Goal: Use online tool/utility: Utilize a website feature to perform a specific function

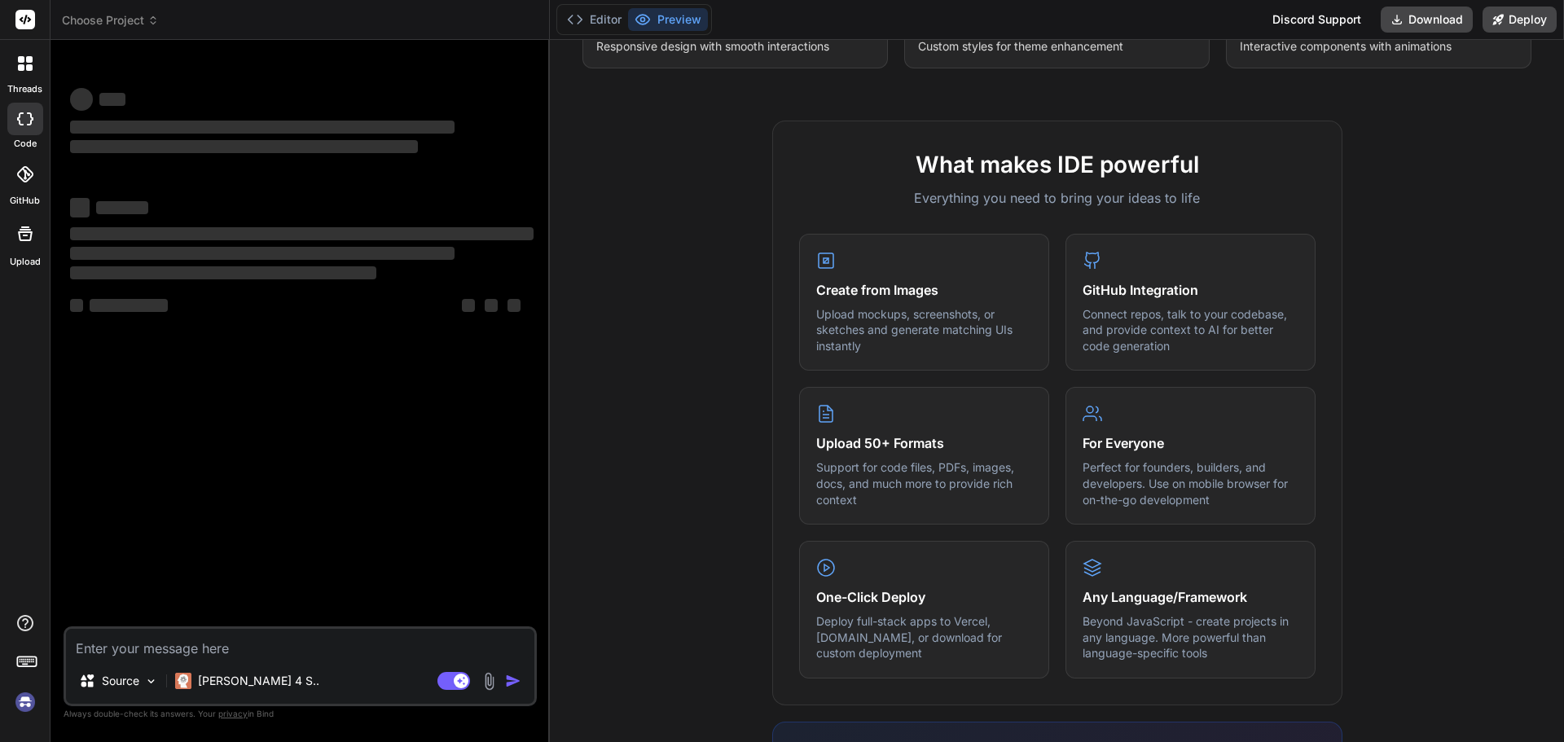
scroll to position [489, 0]
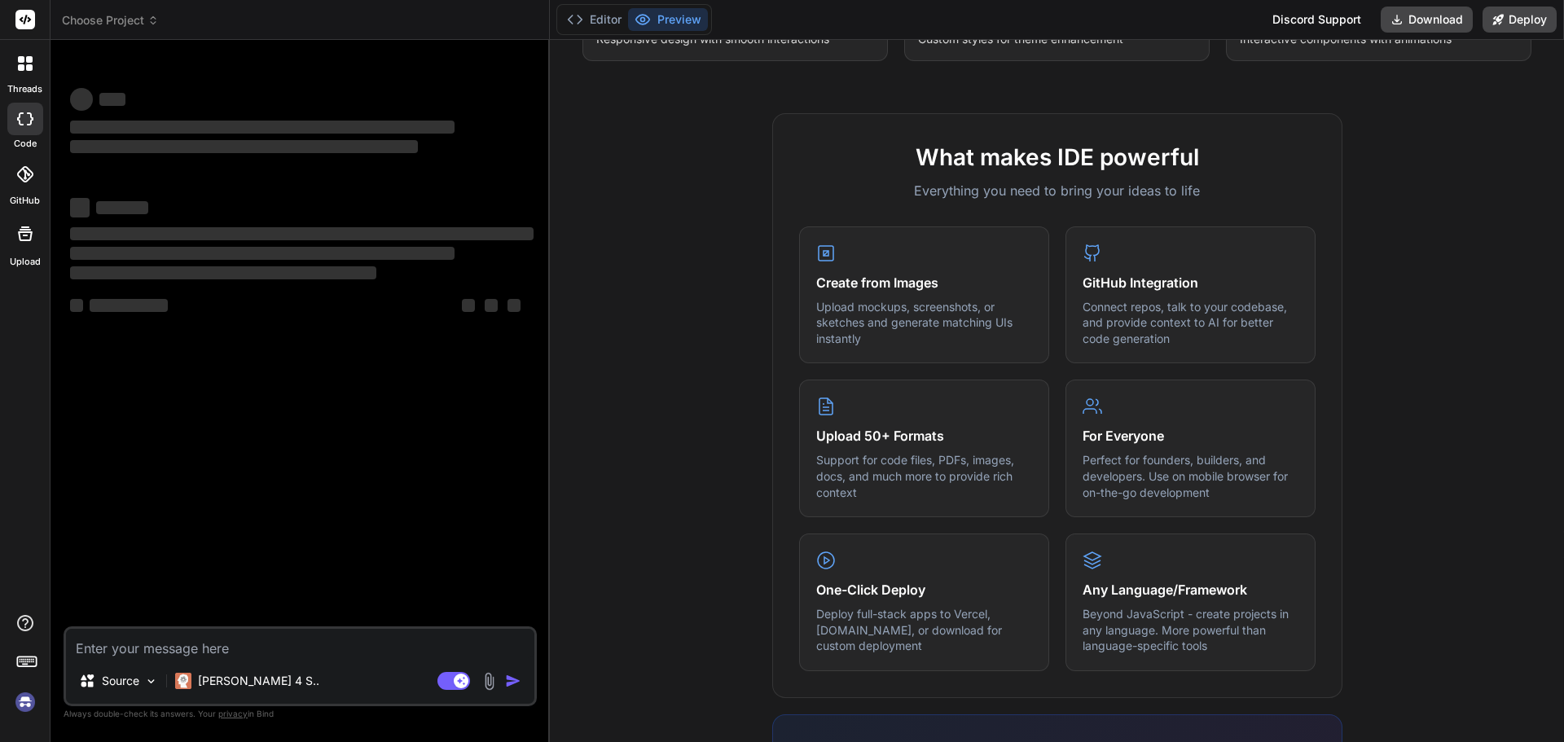
click at [109, 640] on textarea at bounding box center [300, 643] width 468 height 29
click at [205, 303] on div "‌ ‌ ‌ ‌ ‌" at bounding box center [302, 306] width 464 height 20
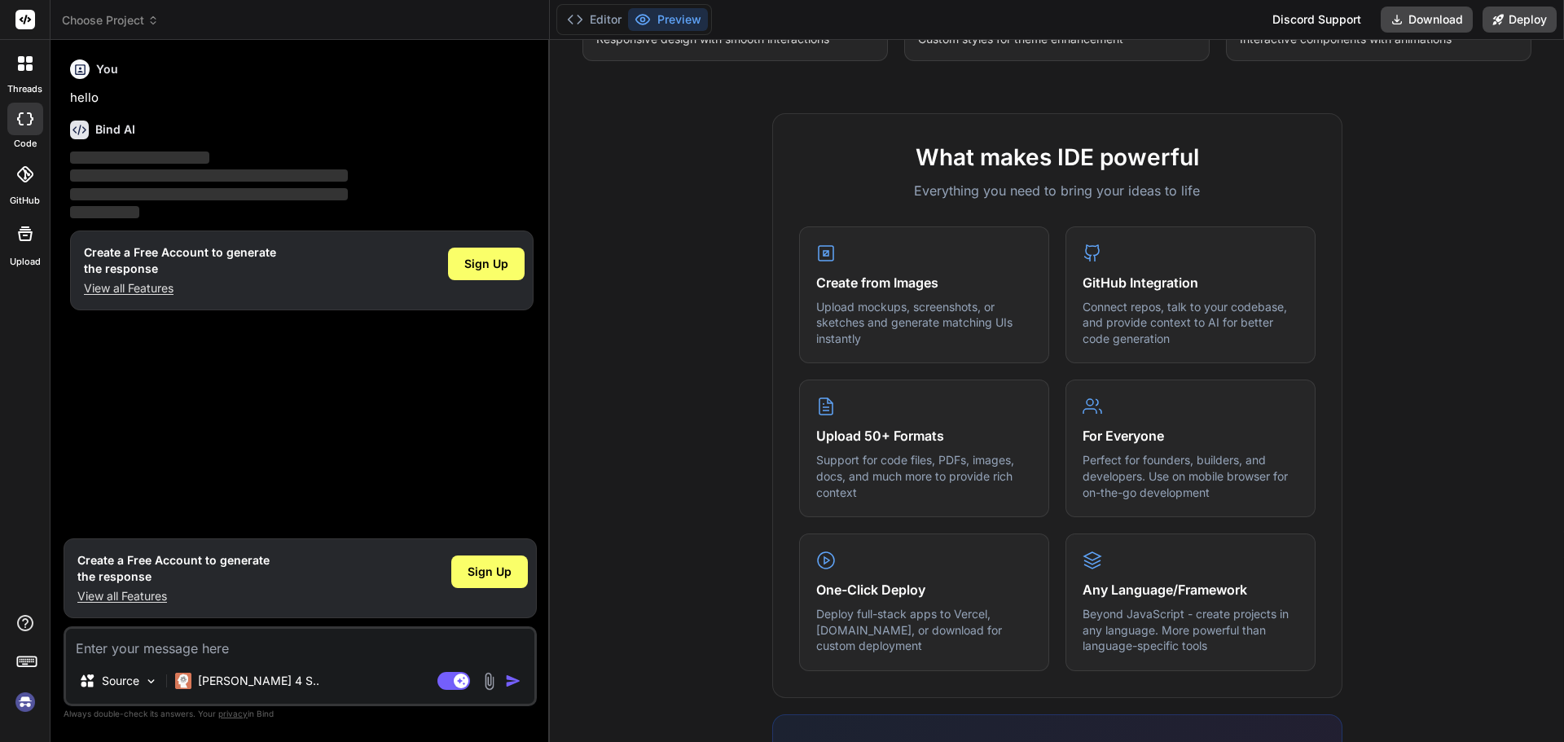
click at [483, 237] on div "Create a Free Account to generate the response View all Features Sign Up" at bounding box center [302, 271] width 464 height 80
click at [472, 284] on div "Sign Up" at bounding box center [486, 270] width 77 height 52
click at [480, 263] on span "Sign Up" at bounding box center [486, 264] width 44 height 16
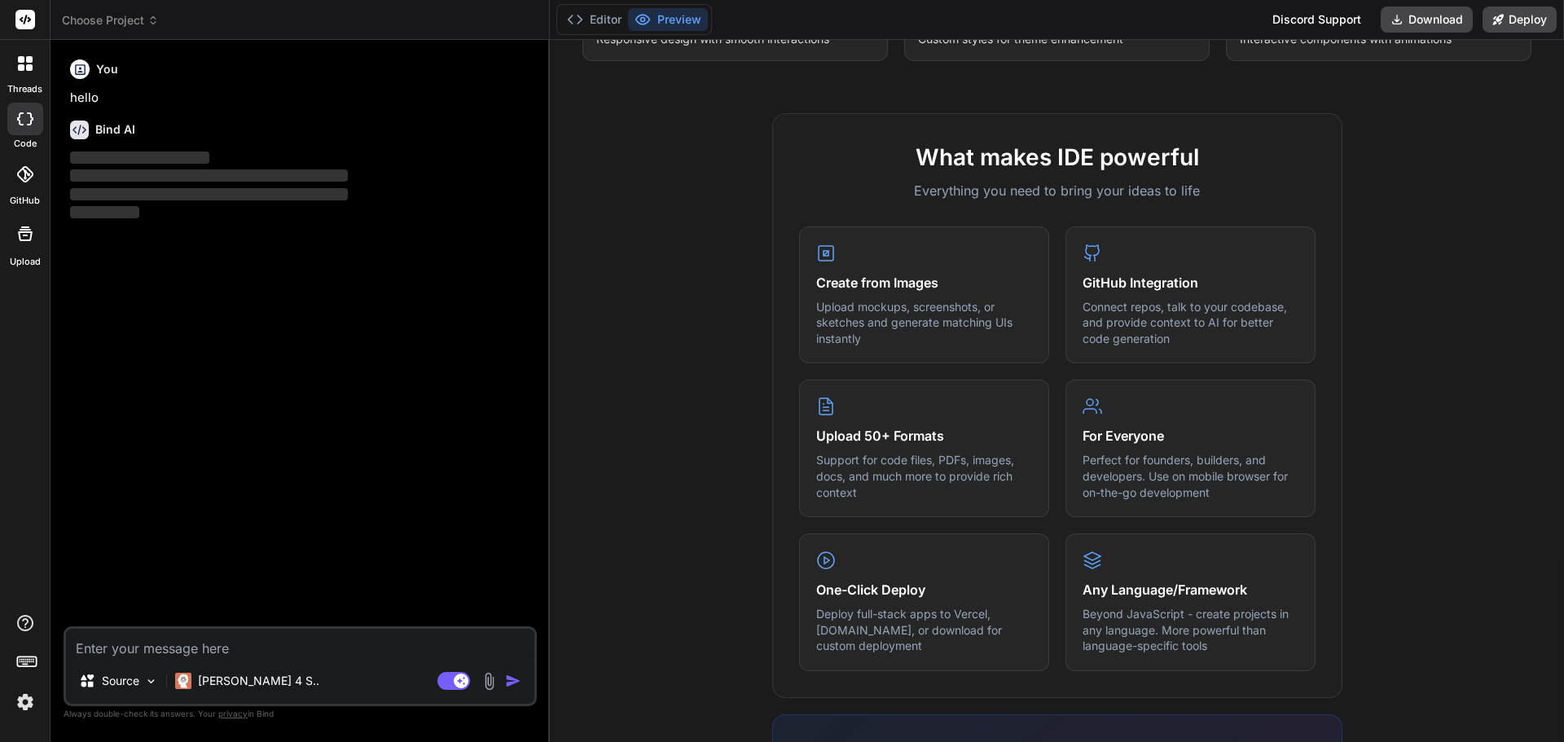
type textarea "x"
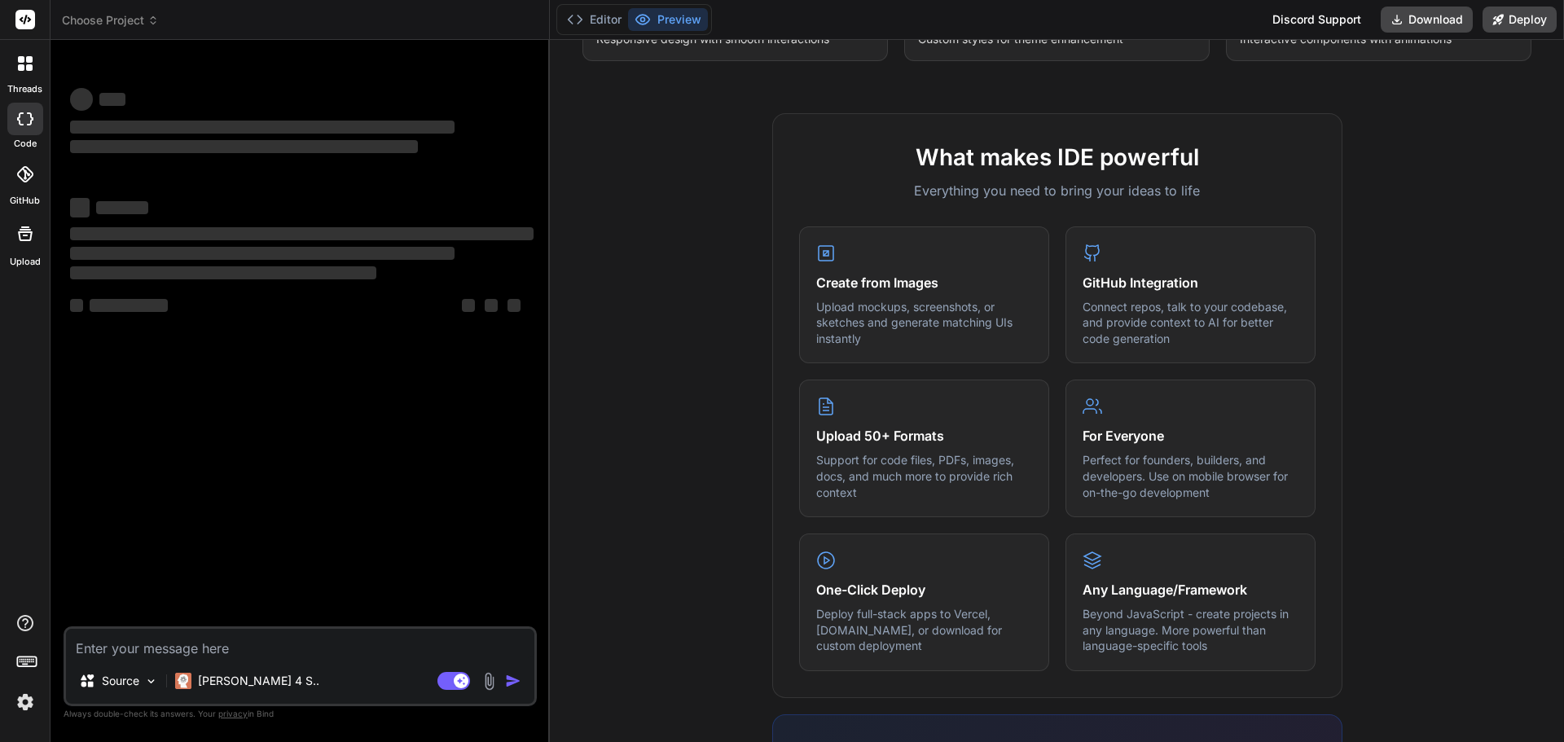
click at [112, 645] on textarea at bounding box center [300, 643] width 468 height 29
drag, startPoint x: 242, startPoint y: 278, endPoint x: 226, endPoint y: 433, distance: 155.6
click at [240, 281] on div "‌ ‌ ‌" at bounding box center [302, 253] width 464 height 59
click at [103, 657] on textarea at bounding box center [300, 643] width 468 height 29
click at [105, 655] on textarea at bounding box center [300, 643] width 468 height 29
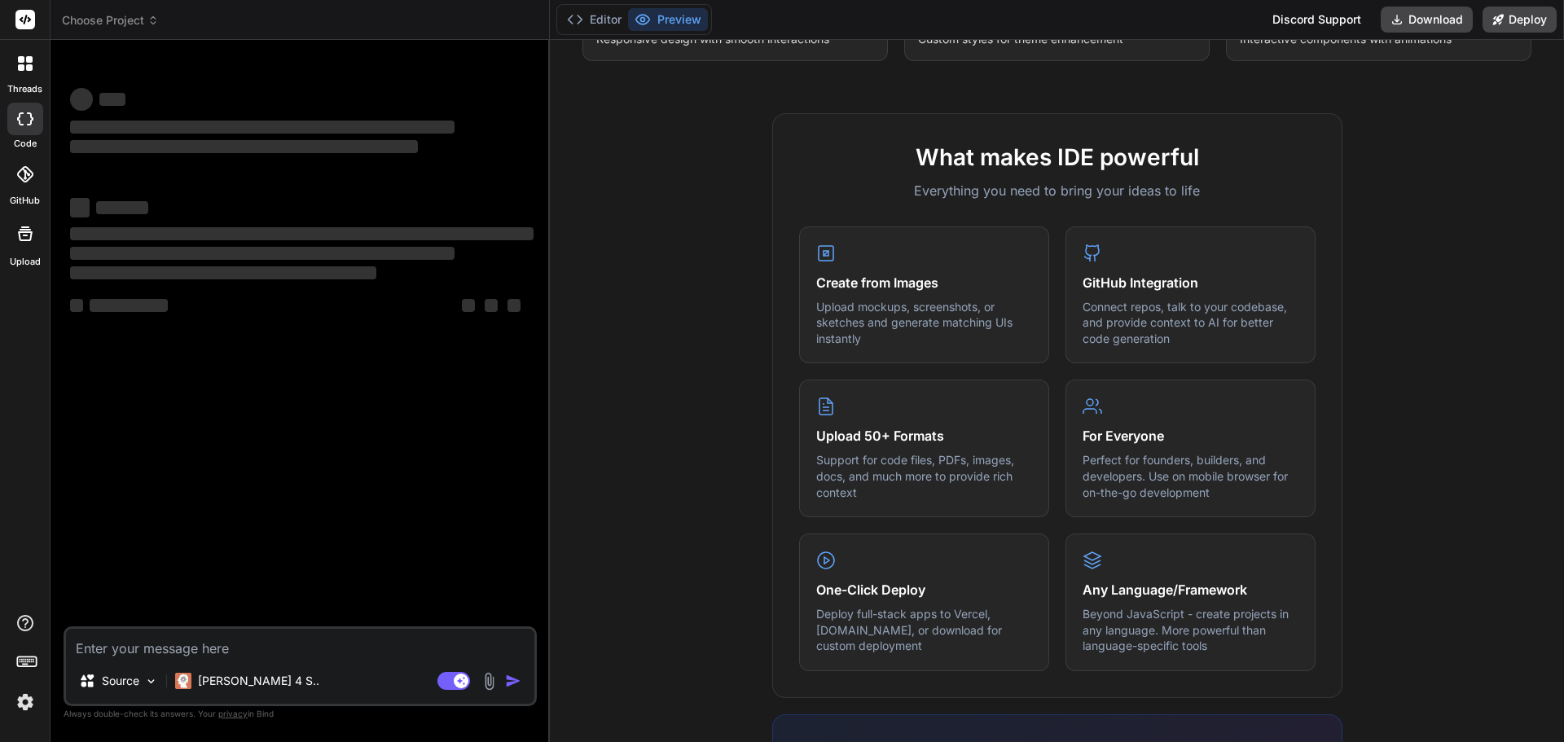
click at [105, 655] on textarea at bounding box center [300, 643] width 468 height 29
click at [130, 648] on textarea at bounding box center [300, 643] width 468 height 29
paste textarea "<!DOCTYPE html> <html lang="en"> <head> <meta charset="UTF-8"> <meta http-equiv…"
type textarea "<!DOCTYPE html> <html lang="en"> <head> <meta charset="UTF-8"> <meta http-equiv…"
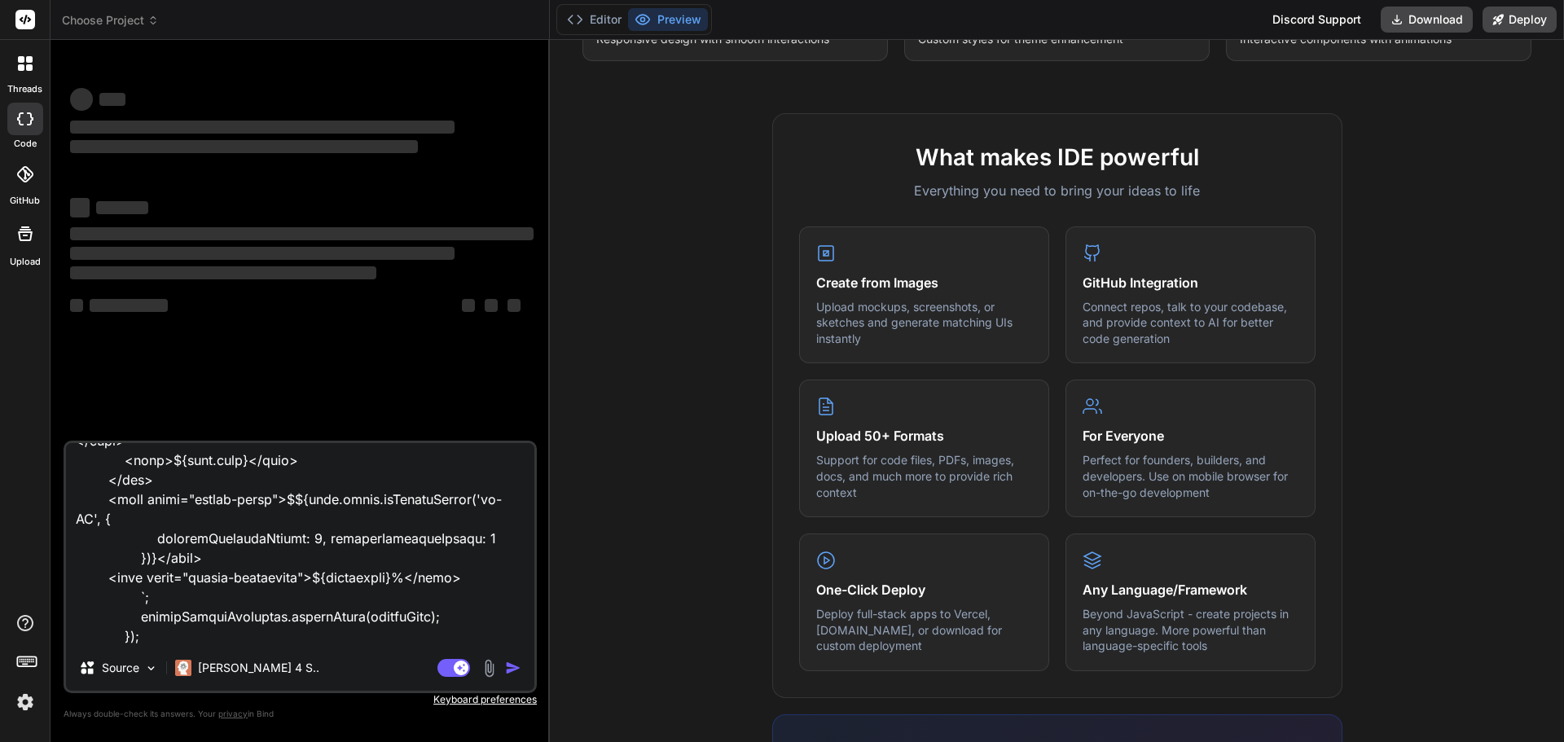
scroll to position [54711, 0]
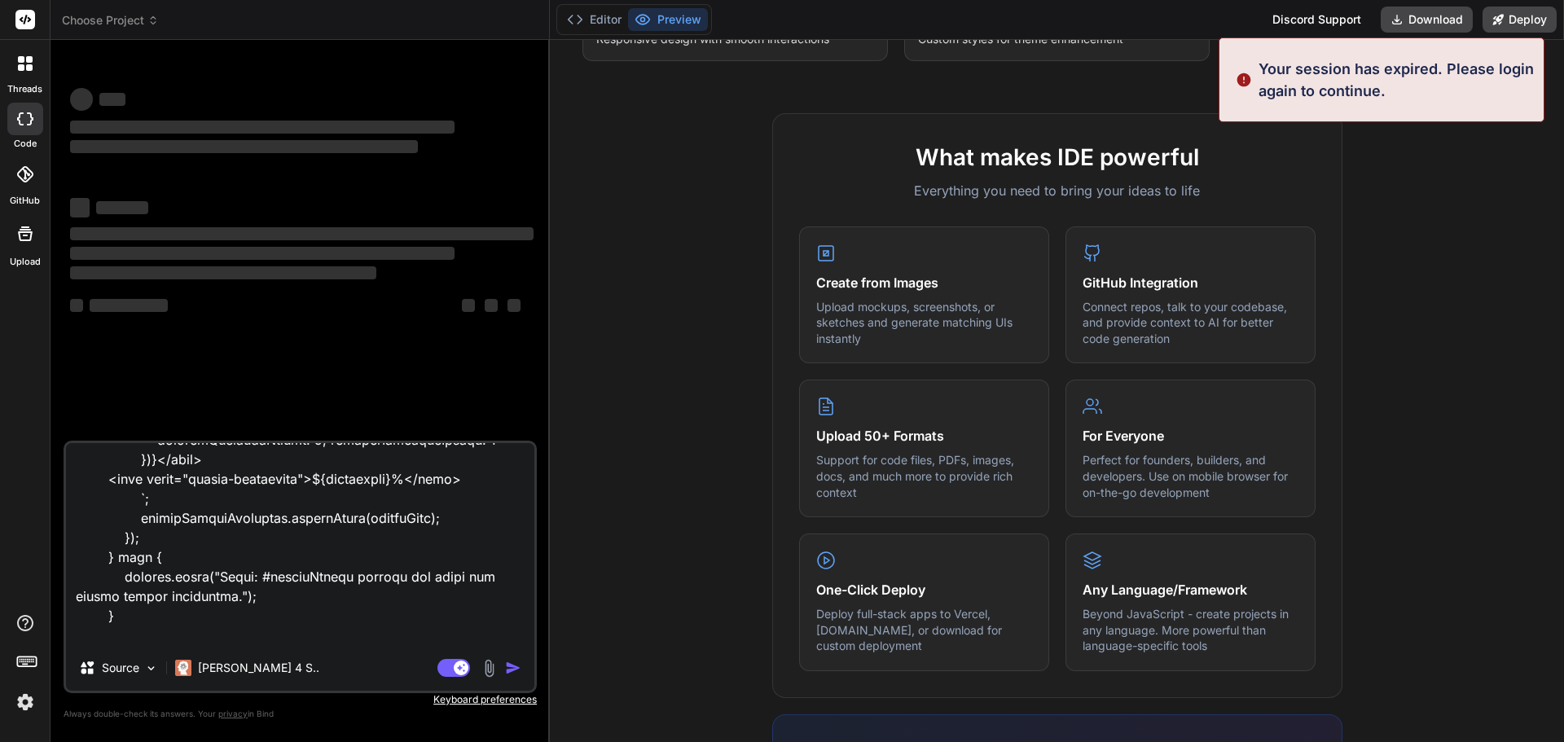
type textarea "x"
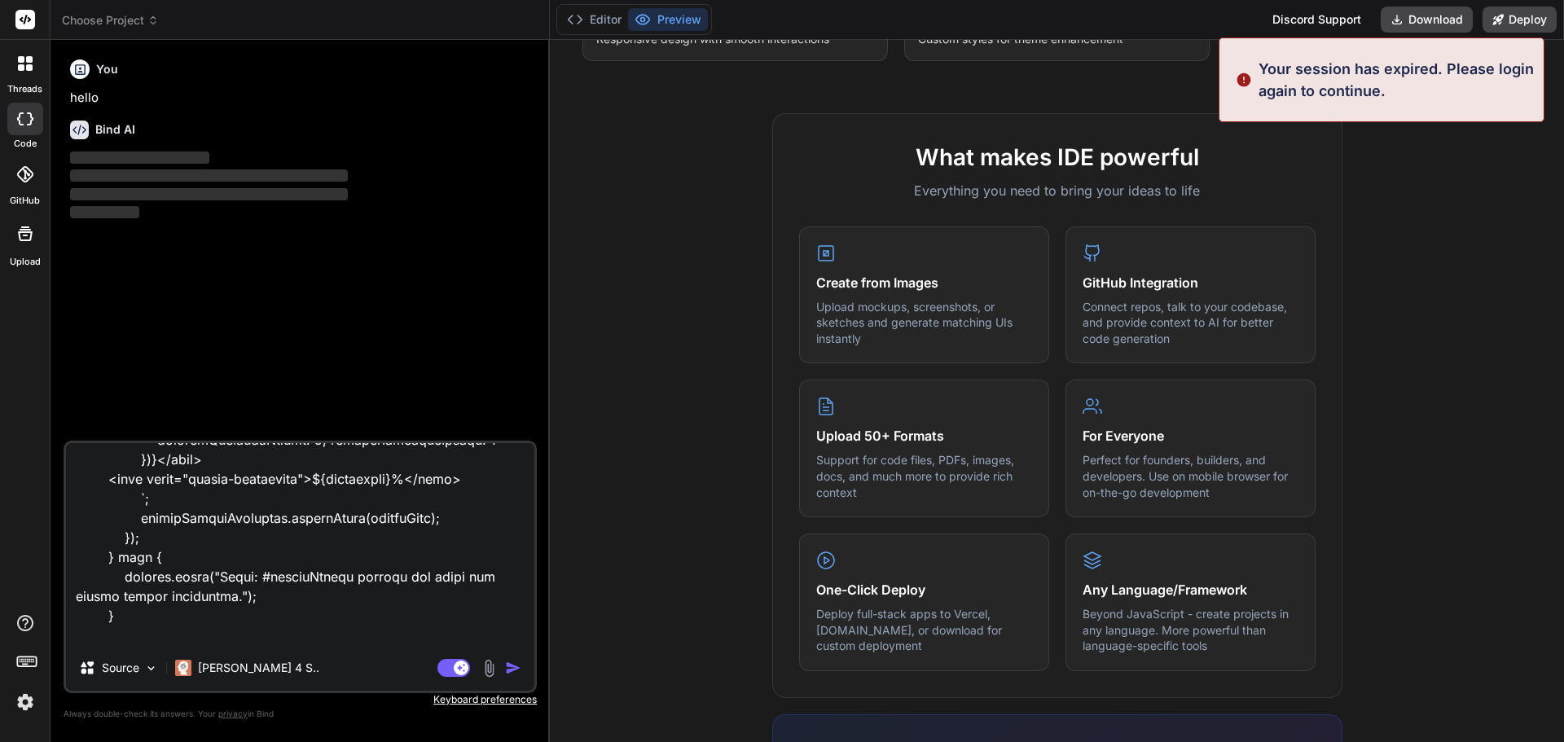
type textarea "<!DOCTYPE html> <html lang="en"> <head> <meta charset="UTF-8"> <meta http-equiv…"
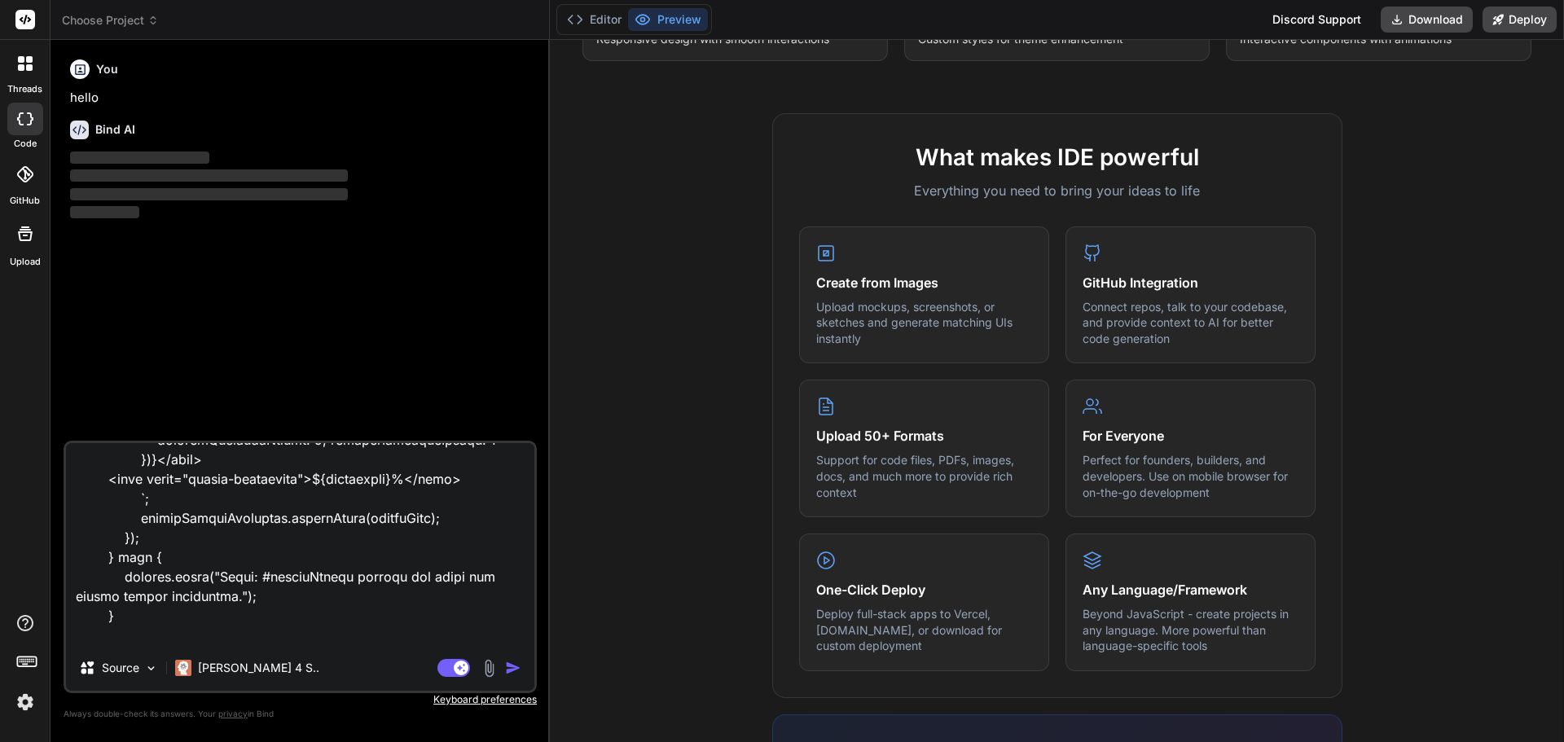
click at [1372, 71] on div "Turn ideas into code instantly Describe what you want to build, and watch it co…" at bounding box center [1057, 391] width 1014 height 702
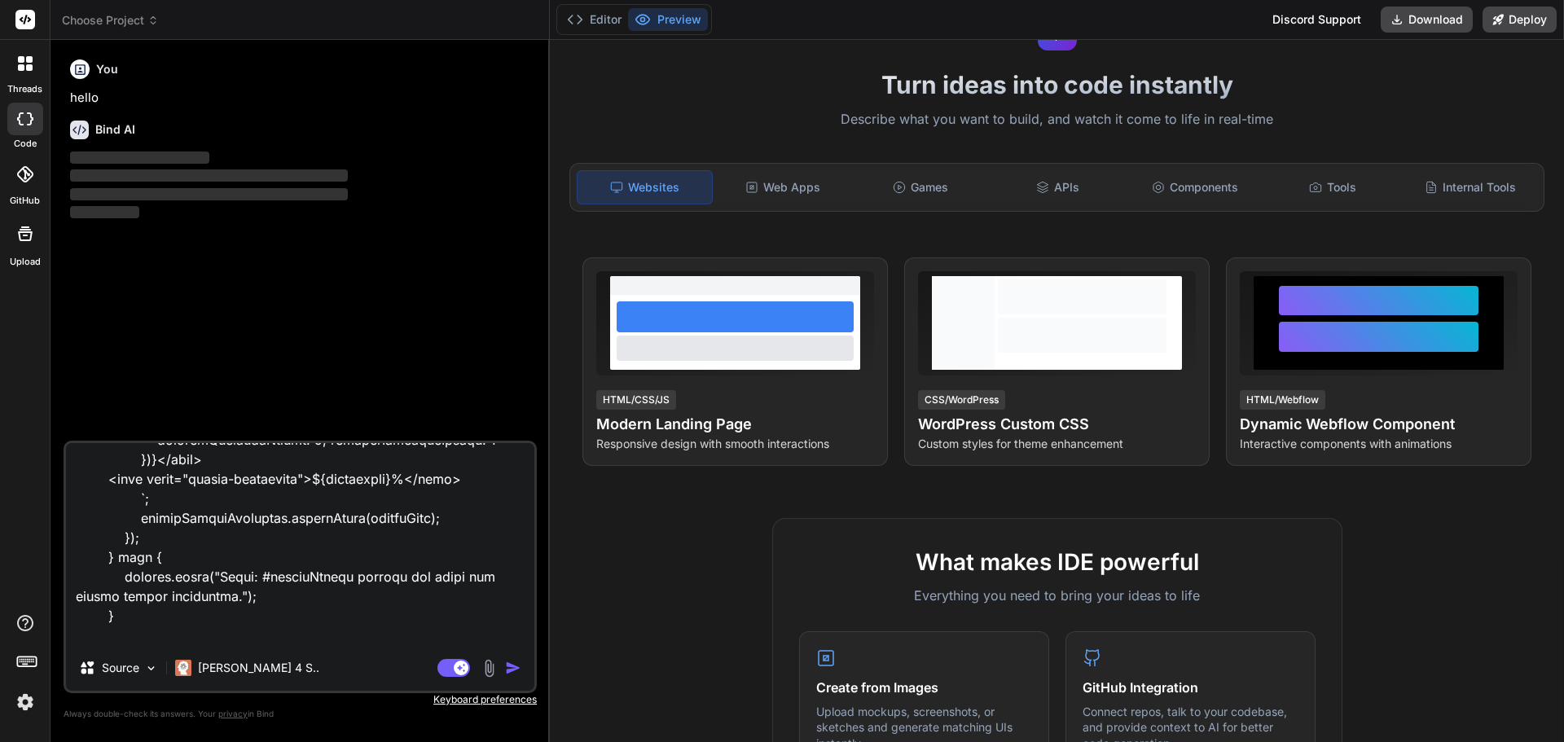
scroll to position [81, 0]
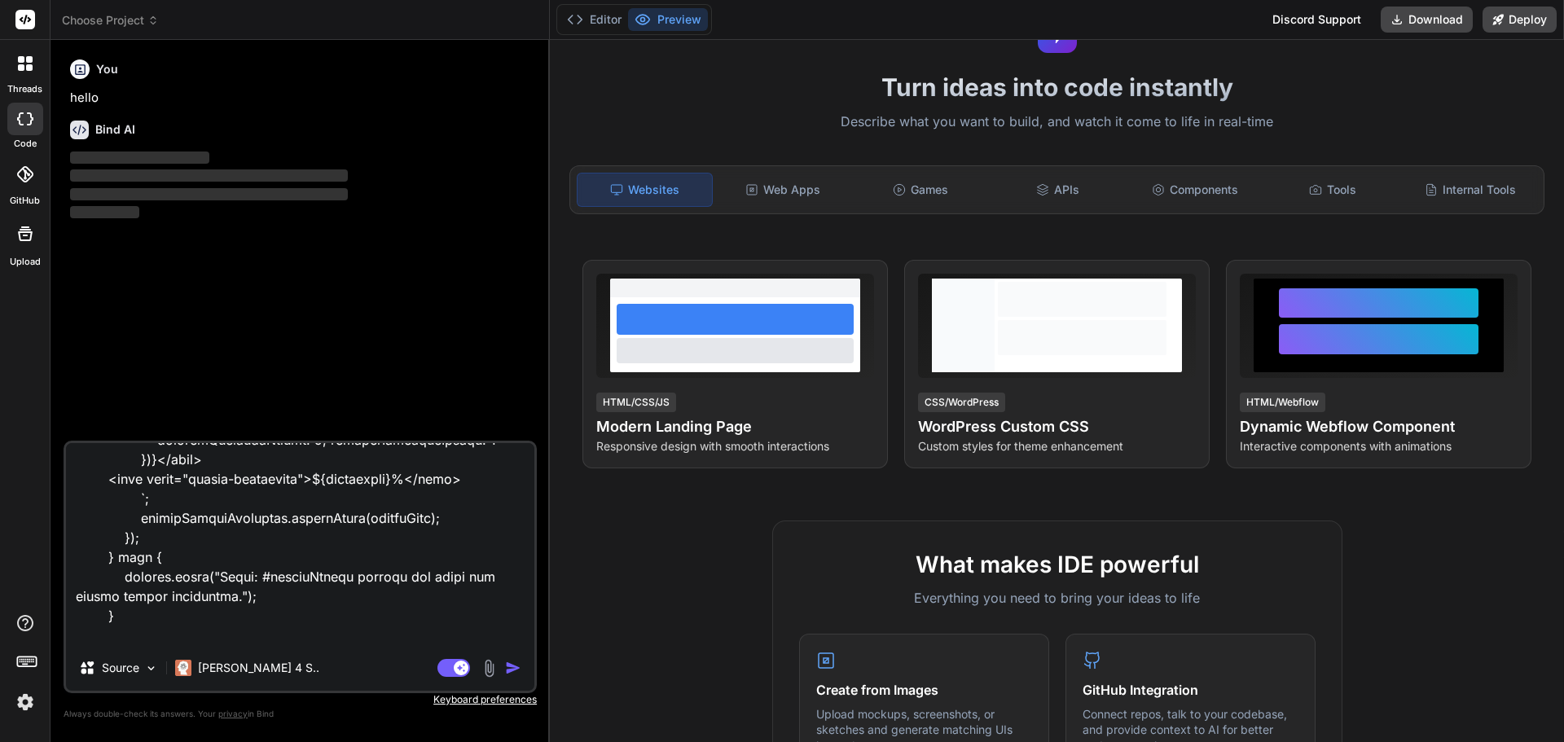
click at [511, 672] on img "button" at bounding box center [513, 668] width 16 height 16
type textarea "x"
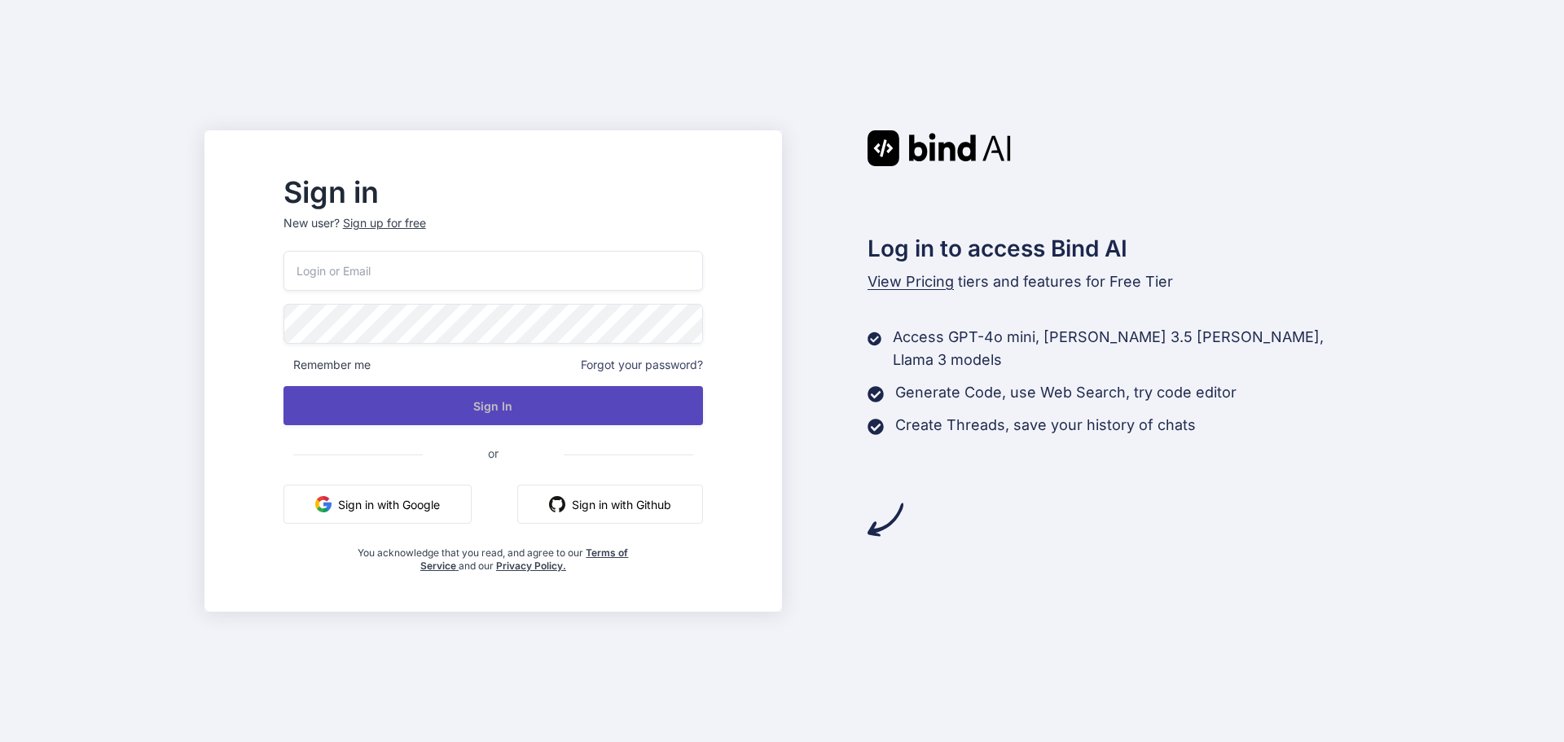
type input "[EMAIL_ADDRESS][DOMAIN_NAME]"
click at [527, 401] on button "Sign In" at bounding box center [494, 405] width 420 height 39
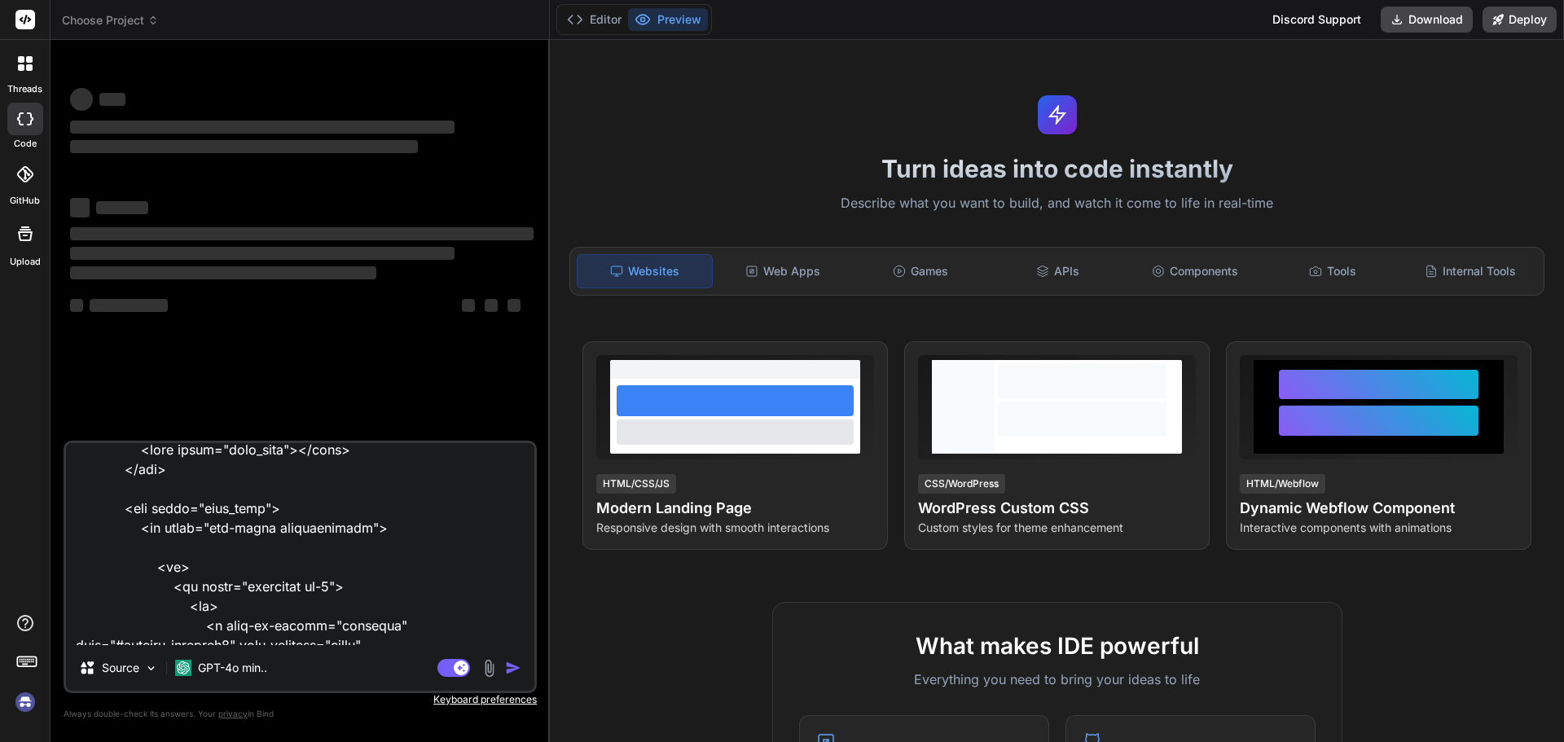
type textarea "x"
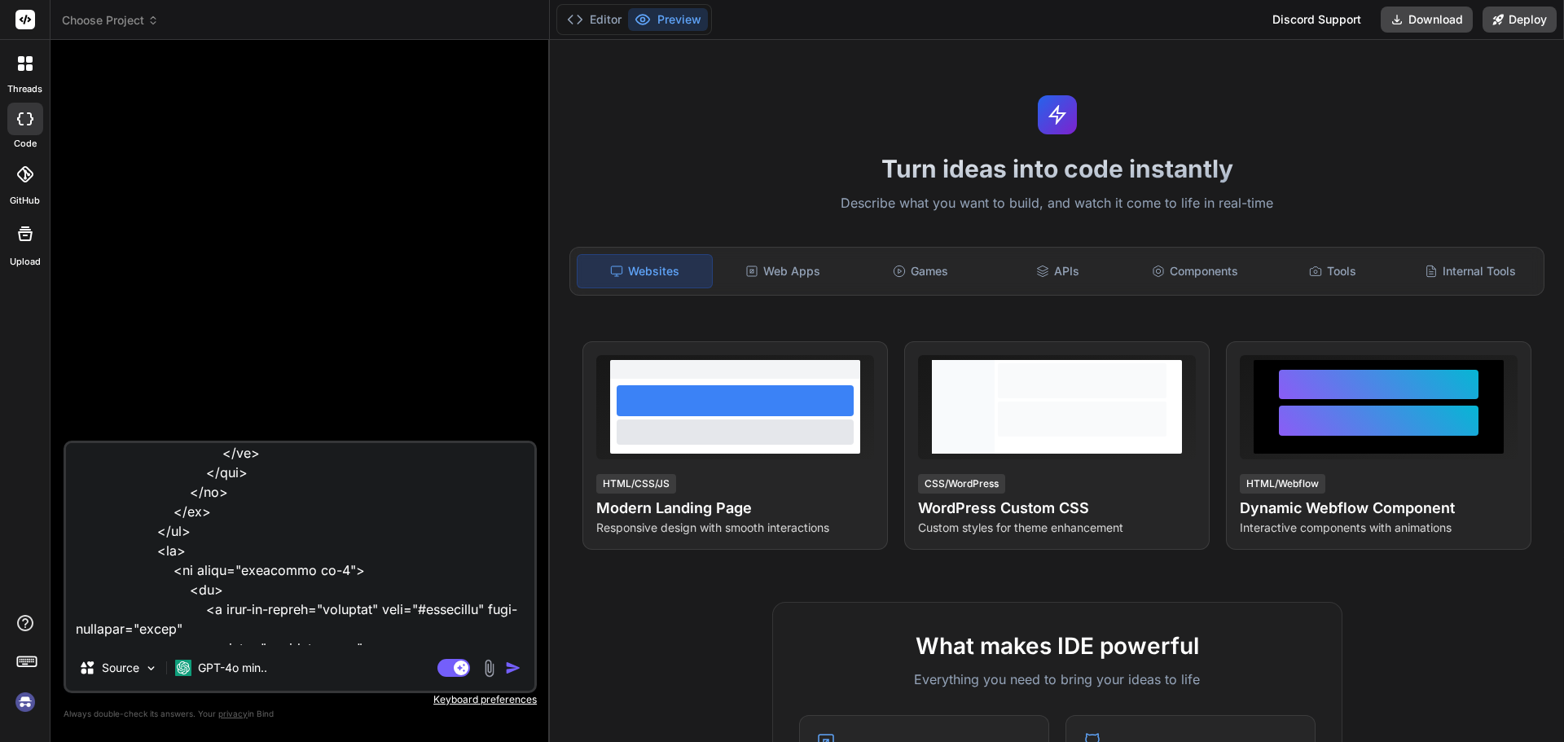
scroll to position [2363, 0]
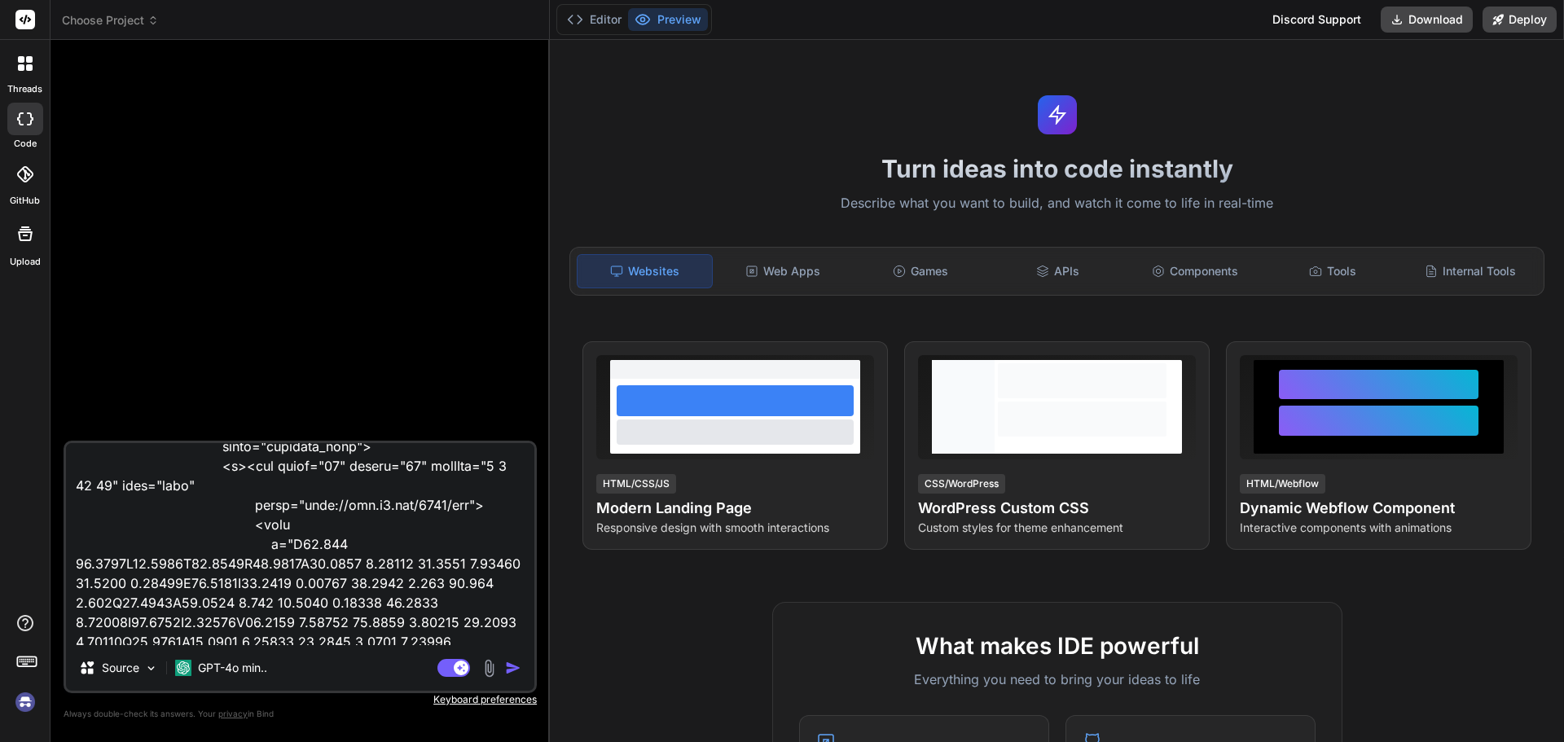
click at [455, 626] on textarea at bounding box center [300, 544] width 468 height 202
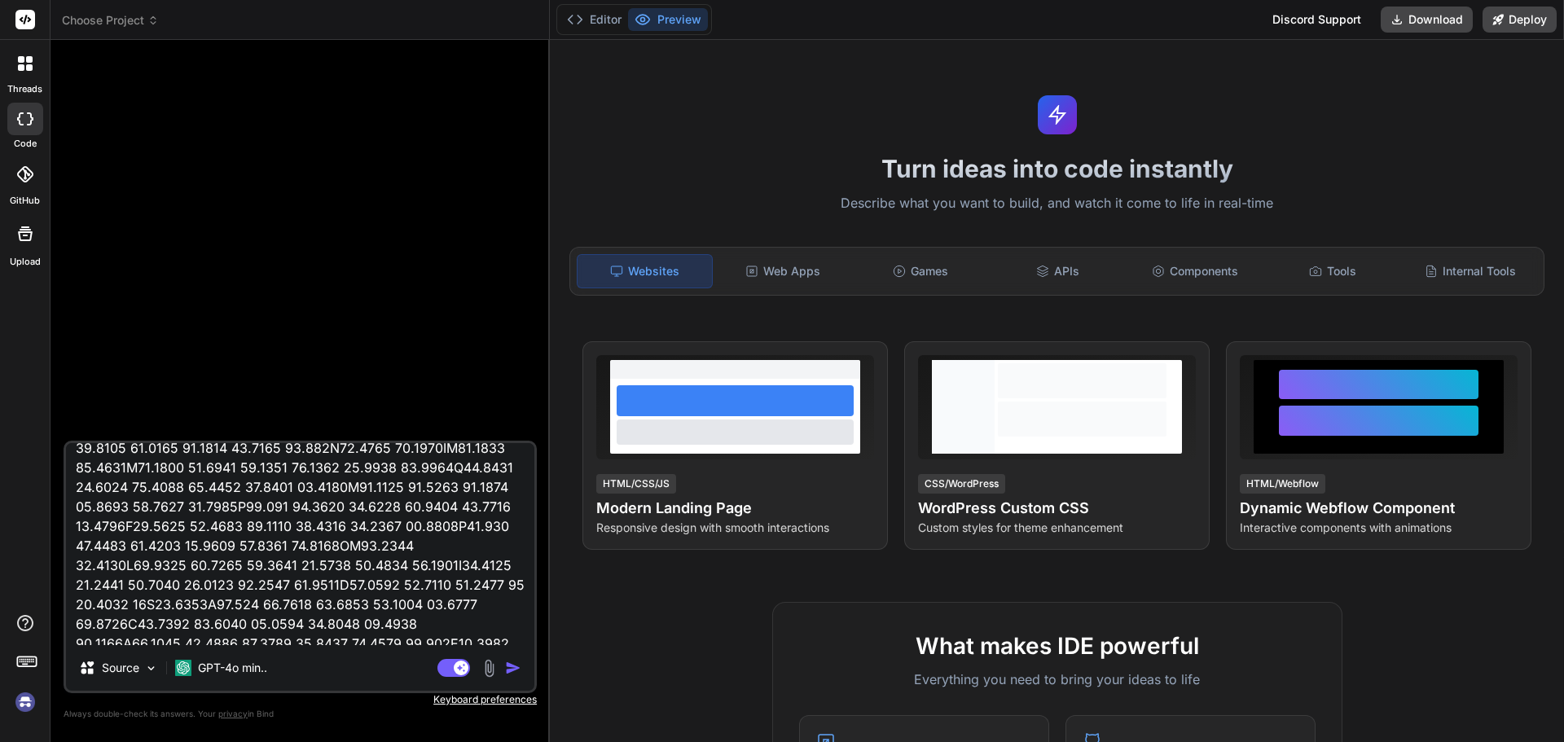
scroll to position [54711, 0]
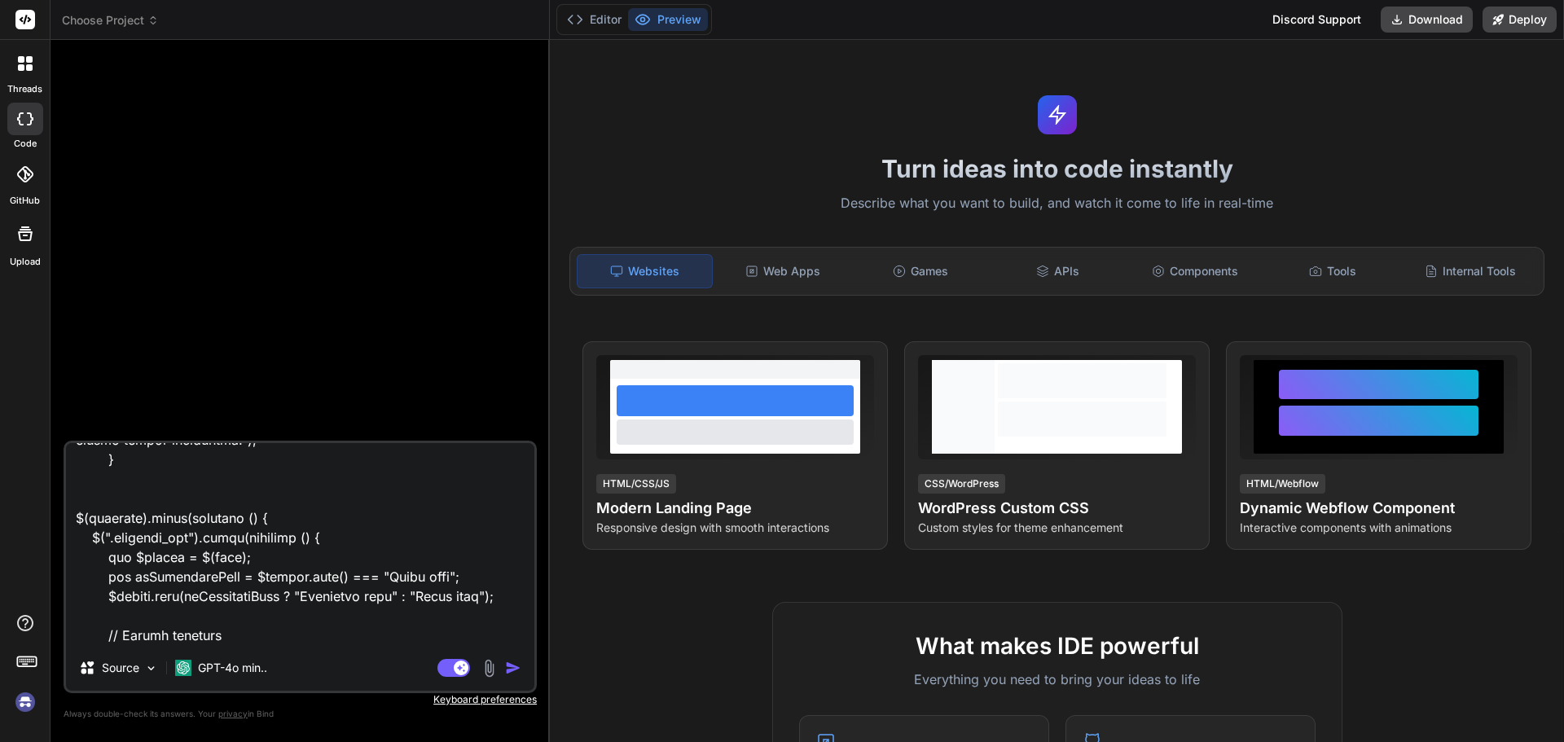
click at [209, 626] on textarea at bounding box center [300, 544] width 468 height 202
type textarea "<!DOCTYPE html> <html lang="en"> <head> <meta charset="UTF-8"> <meta http-equiv…"
type textarea "x"
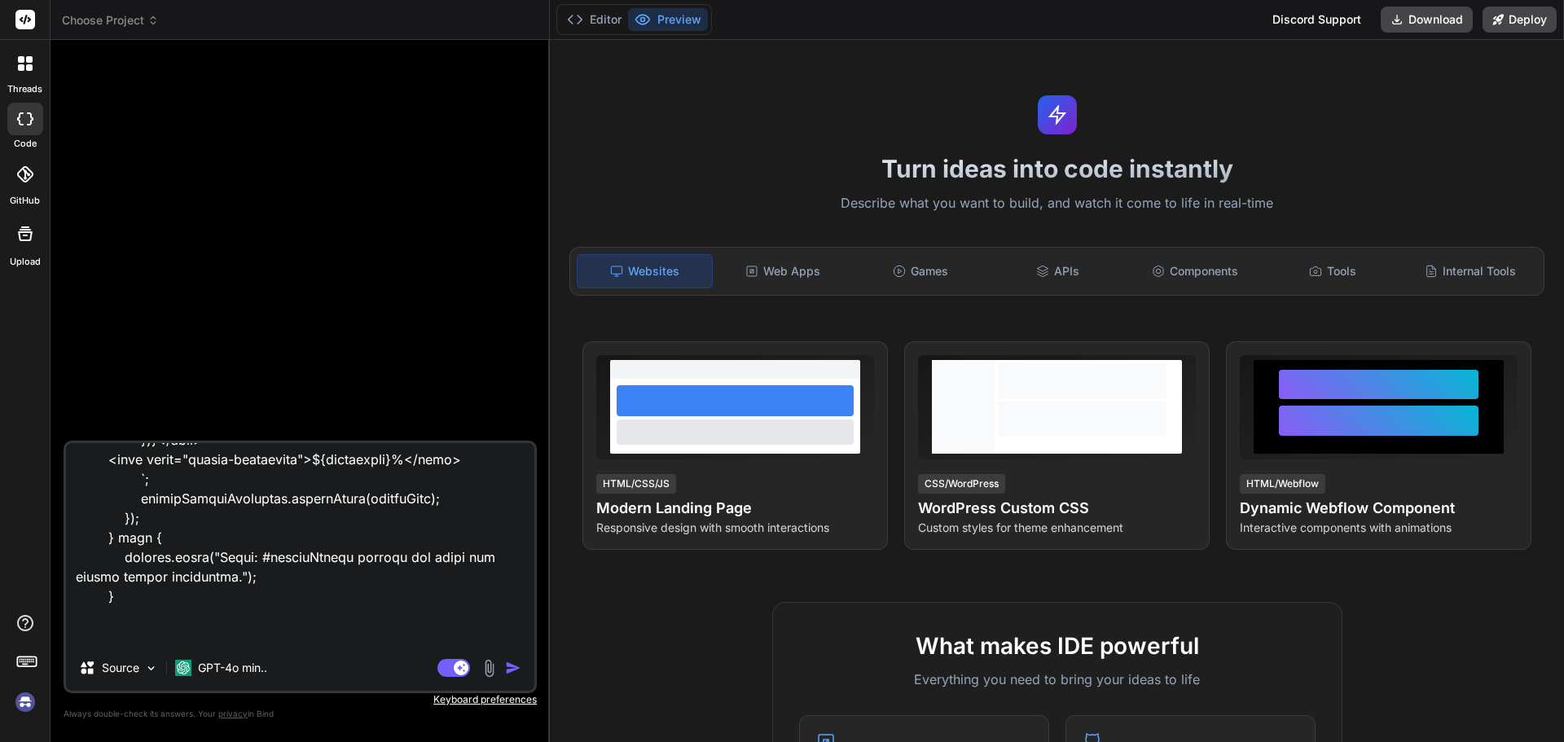
scroll to position [54691, 0]
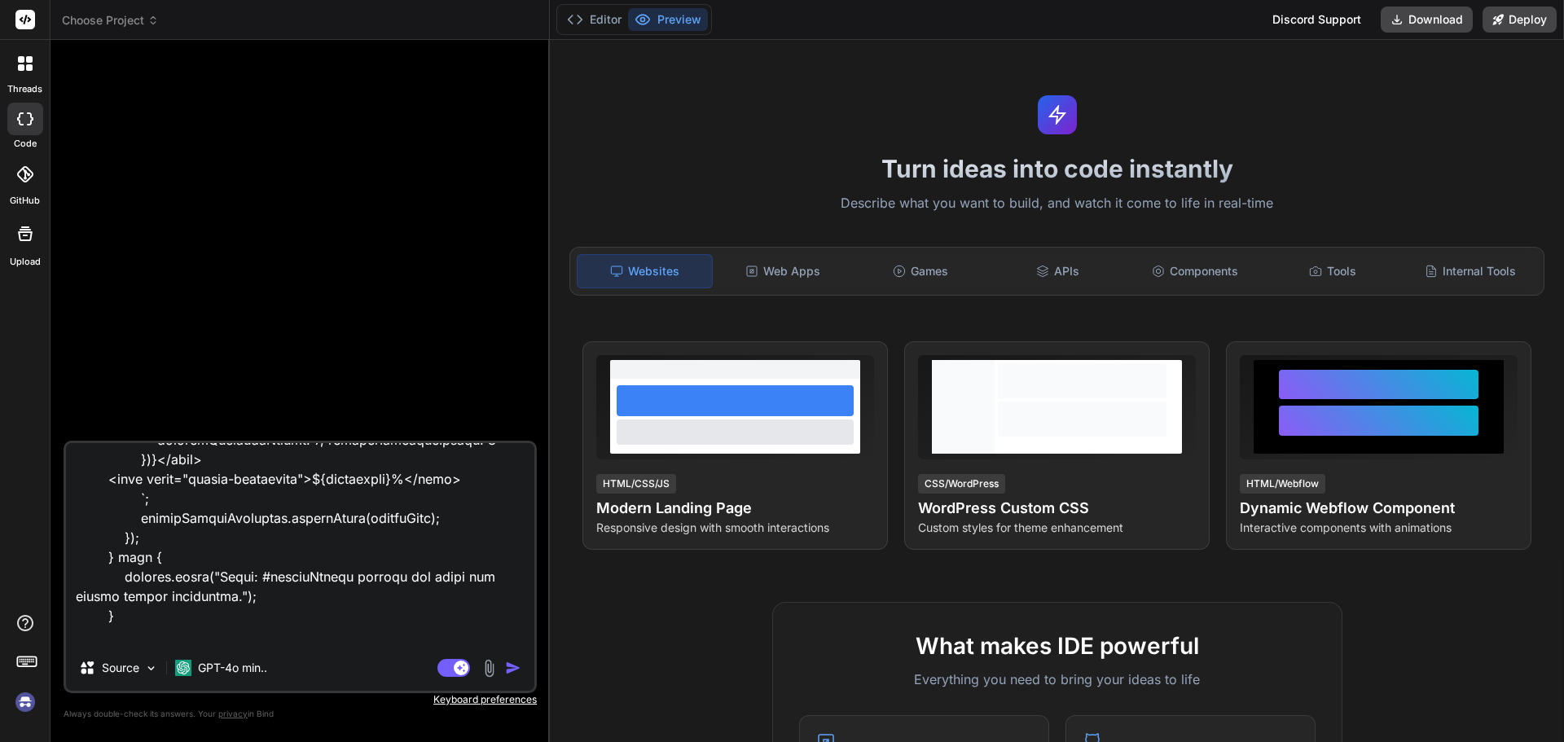
type textarea "<!DOCTYPE html> <html lang="en"> <head> <meta charset="UTF-8"> <meta http-equiv…"
type textarea "x"
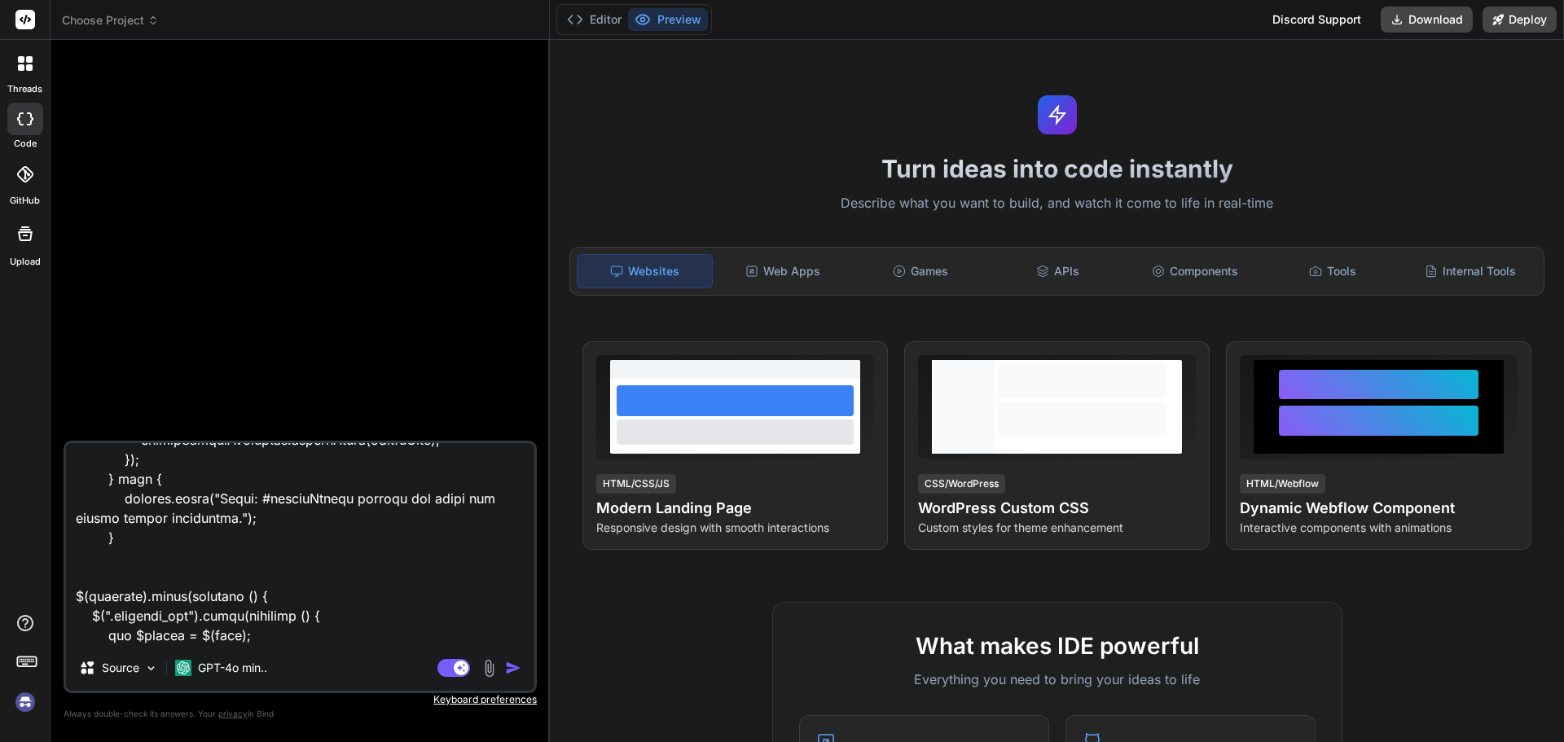
type textarea "<!DOCTYPE html> <html lang="en"> <head> <meta charset="UTF-8"> <meta http-equiv…"
type textarea "x"
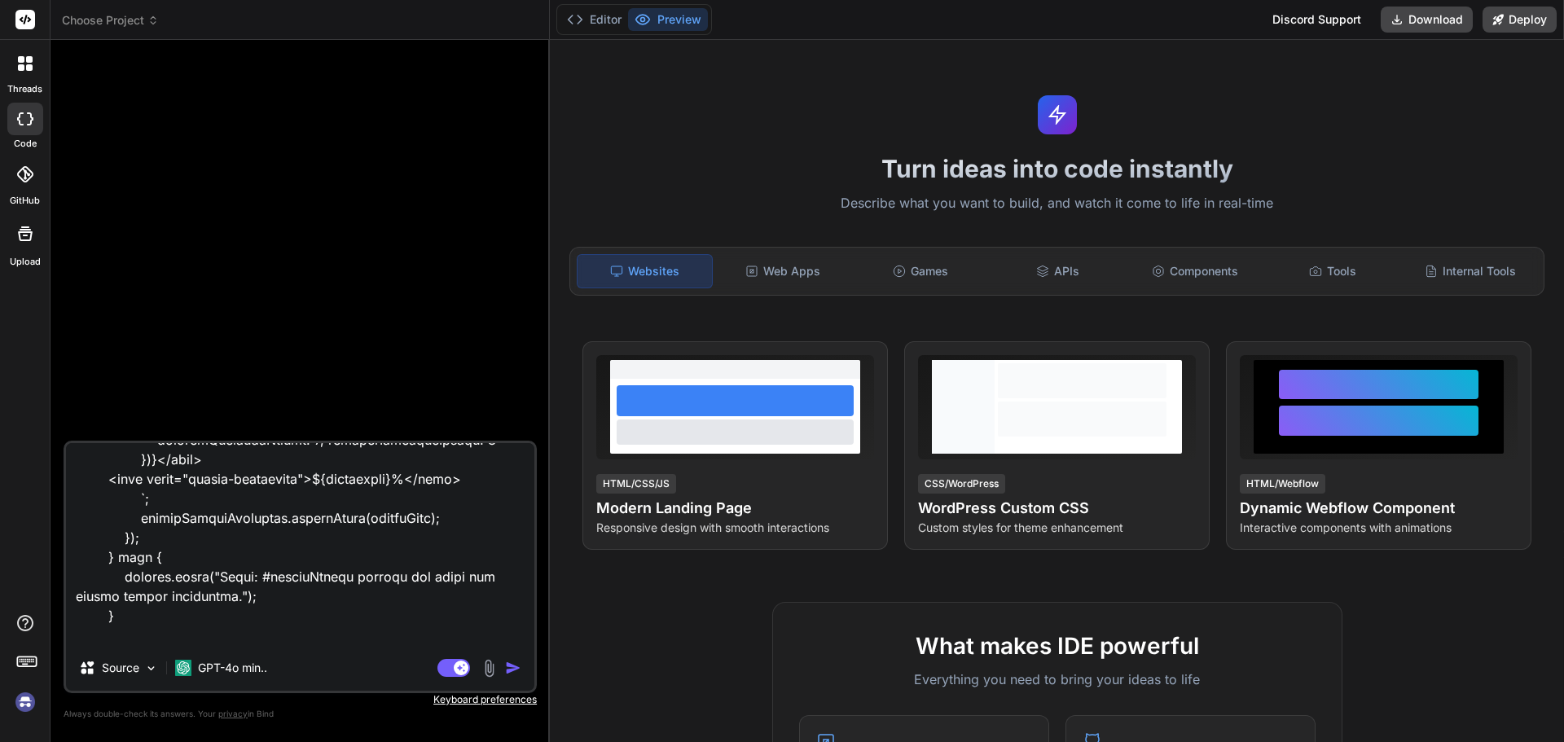
type textarea "<!DOCTYPE html> <html lang="en"> <head> <meta charset="UTF-8"> <meta http-equiv…"
type textarea "x"
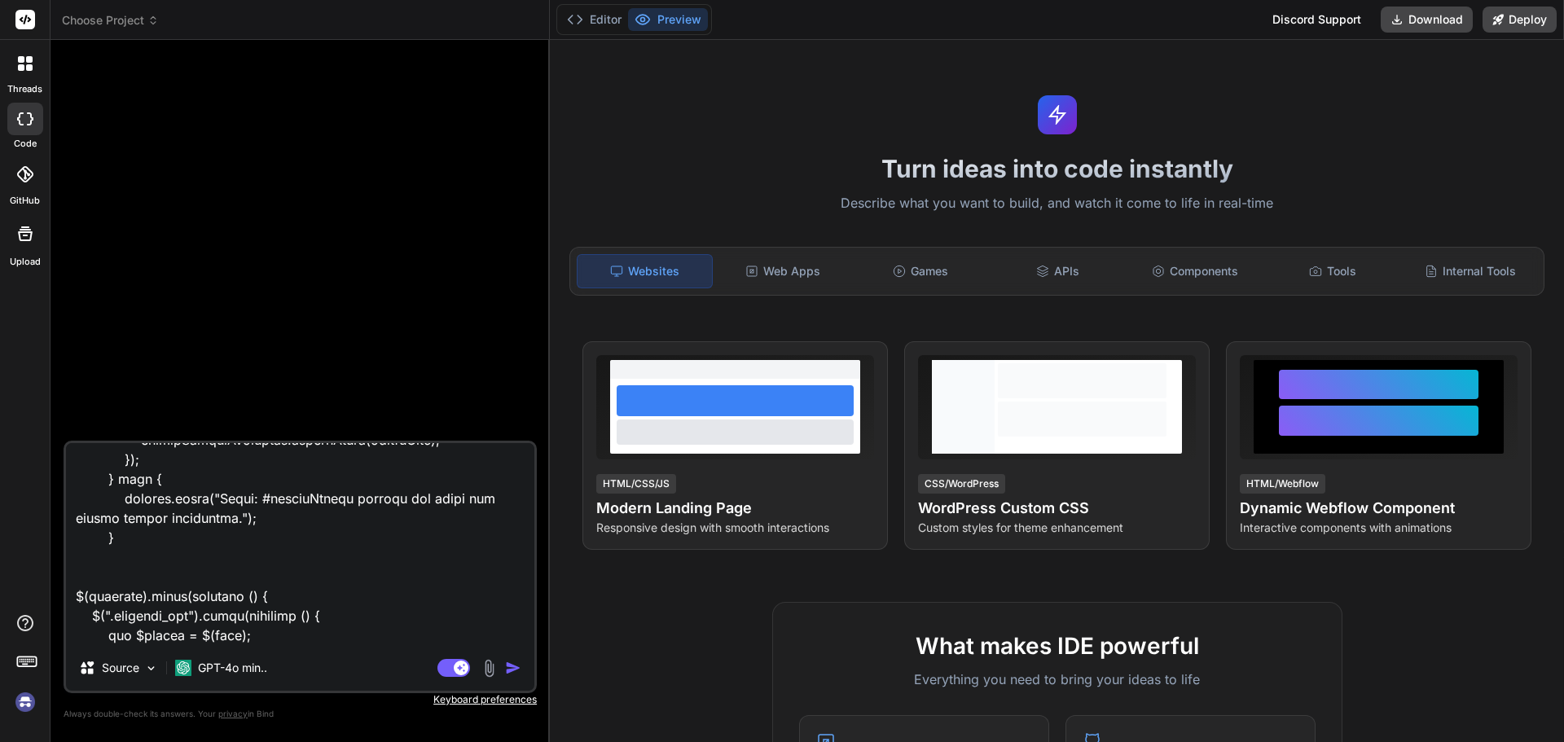
scroll to position [54672, 0]
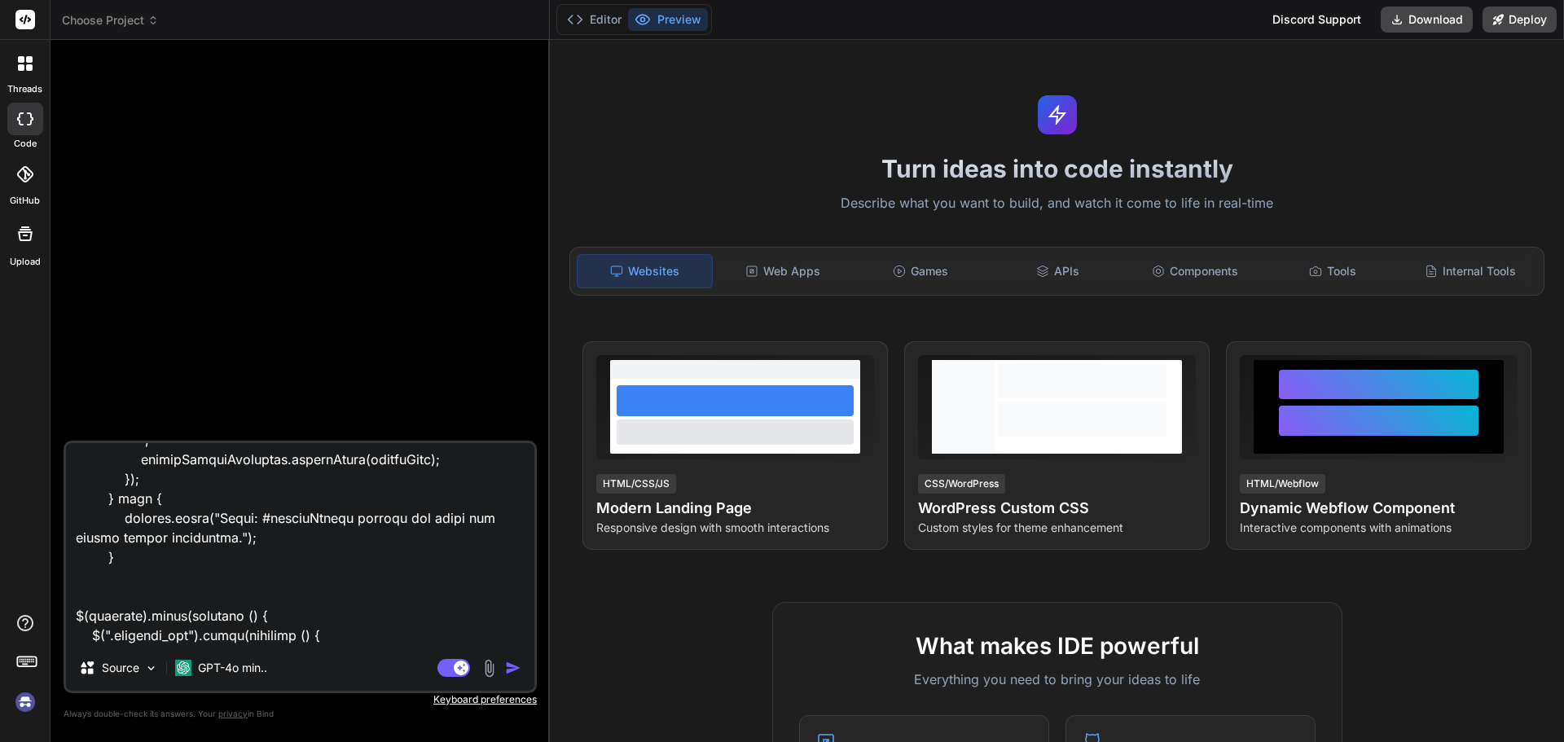
type textarea "<!DOCTYPE html> <html lang="en"> <head> <meta charset="UTF-8"> <meta http-equiv…"
click at [513, 660] on img "button" at bounding box center [513, 668] width 16 height 16
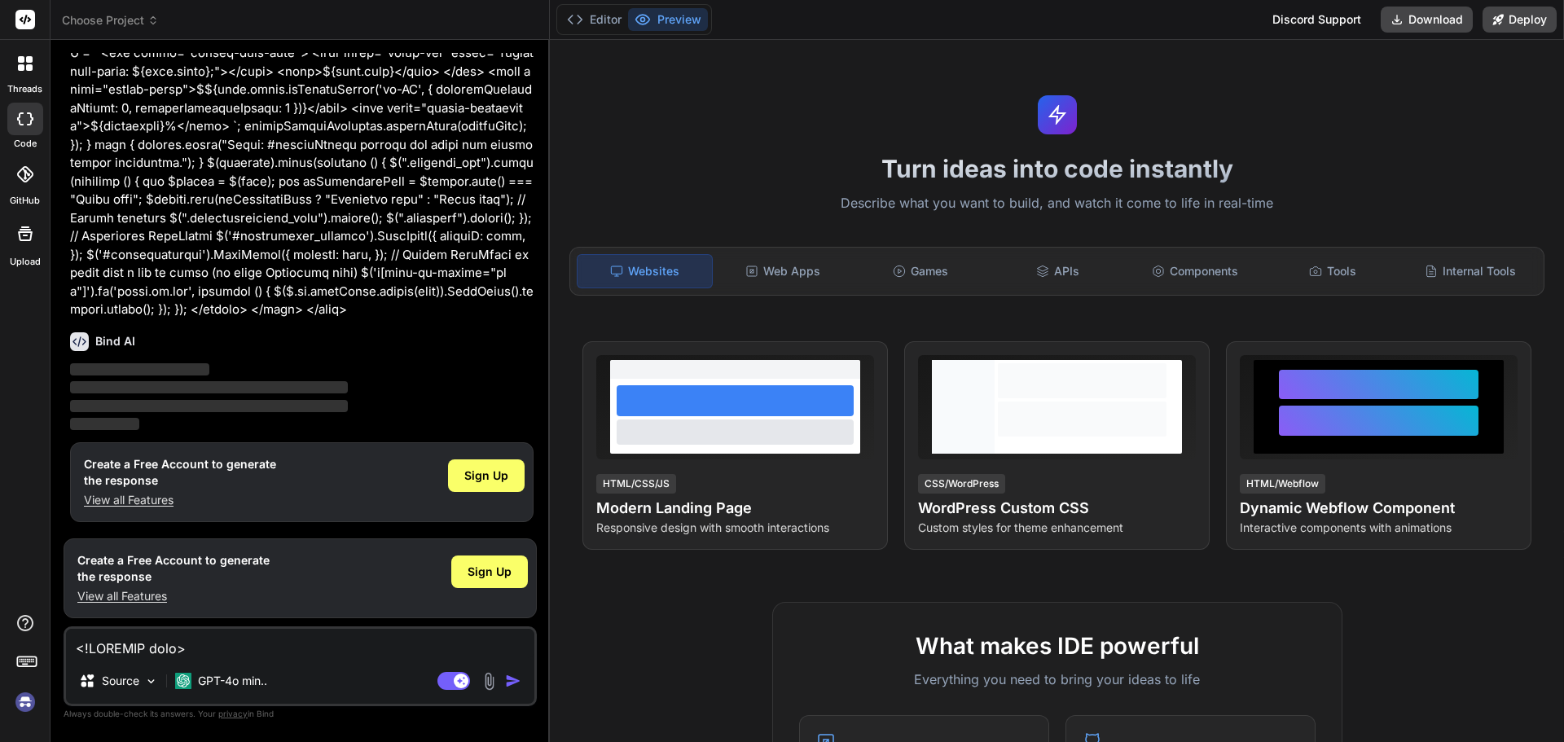
scroll to position [27742, 0]
click at [484, 574] on span "Sign Up" at bounding box center [490, 572] width 44 height 16
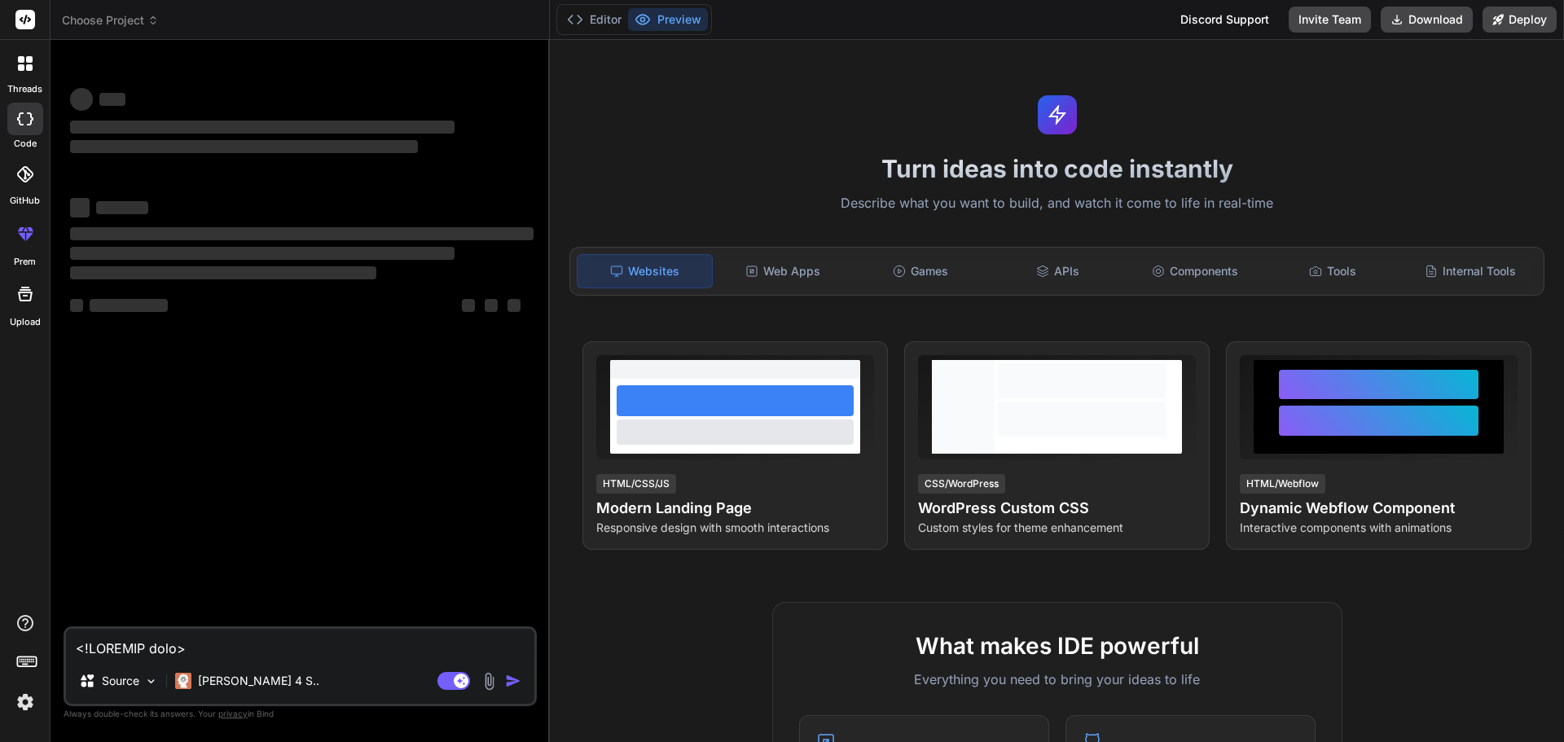
scroll to position [0, 0]
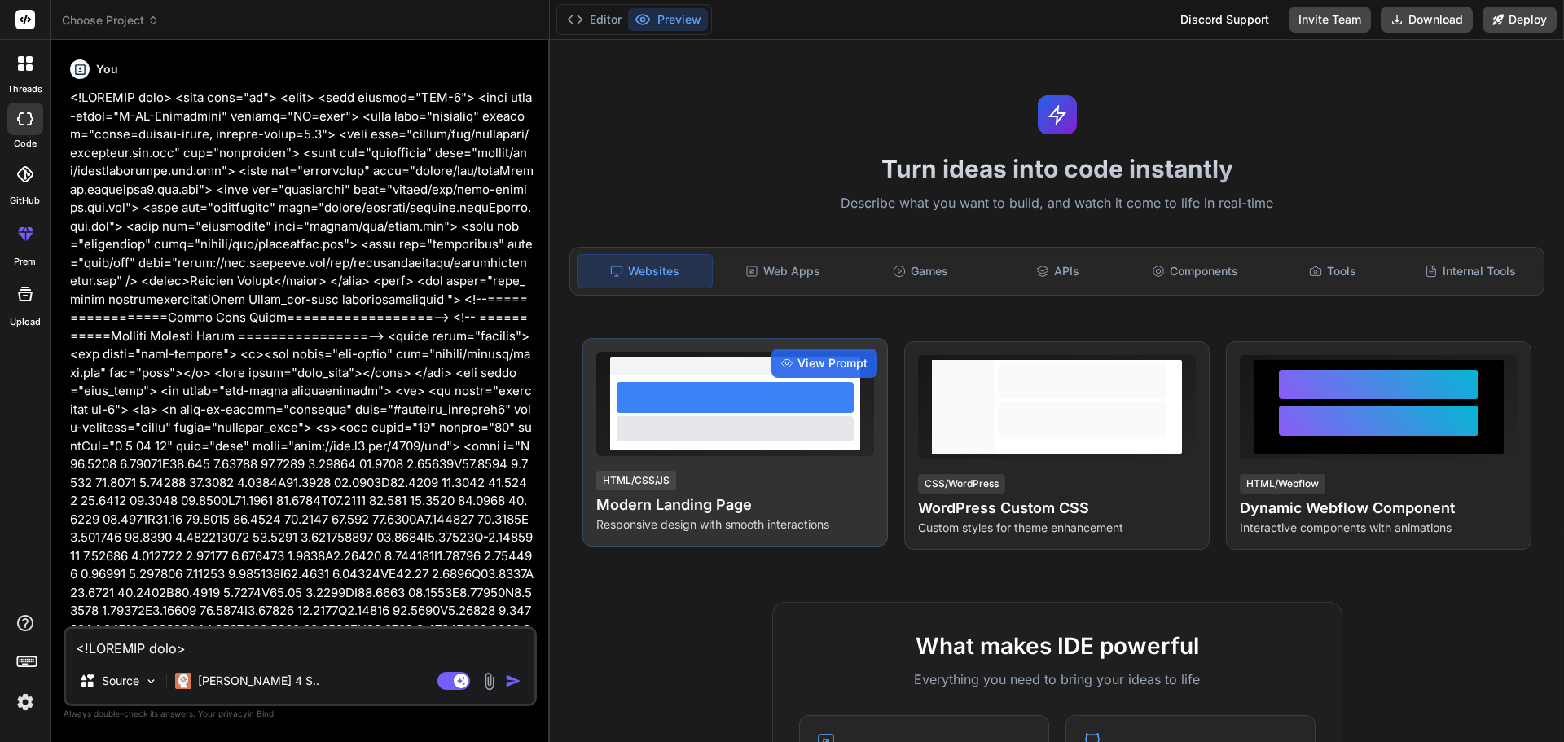
type textarea "x"
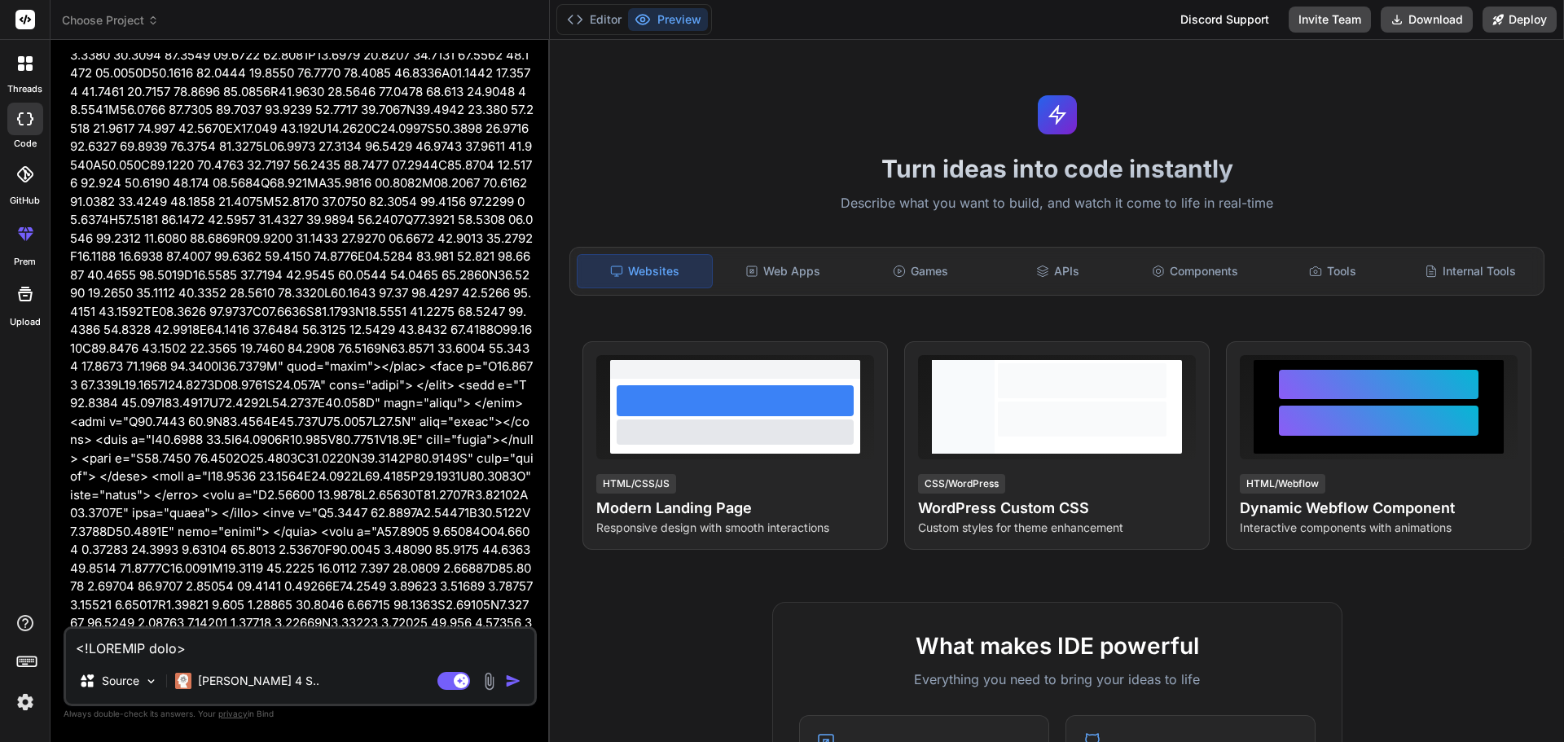
scroll to position [4399, 0]
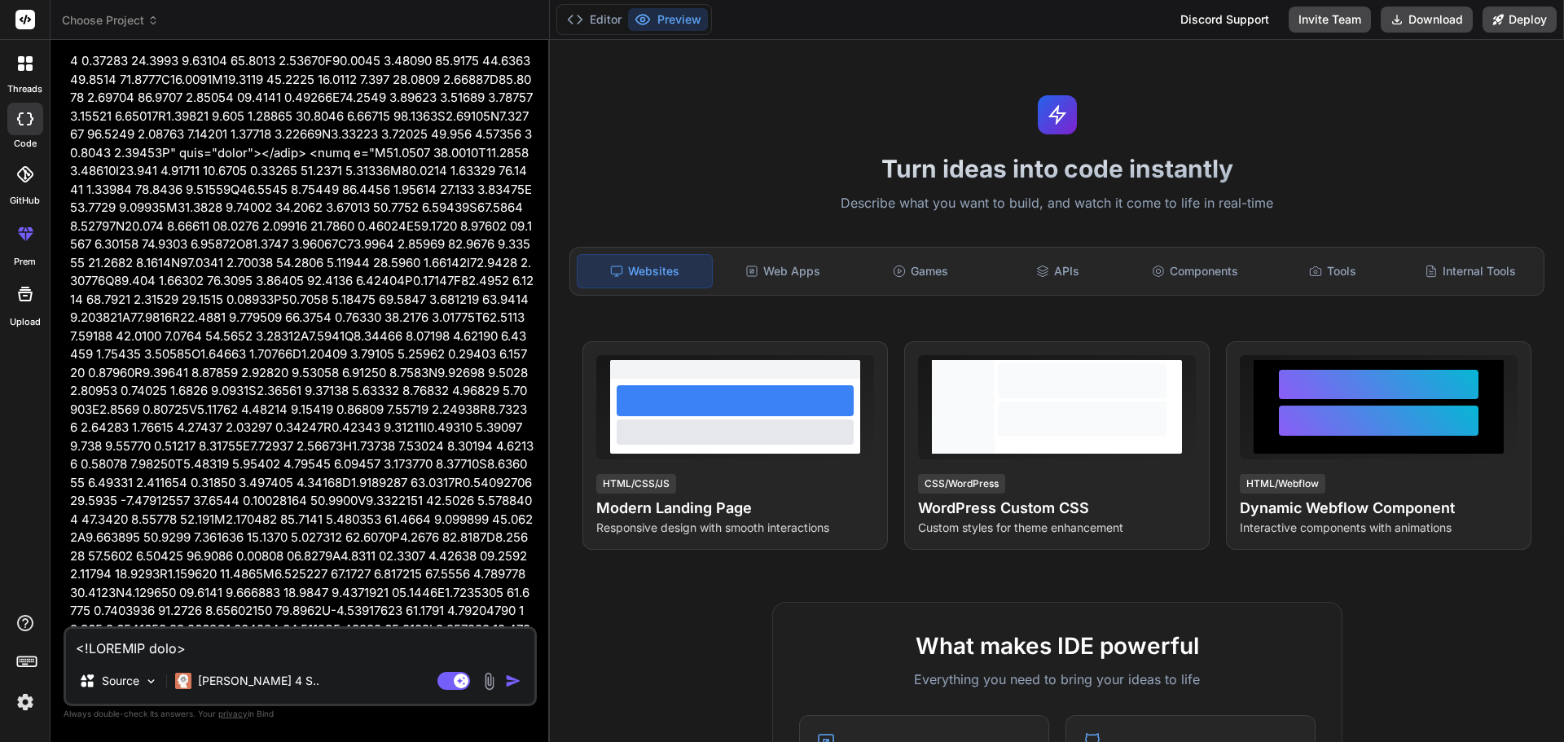
drag, startPoint x: 112, startPoint y: 652, endPoint x: 141, endPoint y: 652, distance: 29.3
click at [113, 652] on textarea at bounding box center [300, 643] width 468 height 29
type textarea "i"
type textarea "x"
type textarea "i"
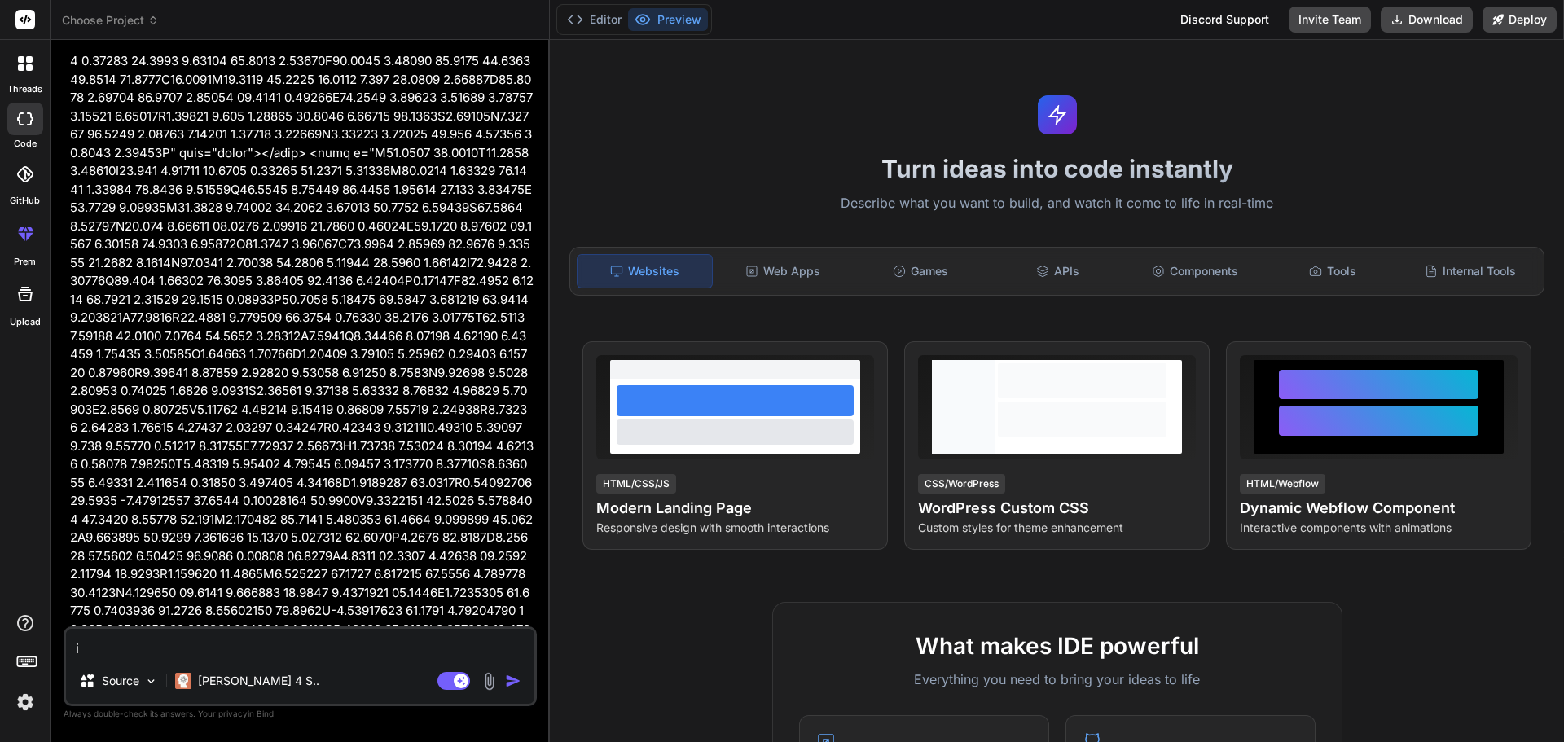
type textarea "x"
type textarea "i a"
type textarea "x"
type textarea "i am"
type textarea "x"
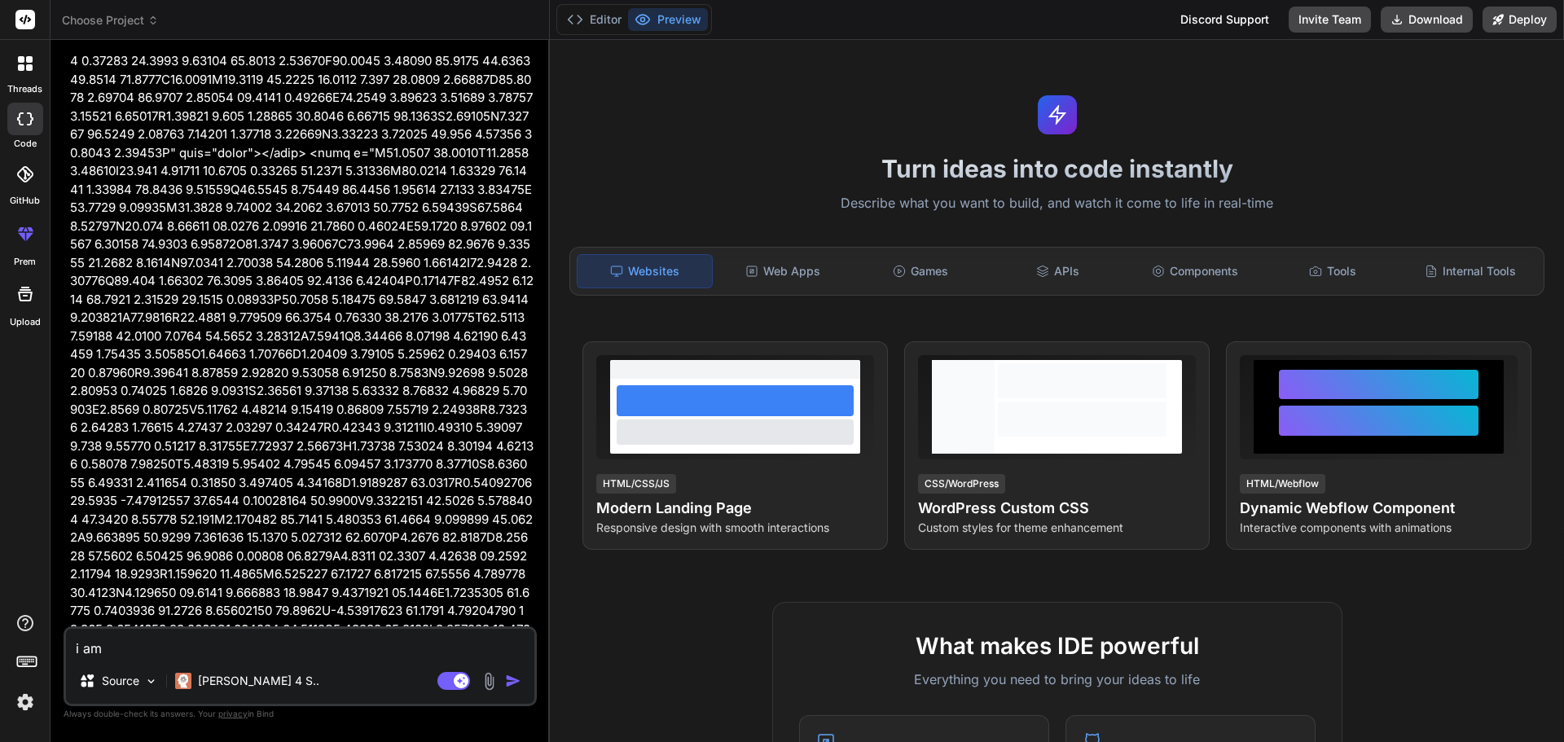
type textarea "i am"
type textarea "x"
type textarea "i am u"
type textarea "x"
type textarea "i am us"
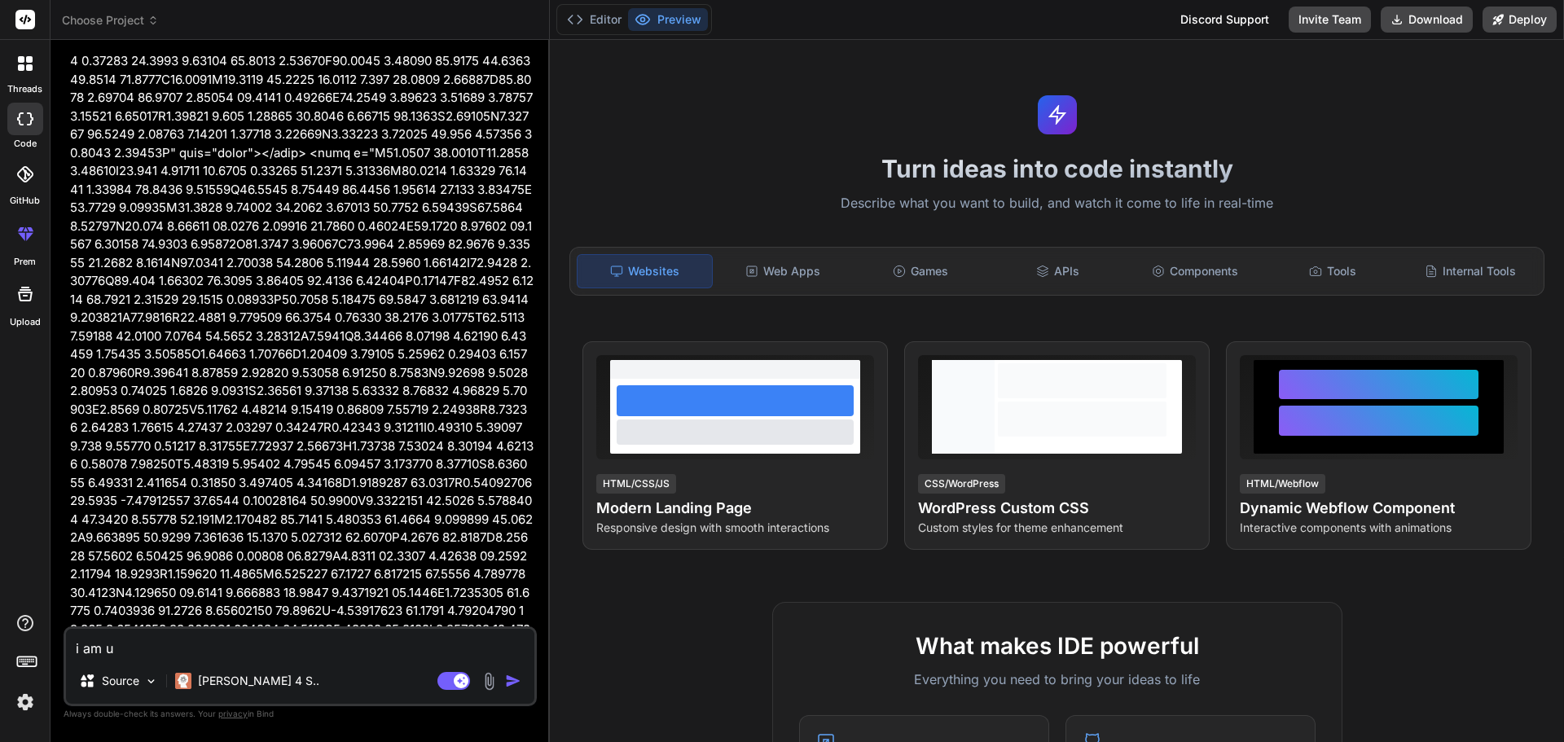
type textarea "x"
type textarea "i am usi"
type textarea "x"
type textarea "i am usin"
type textarea "x"
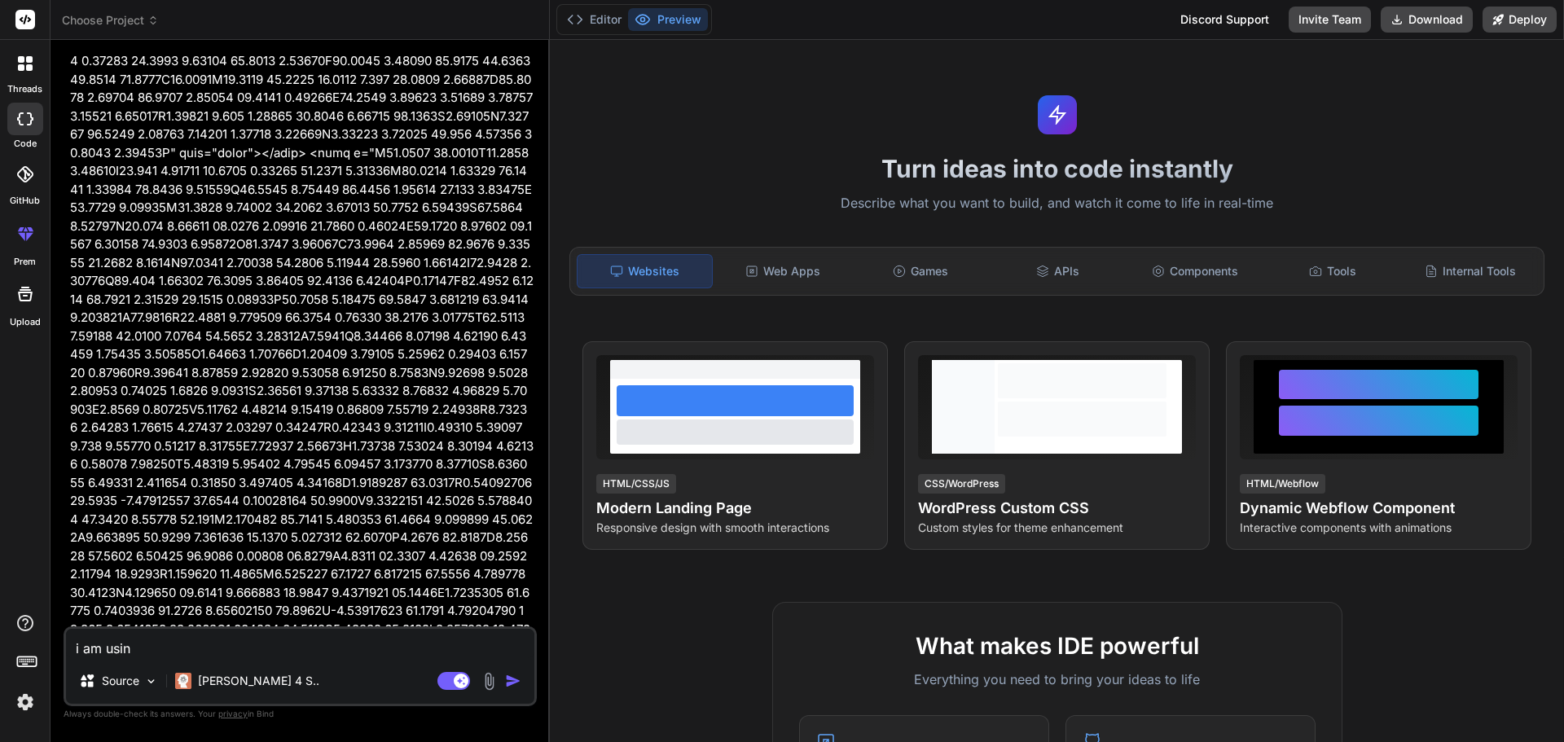
type textarea "i am using"
type textarea "x"
type textarea "i am using"
type textarea "x"
type textarea "i am using t"
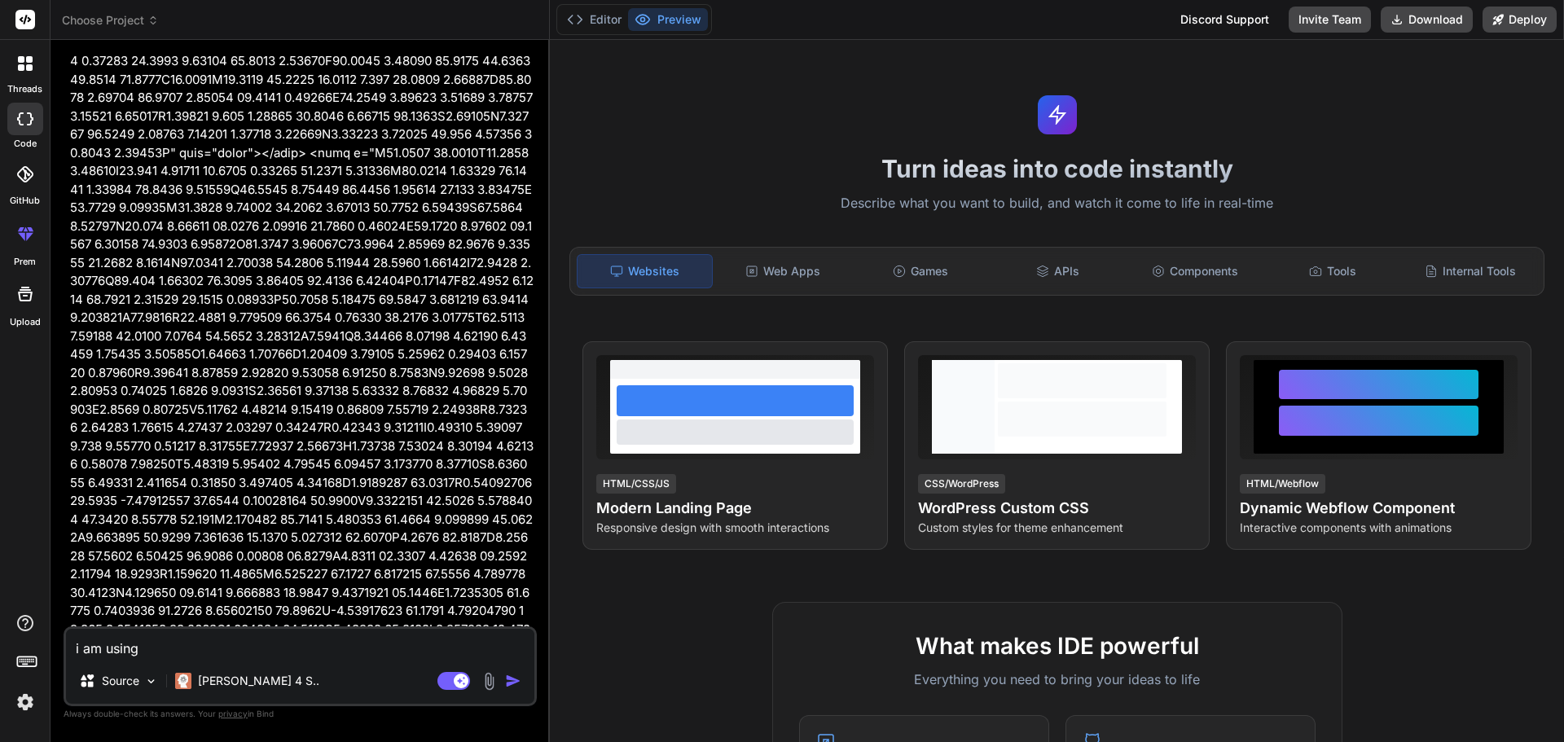
type textarea "x"
type textarea "i am using th"
type textarea "x"
type textarea "i am using thi"
type textarea "x"
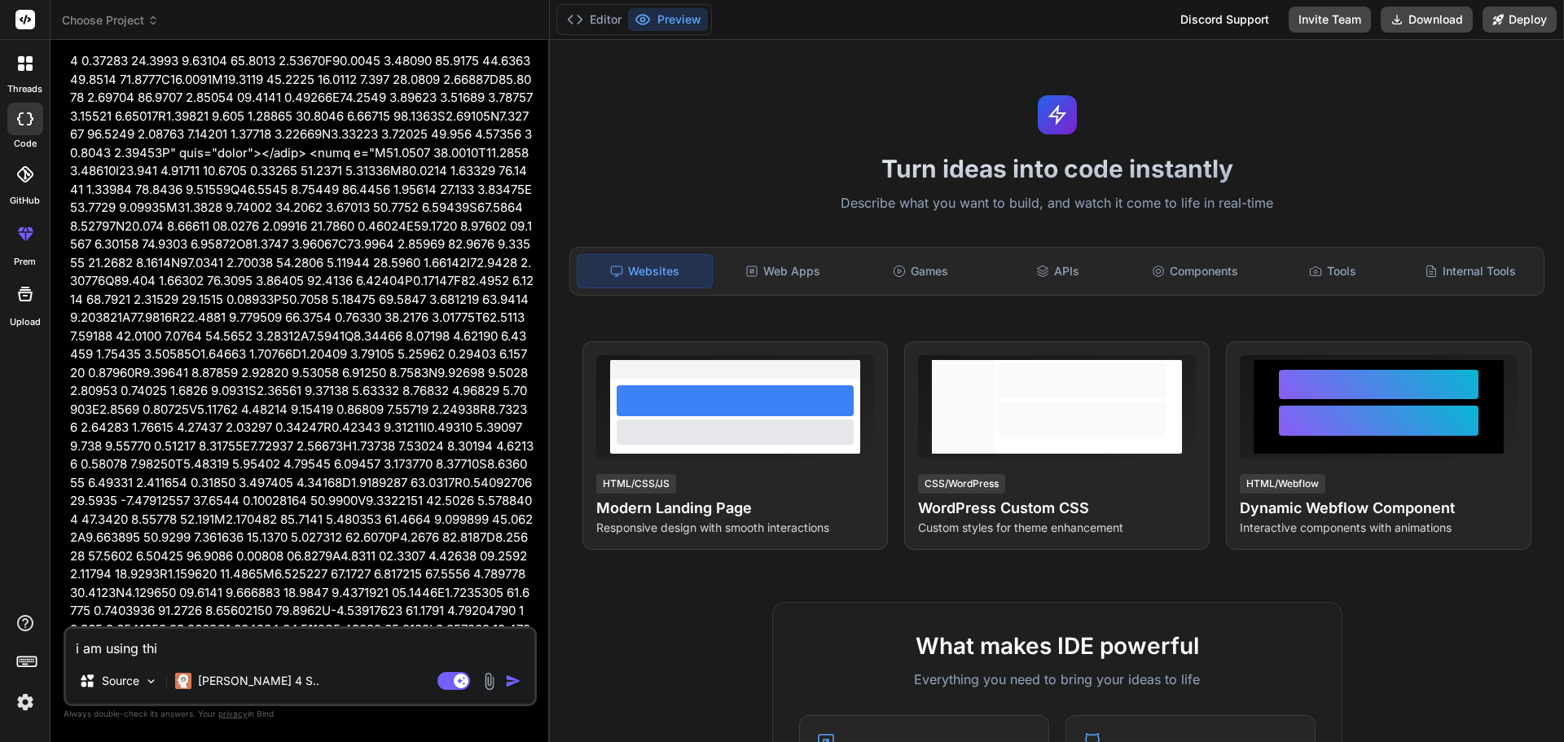
type textarea "i am using this"
type textarea "x"
type textarea "i am using this"
type textarea "x"
type textarea "i am using this c"
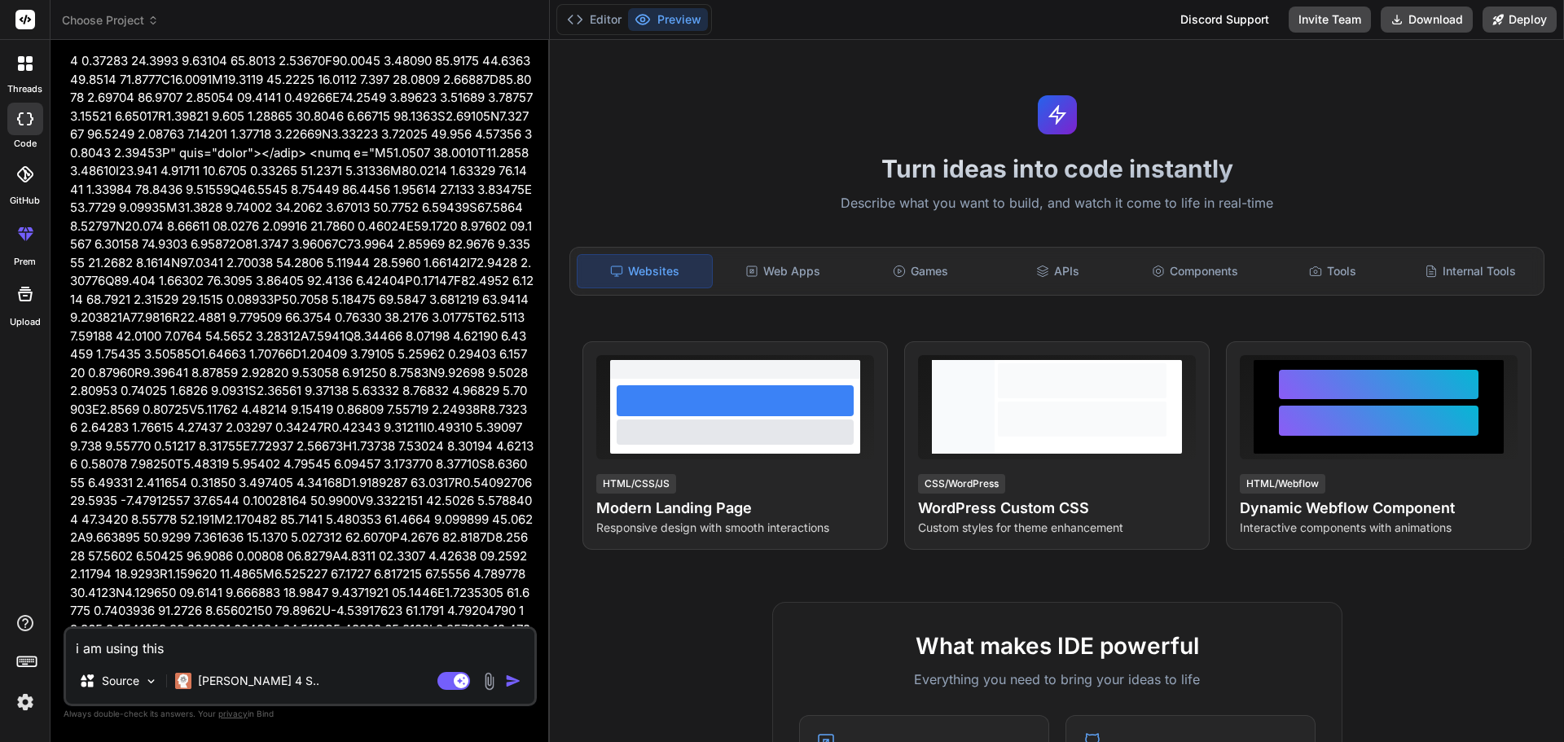
type textarea "x"
type textarea "i am using this co"
type textarea "x"
type textarea "i am using this cod"
type textarea "x"
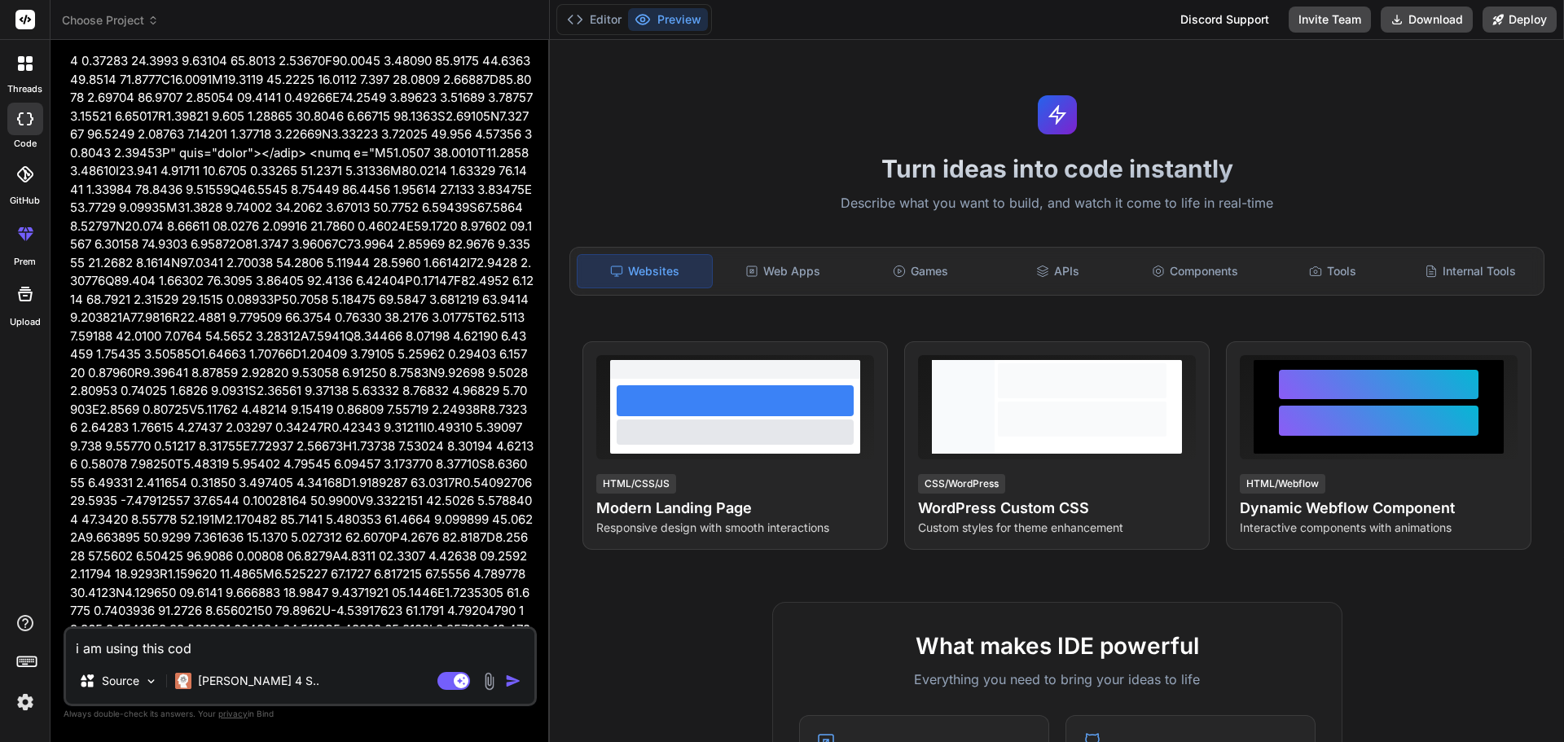
type textarea "i am using this code"
type textarea "x"
type textarea "i am using this code"
type textarea "x"
type textarea "i am using this code a"
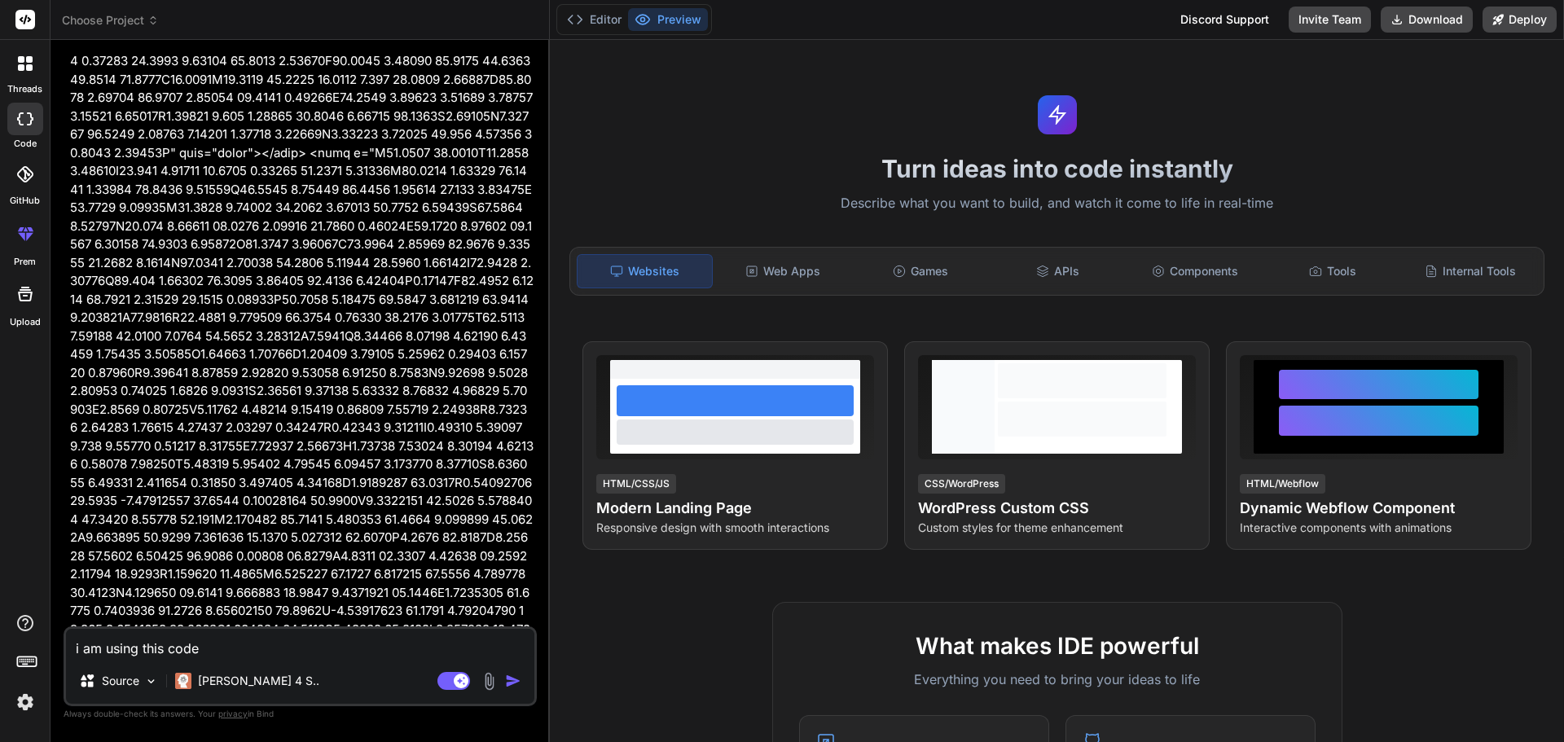
type textarea "x"
type textarea "i am using this code an"
type textarea "x"
type textarea "i am using this code and"
type textarea "x"
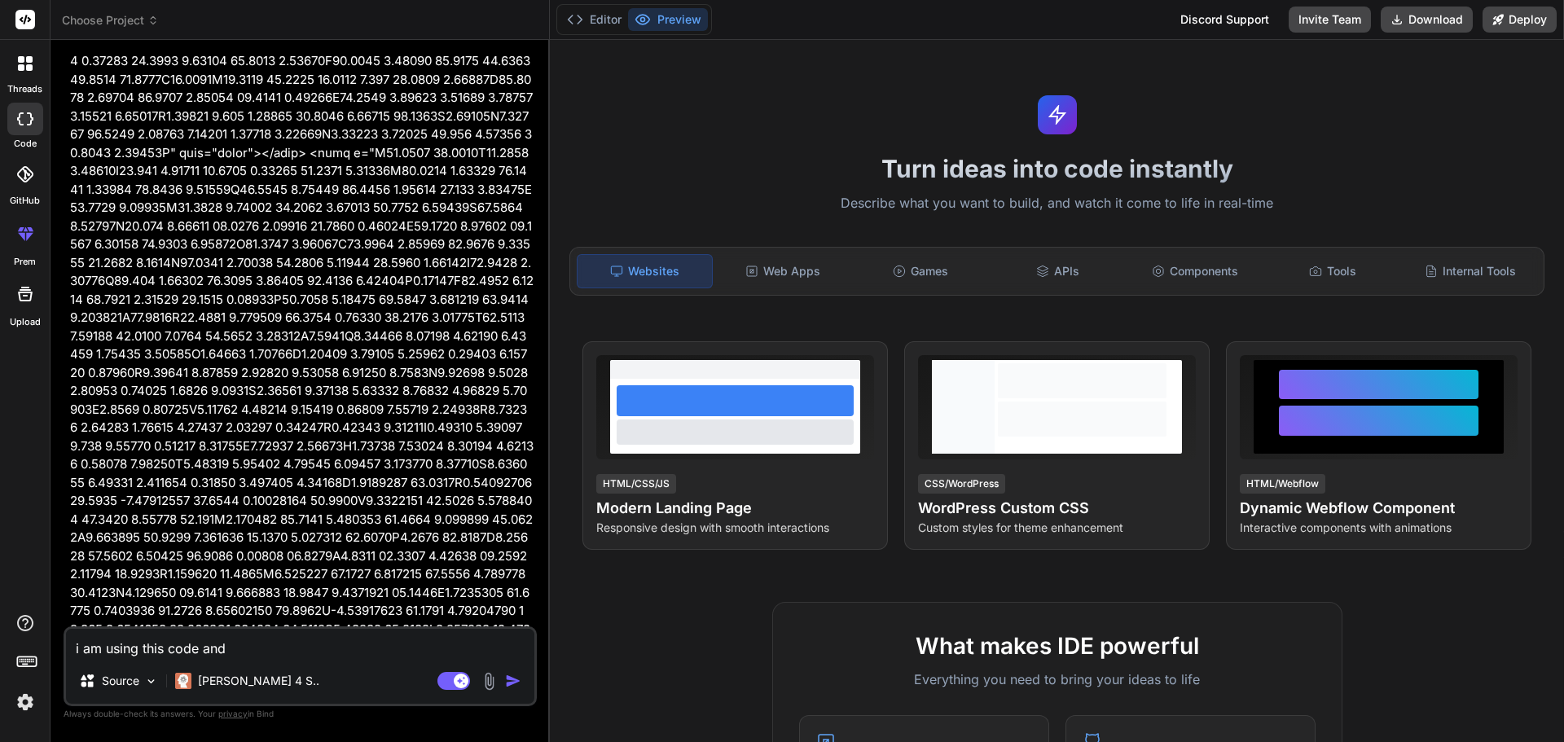
type textarea "i am using this code and"
type textarea "x"
type textarea "i am using this code and i"
type textarea "x"
type textarea "i am using this code and is"
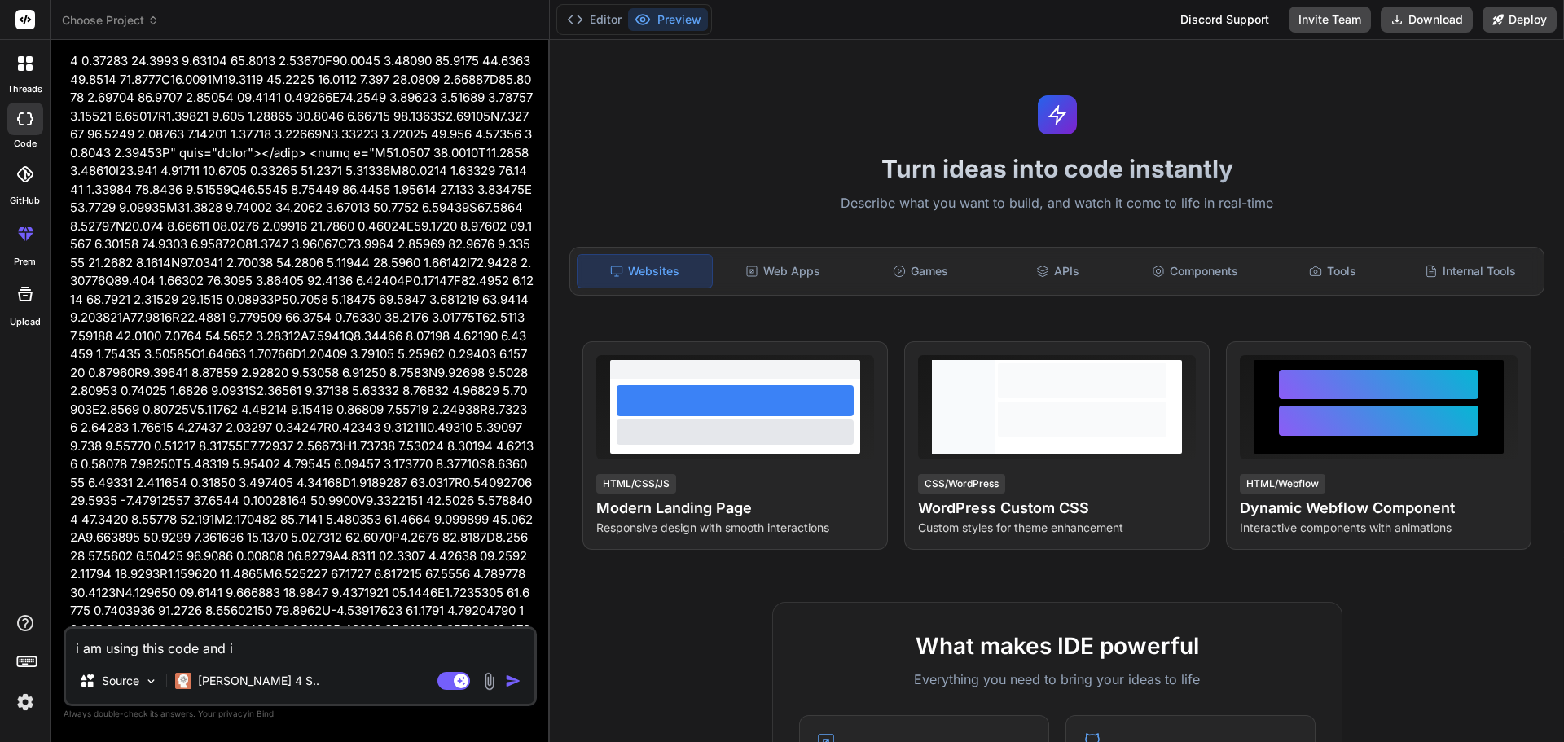
type textarea "x"
type textarea "i am using this code and isu"
type textarea "x"
type textarea "i am using this code and isue"
type textarea "x"
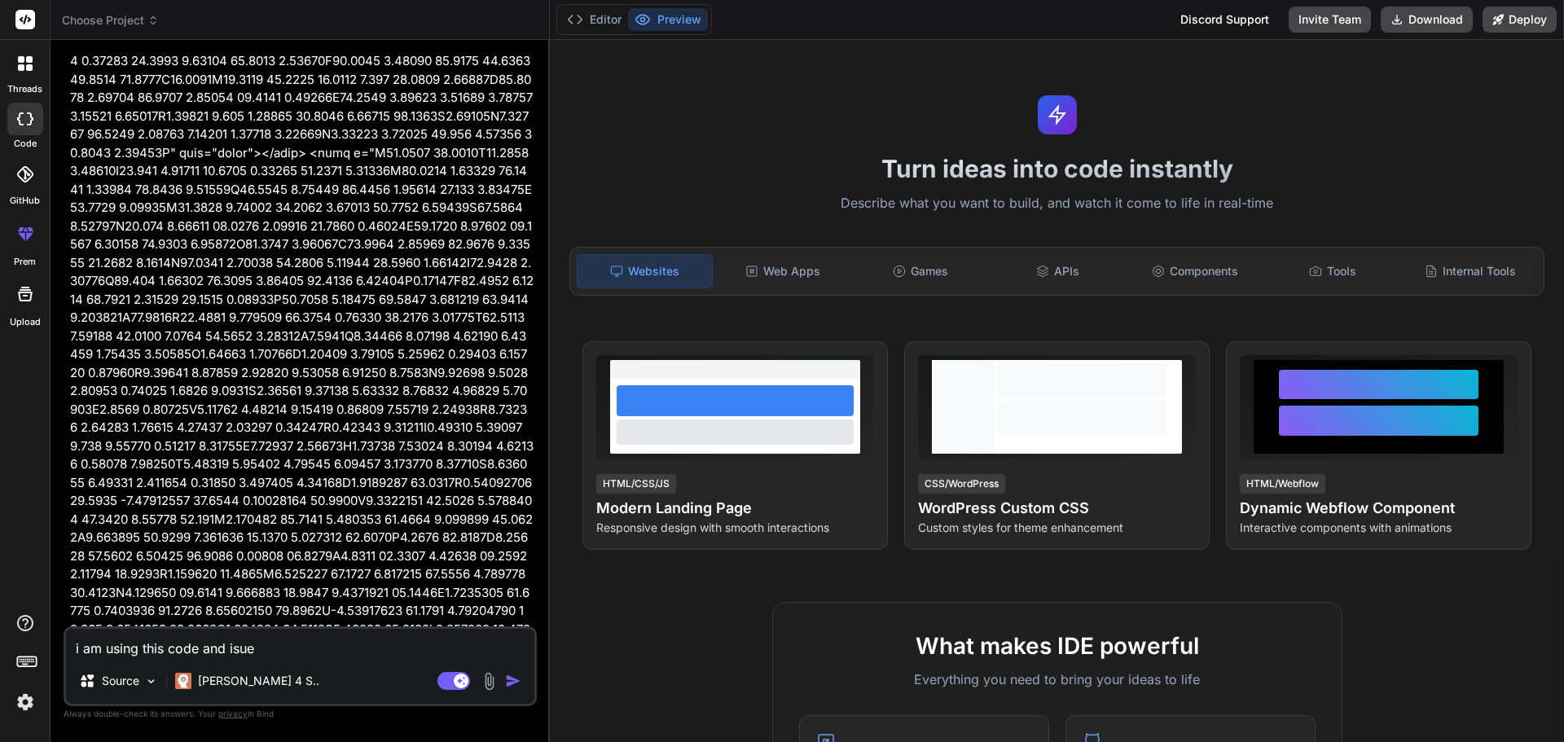
type textarea "i am using this code and isued"
type textarea "x"
type textarea "i am using this code and isue"
type textarea "x"
type textarea "i am using this code and isu"
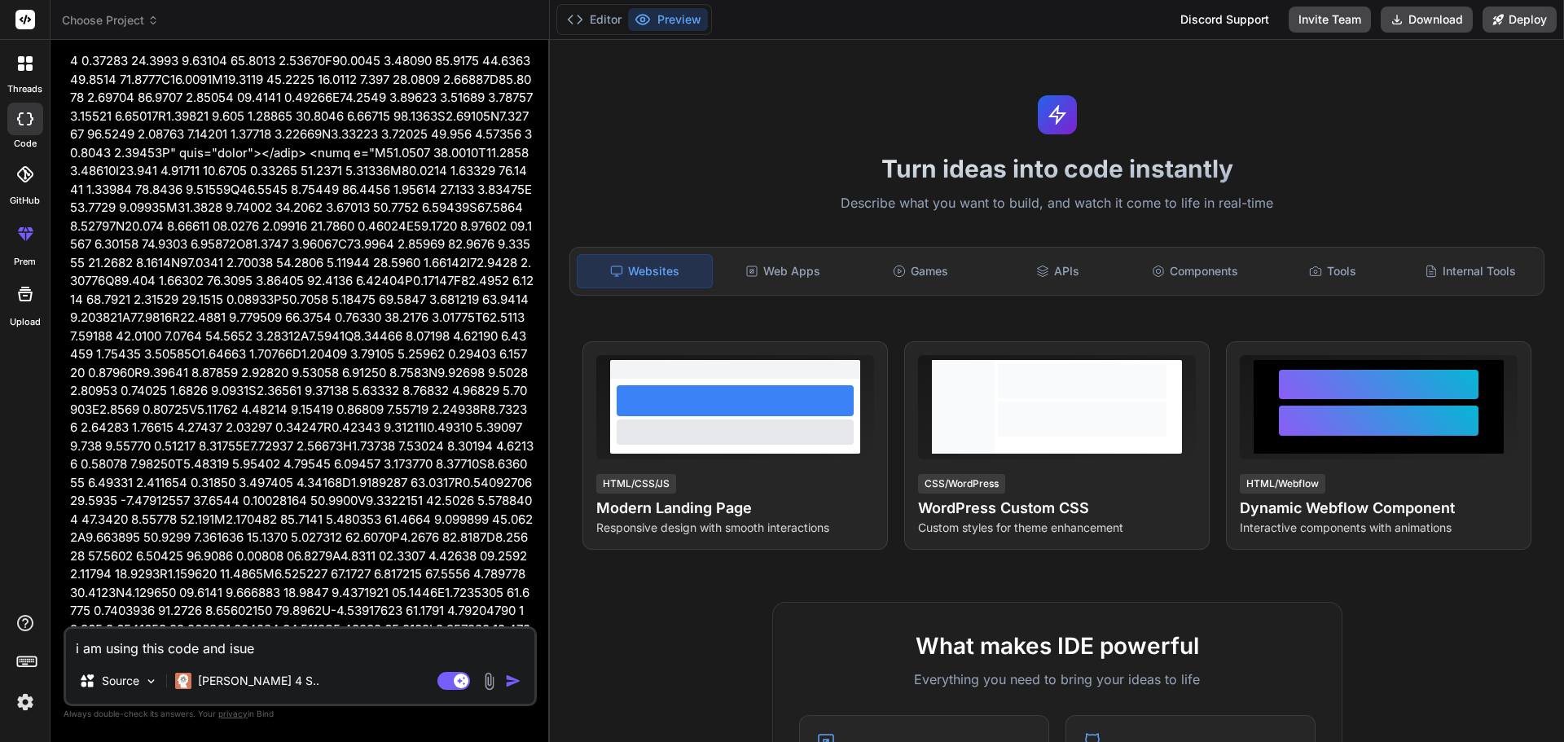
type textarea "x"
type textarea "i am using this code and is"
type textarea "x"
type textarea "i am using this code and i"
type textarea "x"
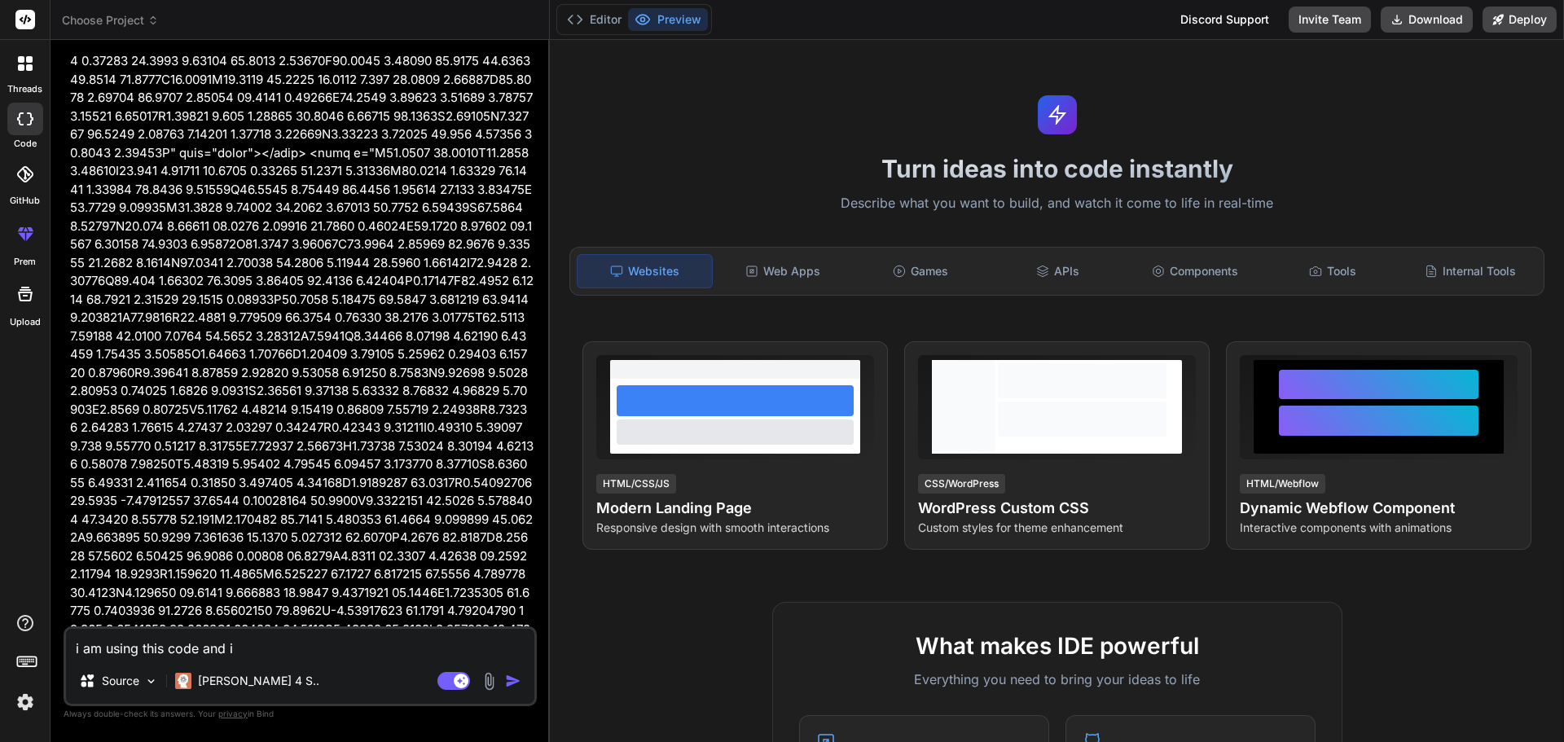
type textarea "i am using this code and i"
type textarea "x"
type textarea "i am using this code and i u"
type textarea "x"
type textarea "i am using this code and i [GEOGRAPHIC_DATA]"
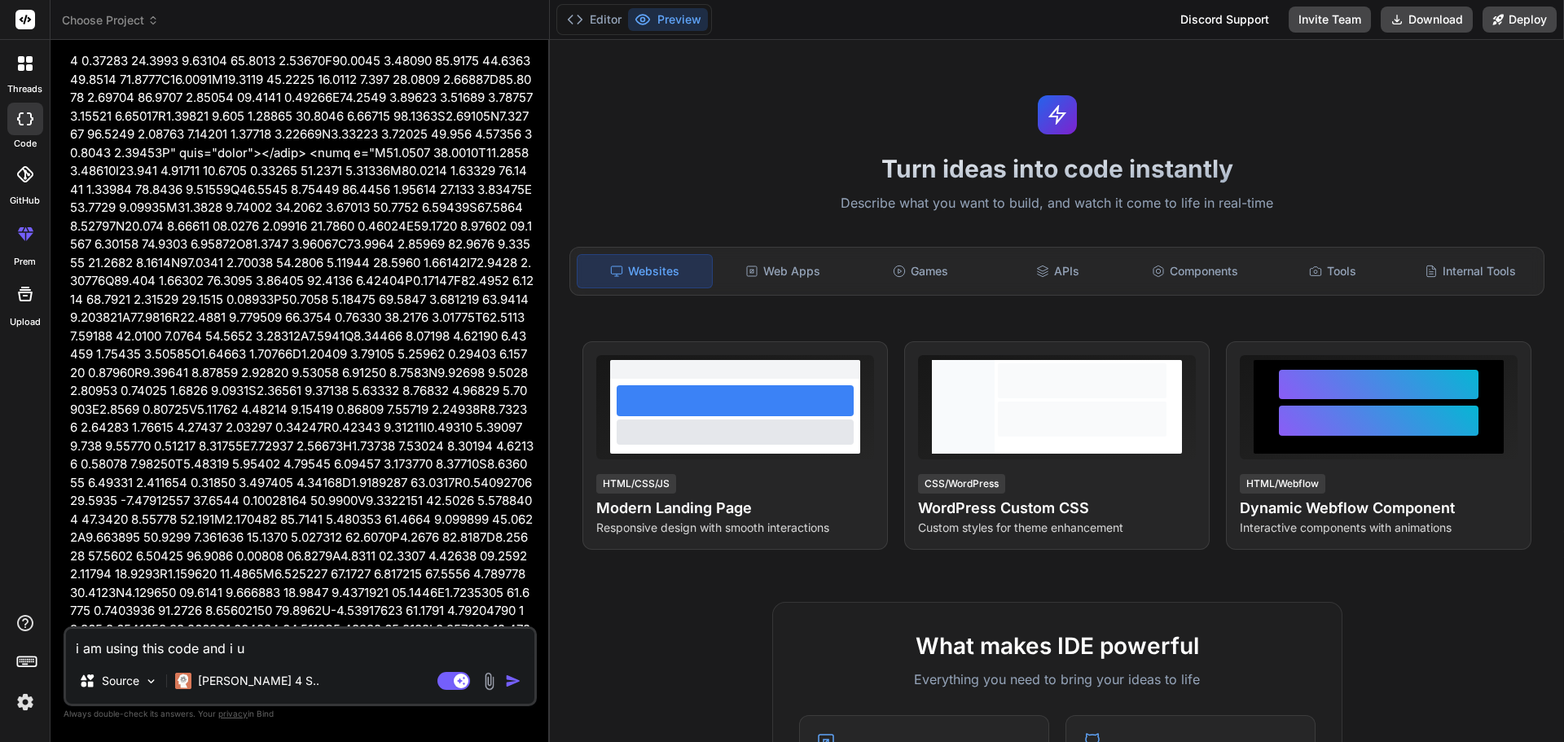
type textarea "x"
type textarea "i am using this code and i use"
type textarea "x"
type textarea "i am using this code and i used"
type textarea "x"
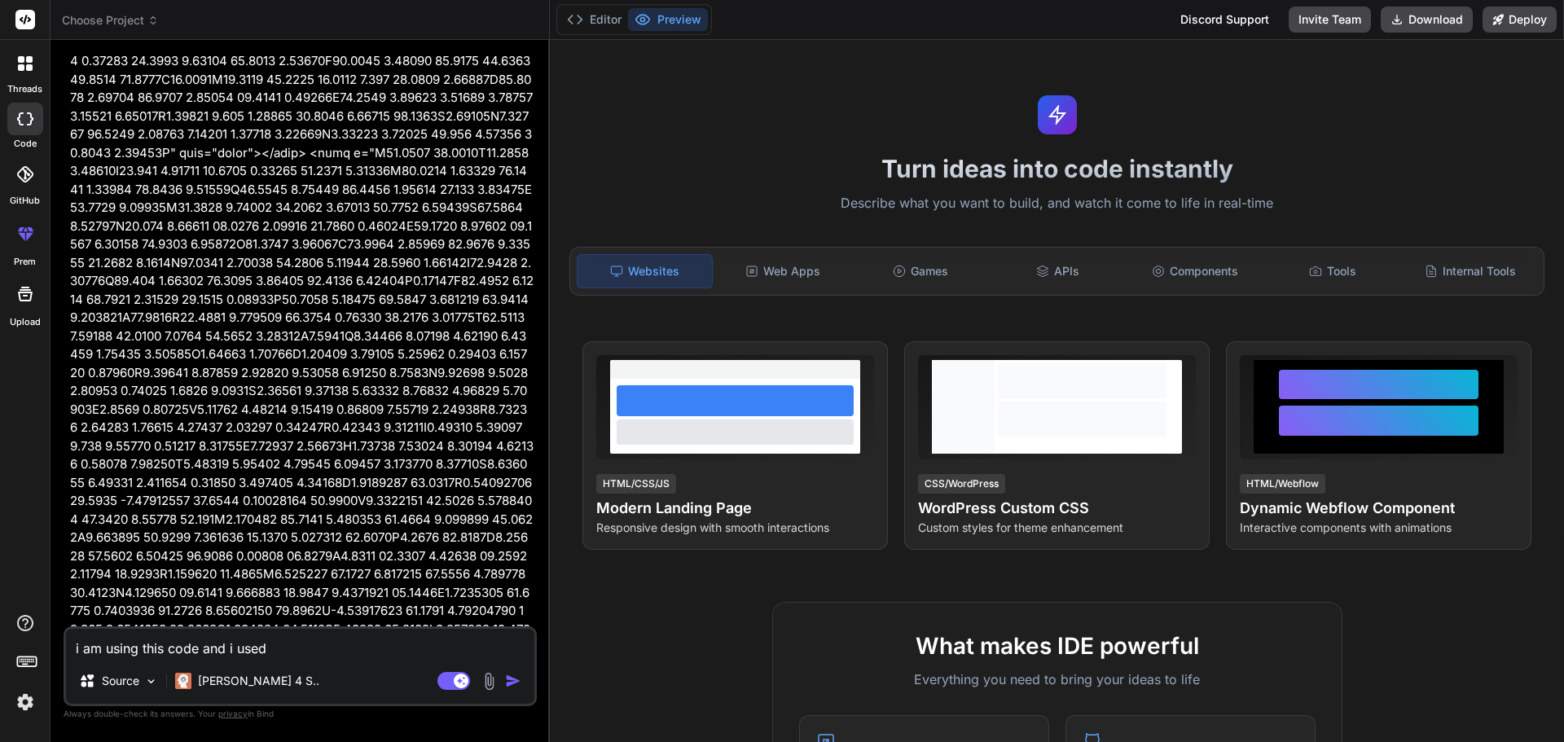
type textarea "i am using this code and i used"
type textarea "x"
type textarea "i am using this code and i used t"
type textarea "x"
type textarea "i am using this code and i used th"
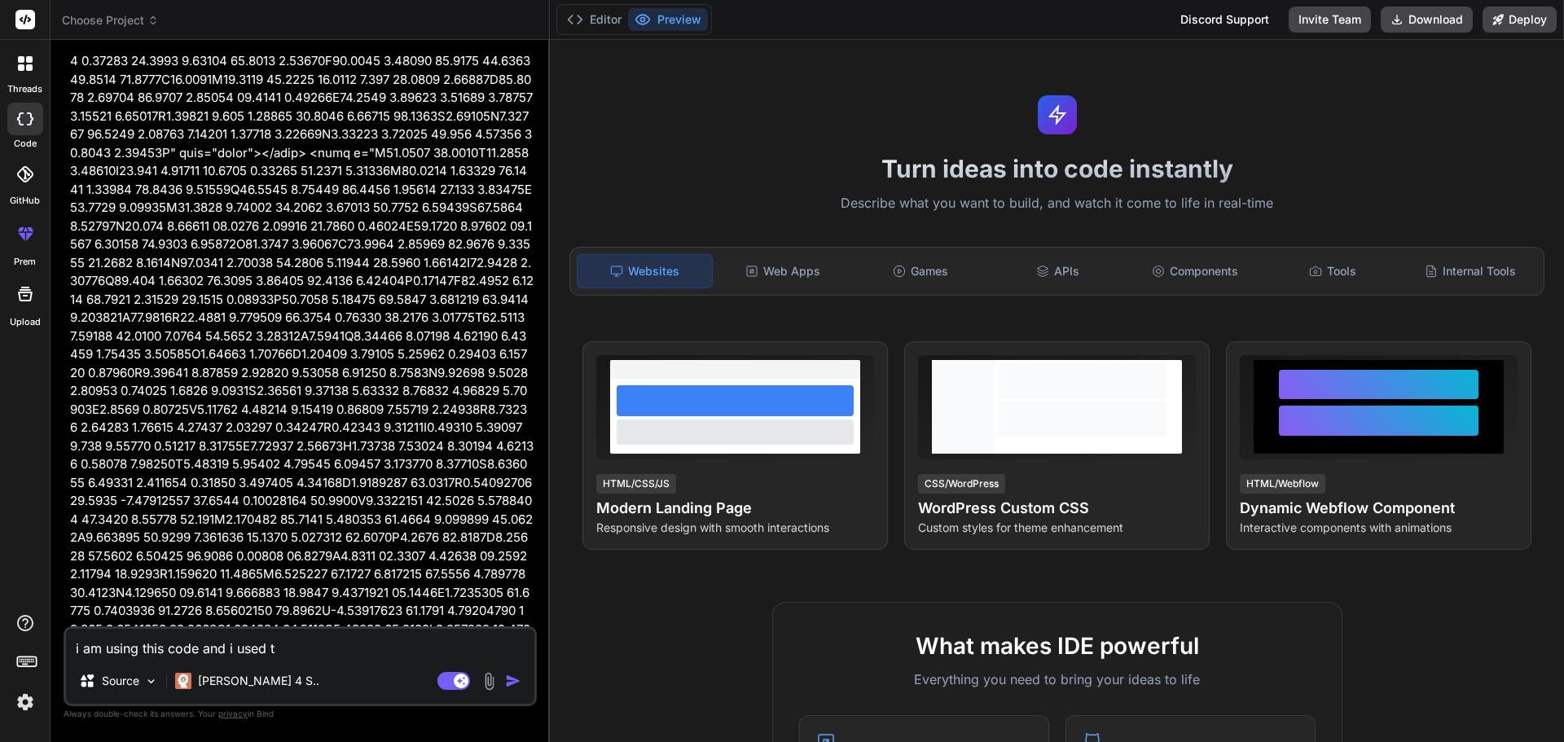
type textarea "x"
type textarea "i am using this code and i used the"
type textarea "x"
type textarea "i am using this code and i used the"
type textarea "x"
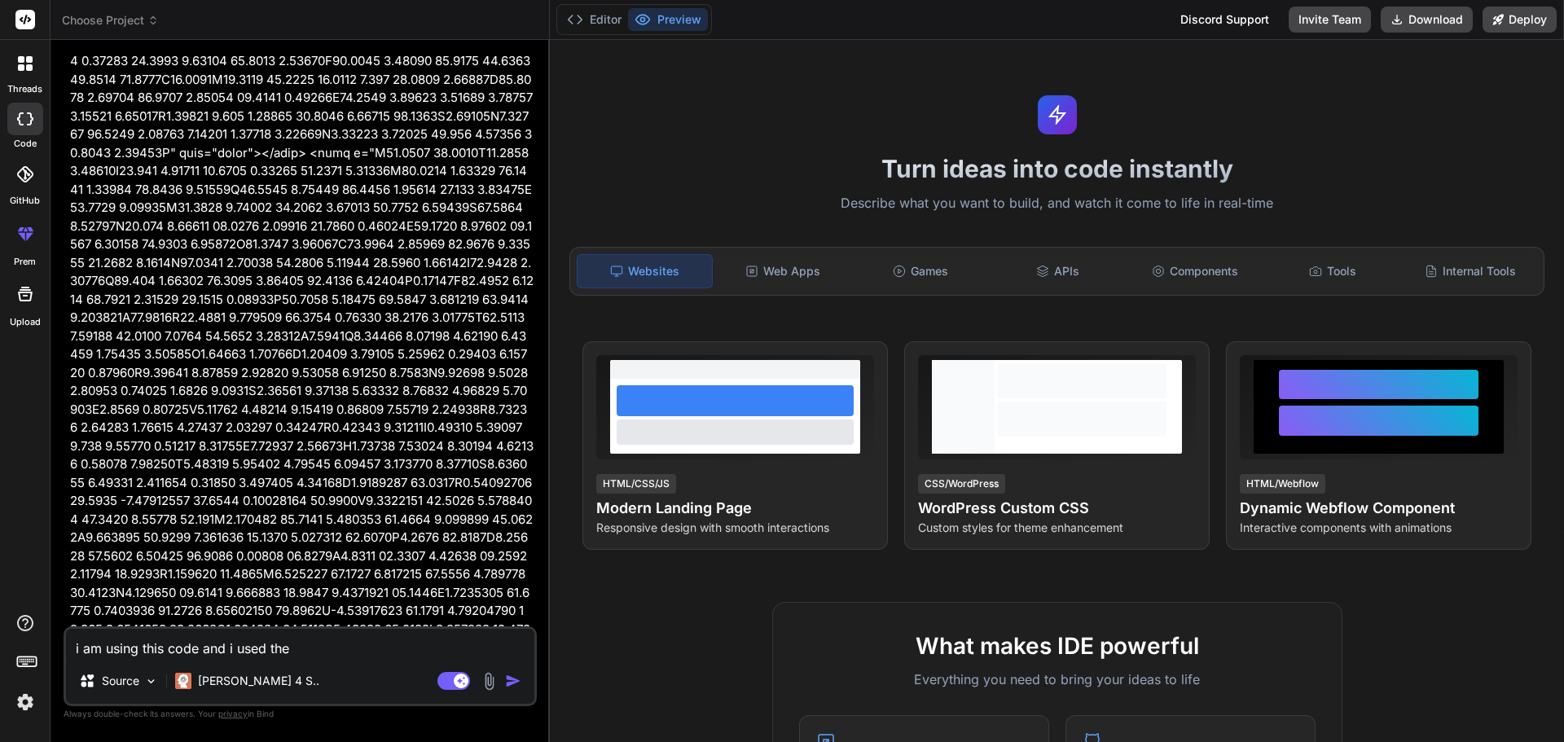
type textarea "i am using this code and i used the j"
type textarea "x"
type textarea "i am using this code and i used the jq"
type textarea "x"
type textarea "i am using this code and i used the jqu"
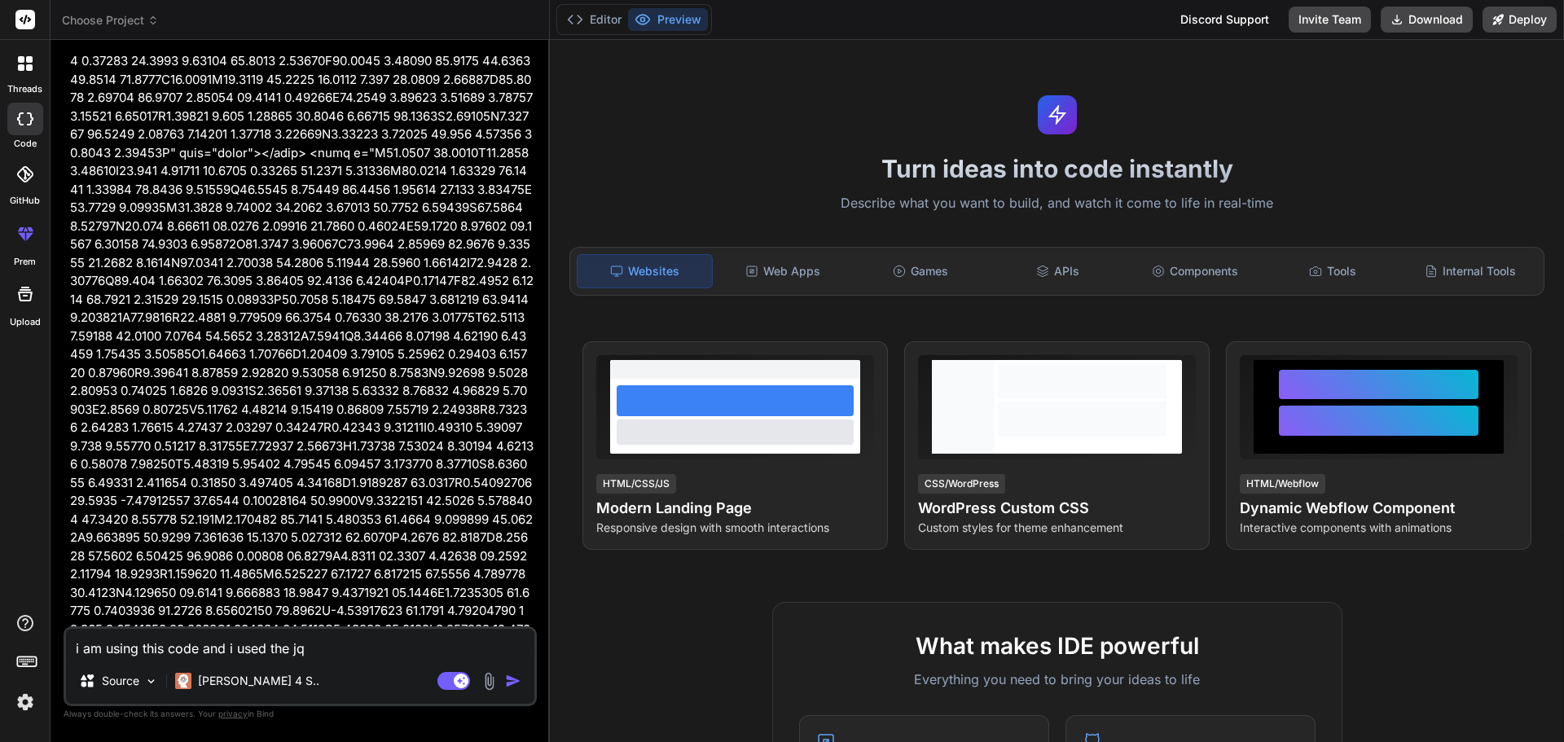
type textarea "x"
type textarea "i am using this code and i used the jque"
type textarea "x"
type textarea "i am using this code and i used the jquer"
type textarea "x"
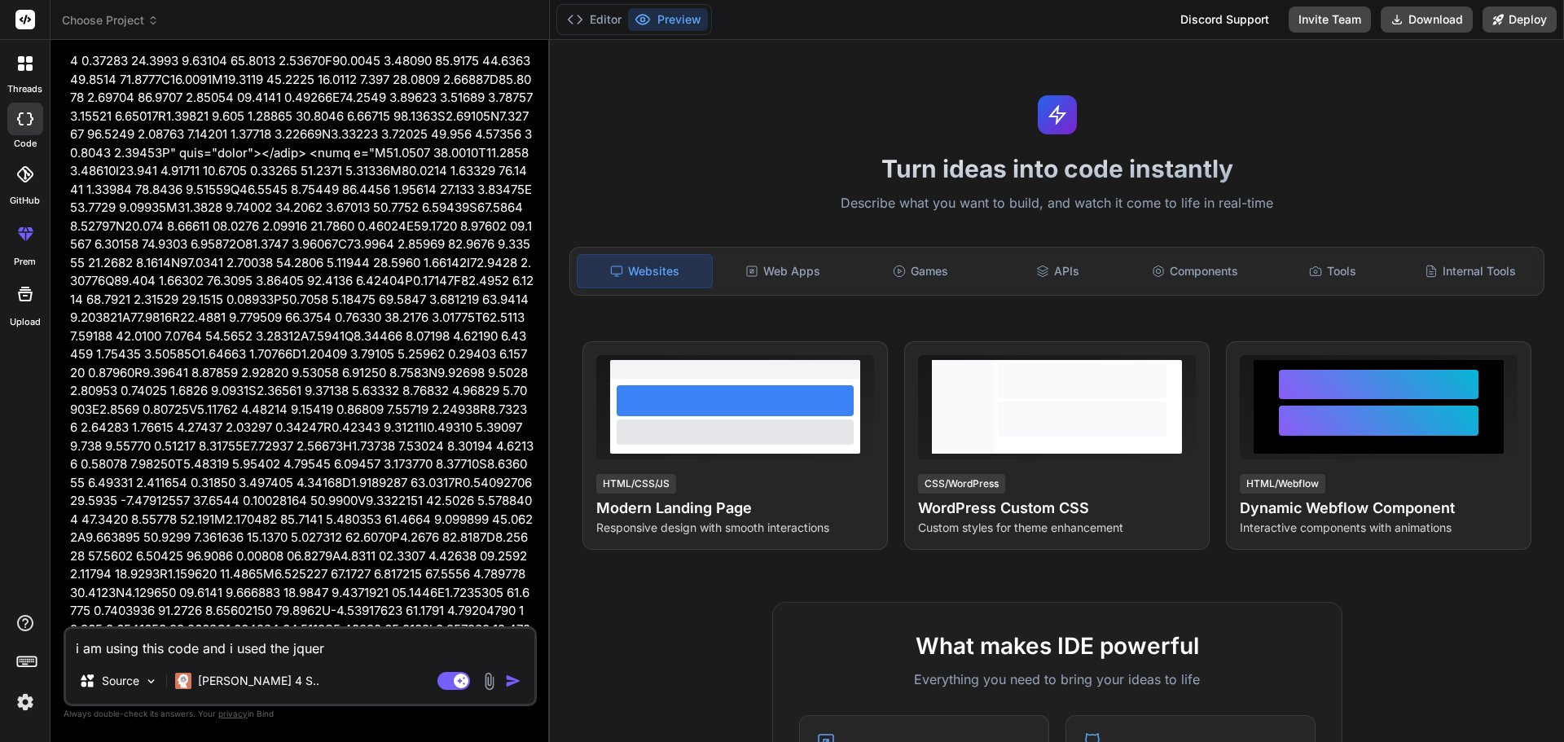
type textarea "i am using this code and i used the jquery"
type textarea "x"
type textarea "i am using this code and i used the jquery"
type textarea "x"
type textarea "i am using this code and i used the jquery f"
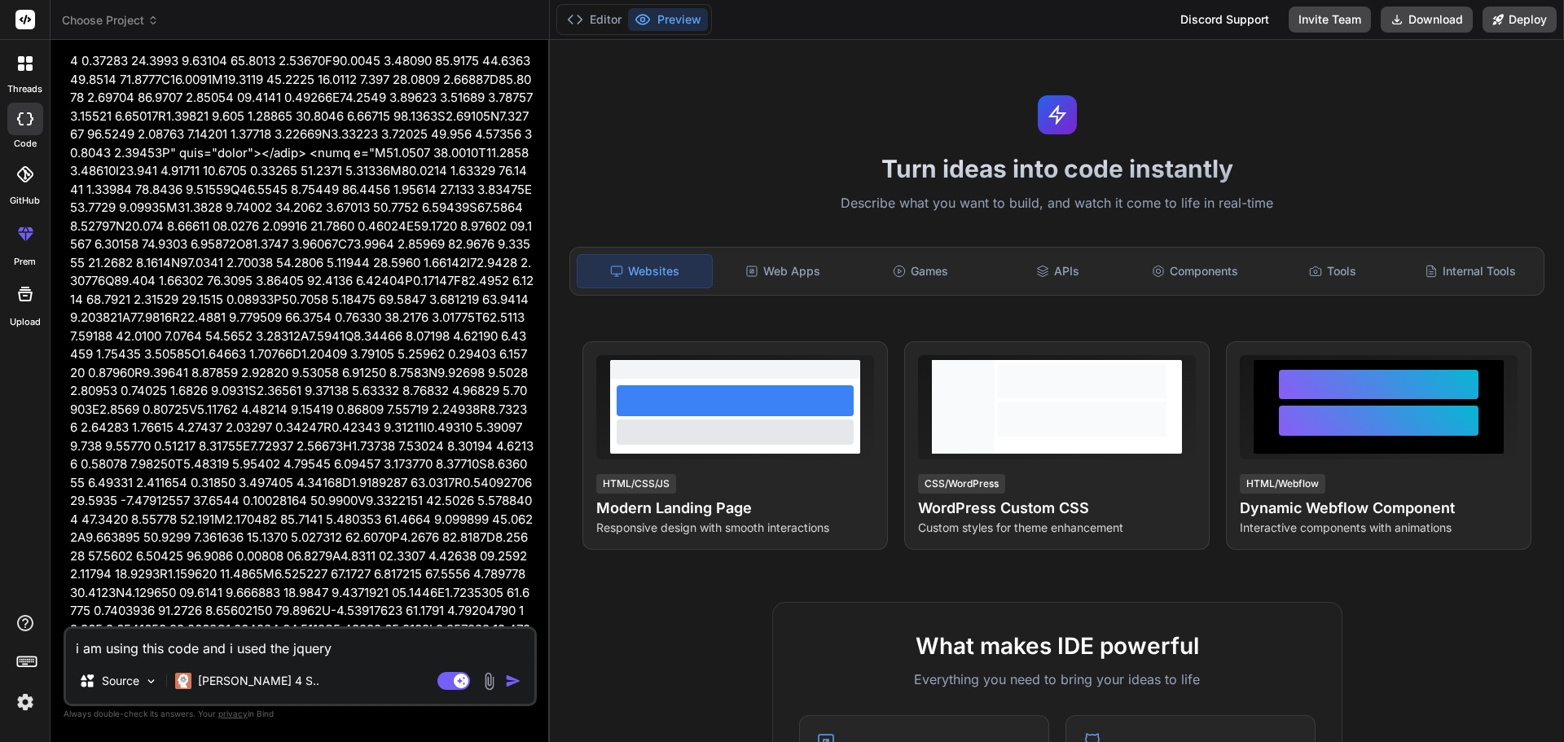
type textarea "x"
type textarea "i am using this code and i used the jquery fo"
type textarea "x"
type textarea "i am using this code and i used the jquery for"
type textarea "x"
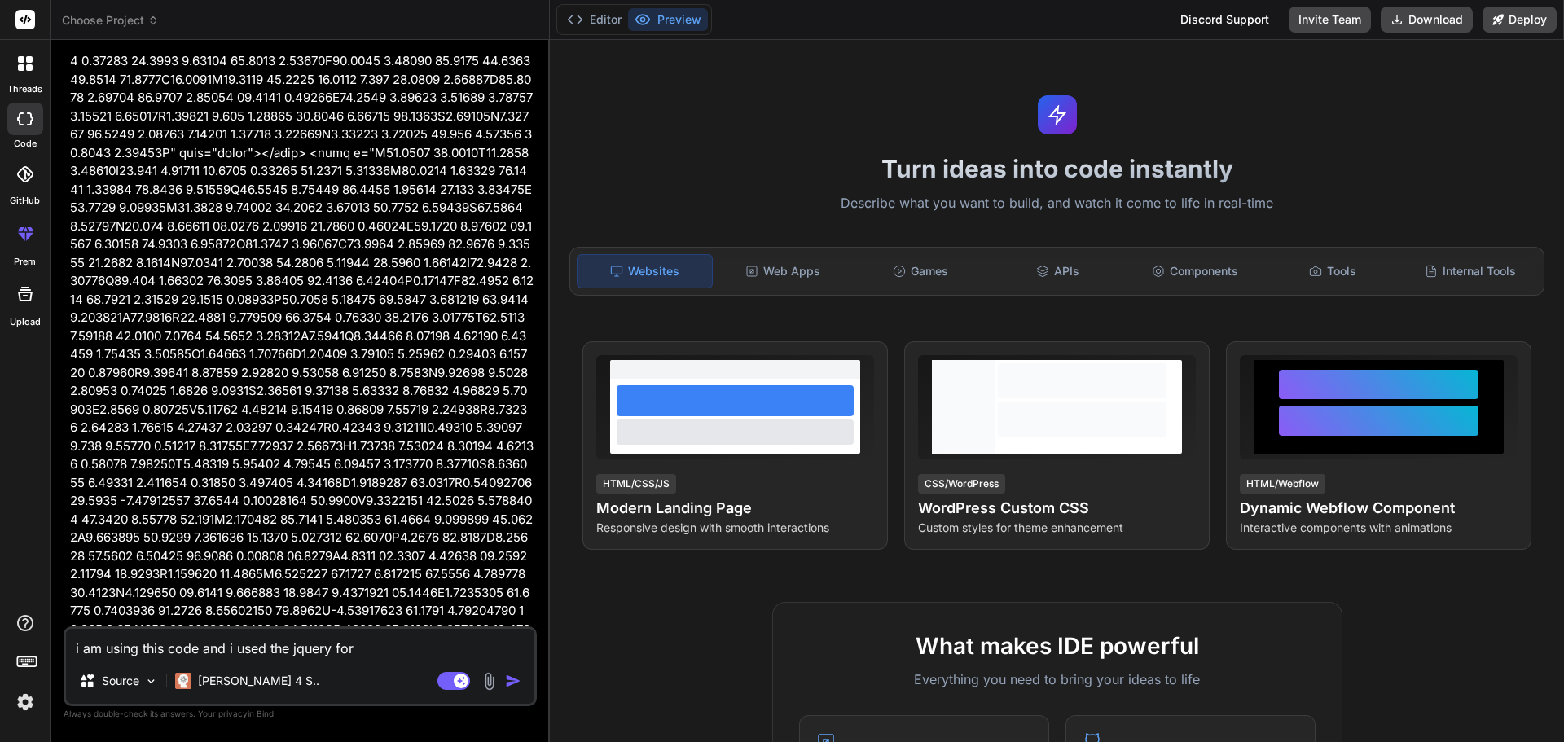
type textarea "i am using this code and i used the jquery for"
type textarea "x"
type textarea "i am using this code and i used the jquery for h"
type textarea "x"
type textarea "i am using this code and i used the jquery for hi"
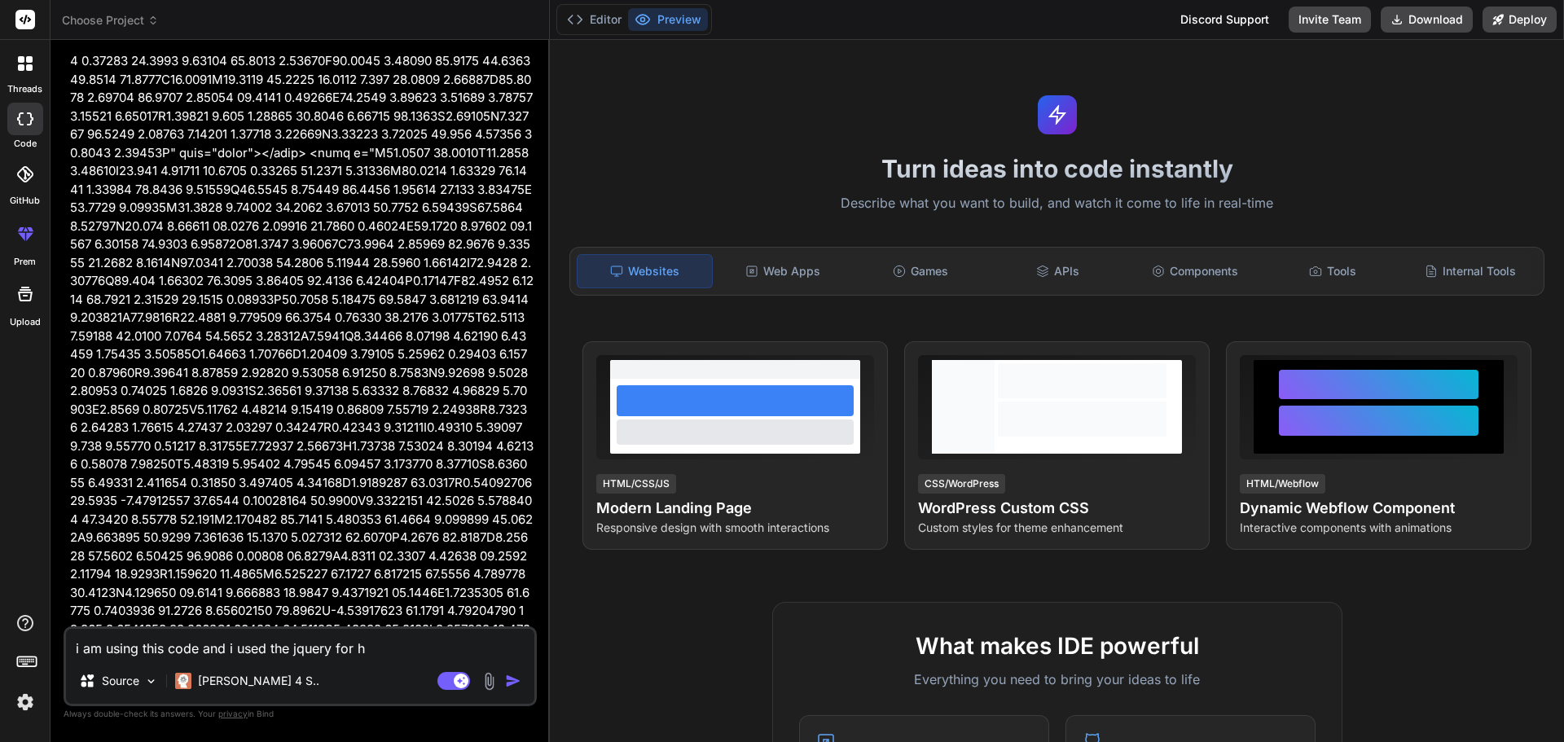
type textarea "x"
type textarea "i am using this code and i used the jquery for hid"
type textarea "x"
type textarea "i am using this code and i used the jquery for hide"
type textarea "x"
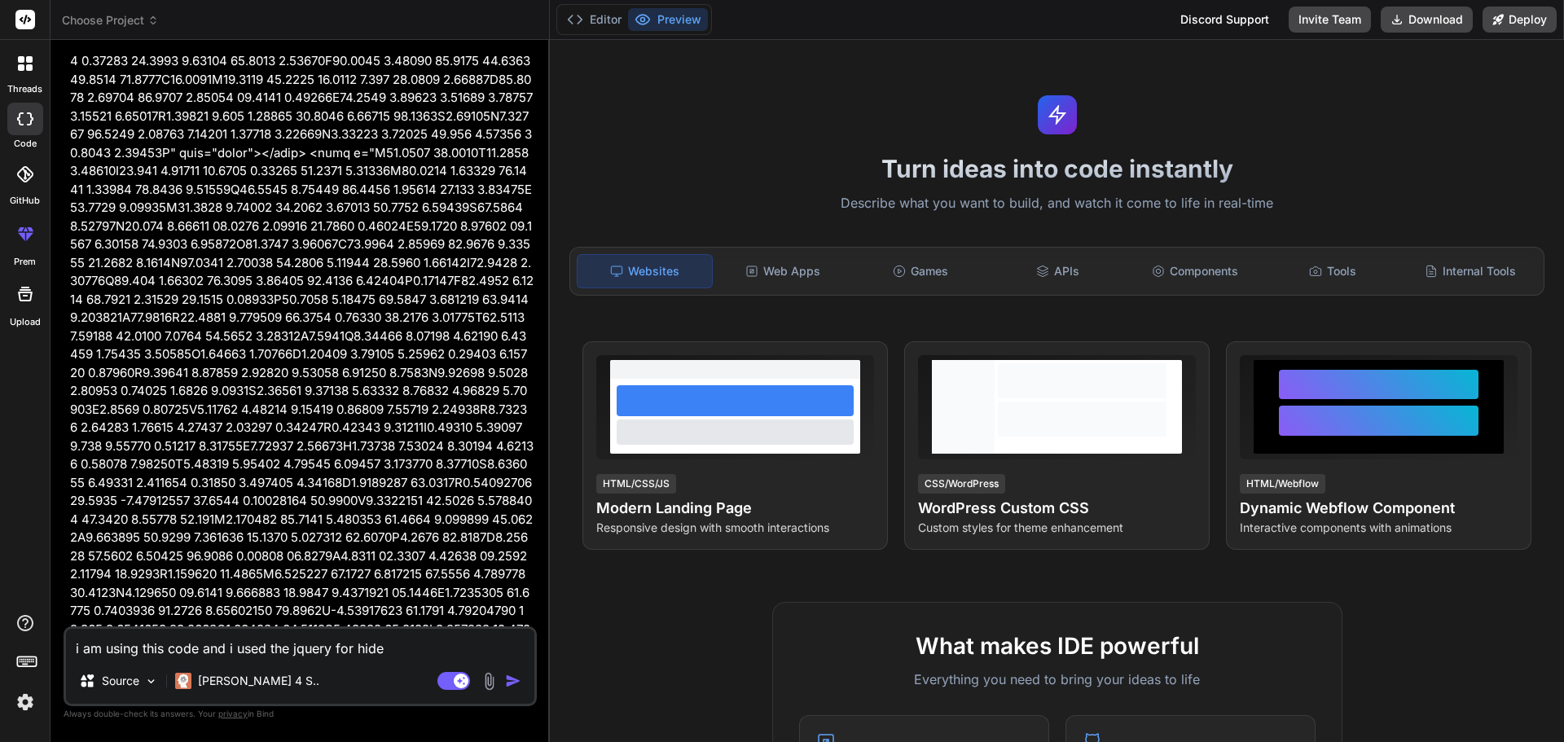
type textarea "i am using this code and i used the jquery for hide"
type textarea "x"
type textarea "i am using this code and i used the jquery for hide a"
type textarea "x"
type textarea "i am using this code and i used the jquery for hide an"
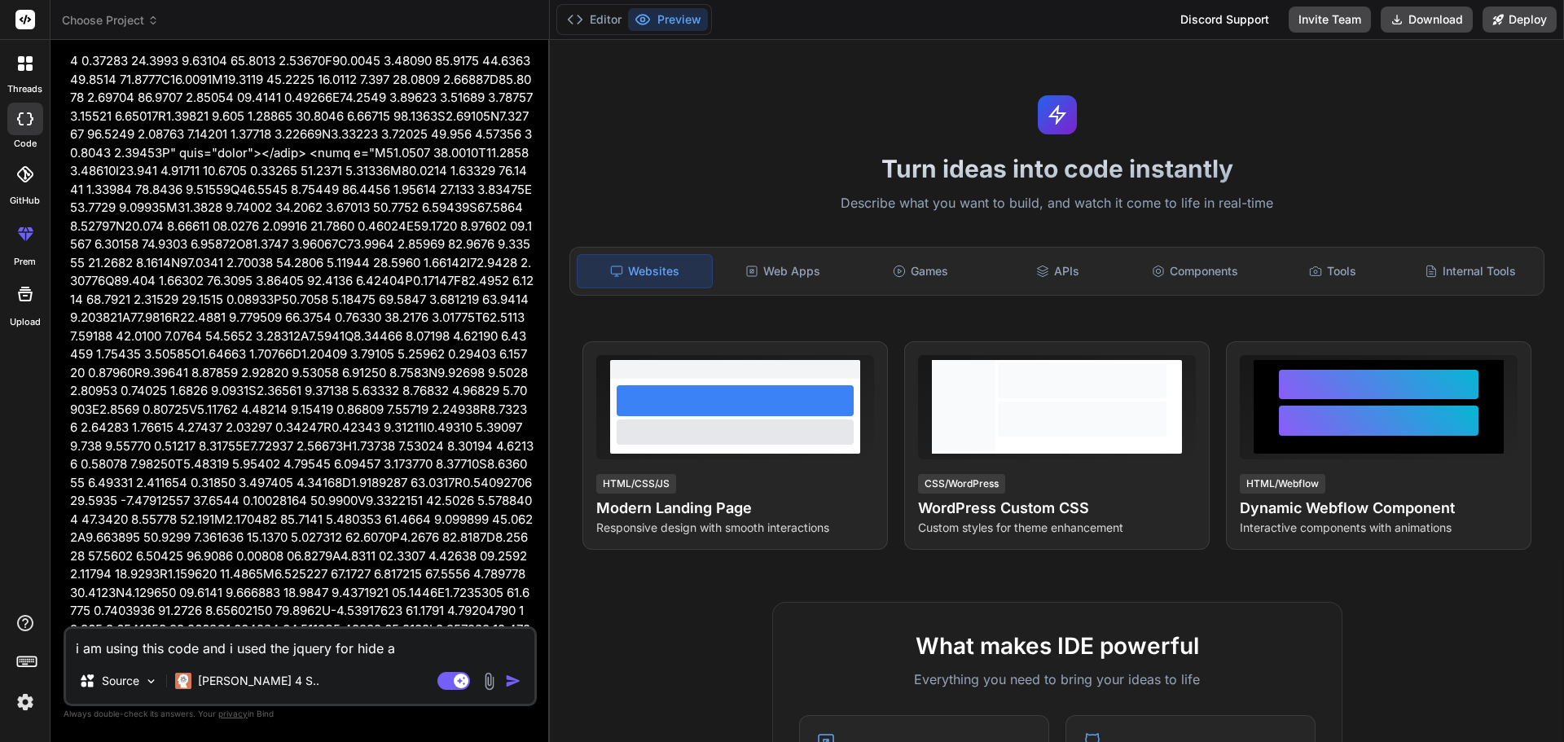
type textarea "x"
type textarea "i am using this code and i used the jquery for hide and"
type textarea "x"
type textarea "i am using this code and i used the jquery for hide and"
type textarea "x"
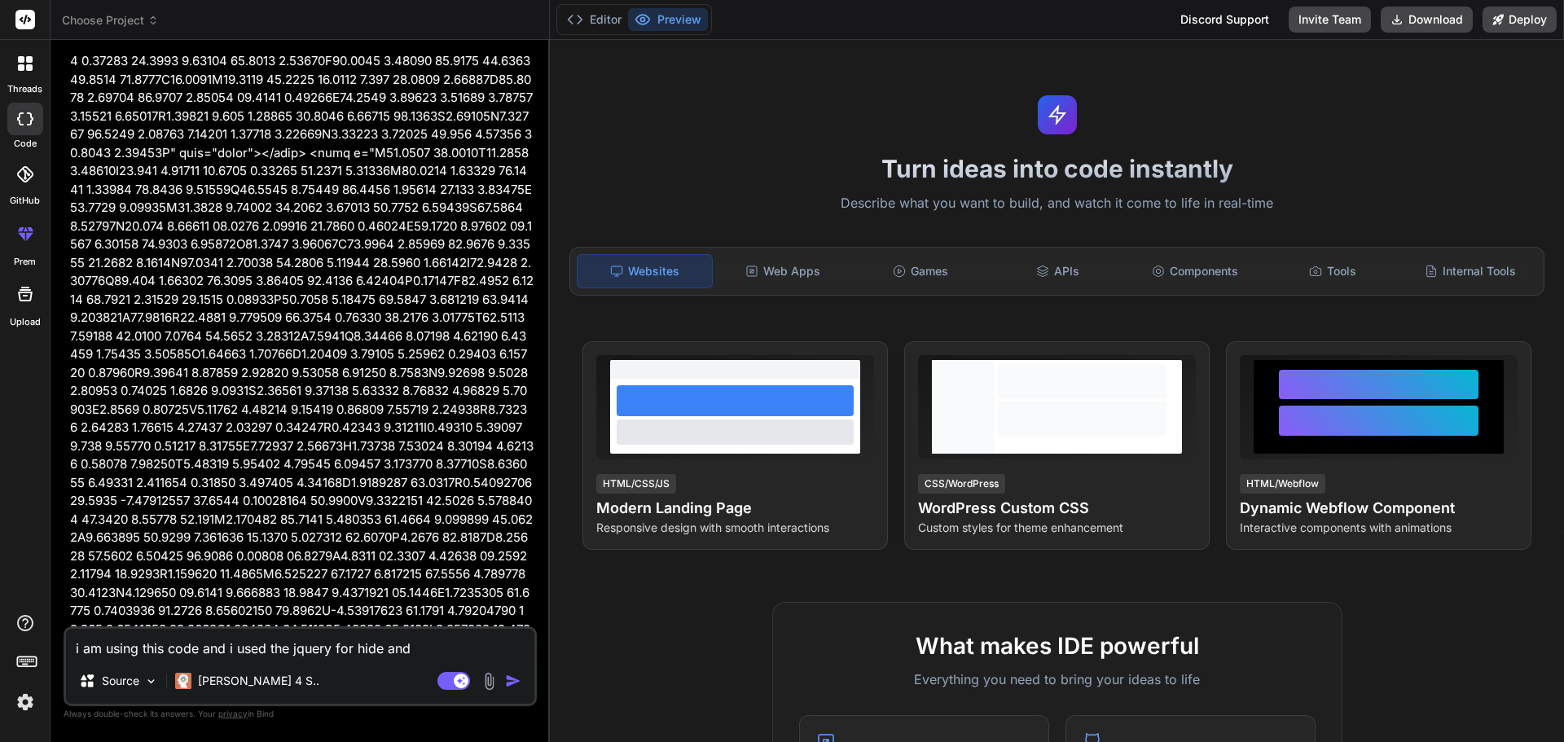
type textarea "i am using this code and i used the jquery for hide and s"
type textarea "x"
type textarea "i am using this code and i used the jquery for hide and sh"
type textarea "x"
type textarea "i am using this code and i used the jquery for hide and shw"
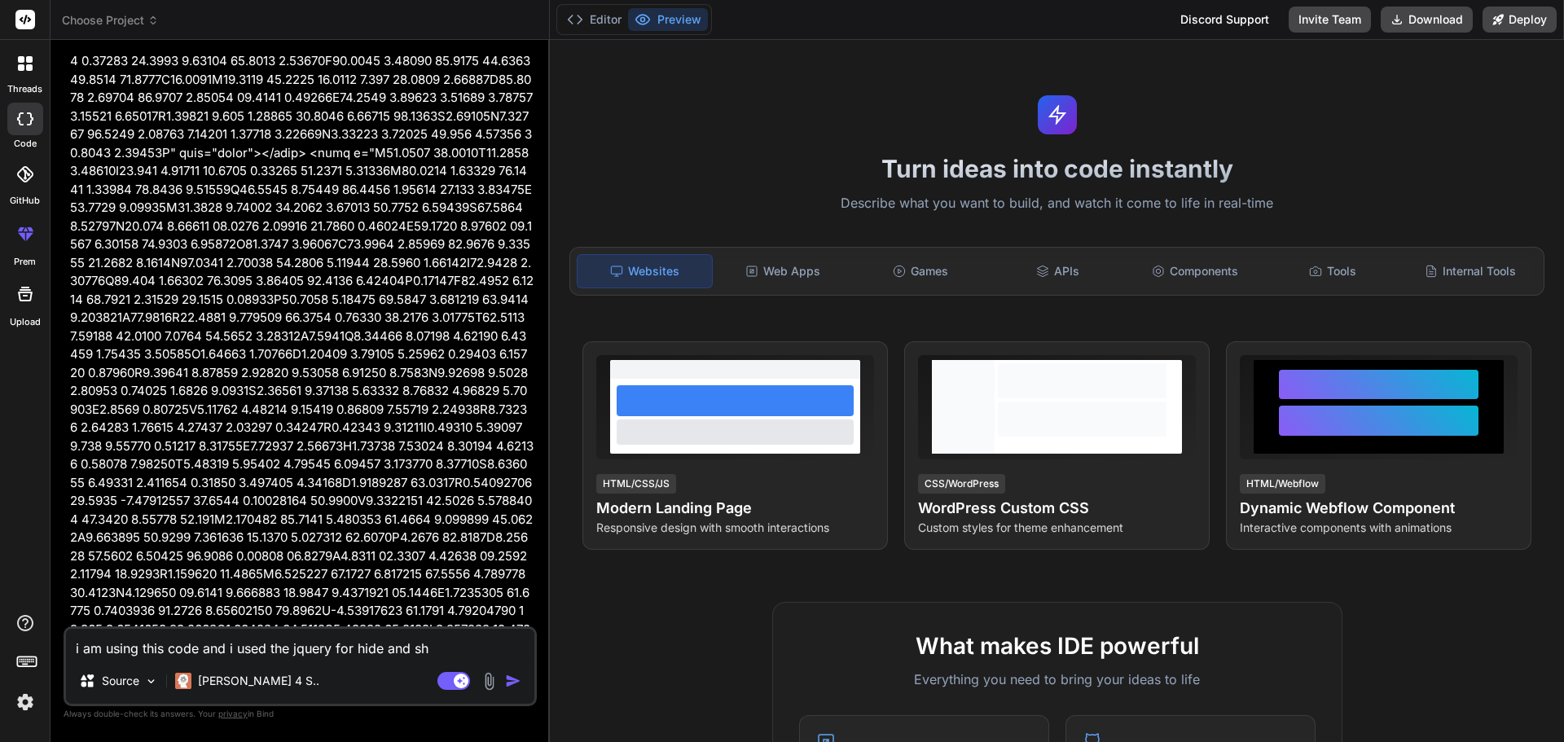
type textarea "x"
type textarea "i am using this code and i used the jquery for hide and shwo"
type textarea "x"
type textarea "i am using this code and i used the jquery for hide and shwoi"
type textarea "x"
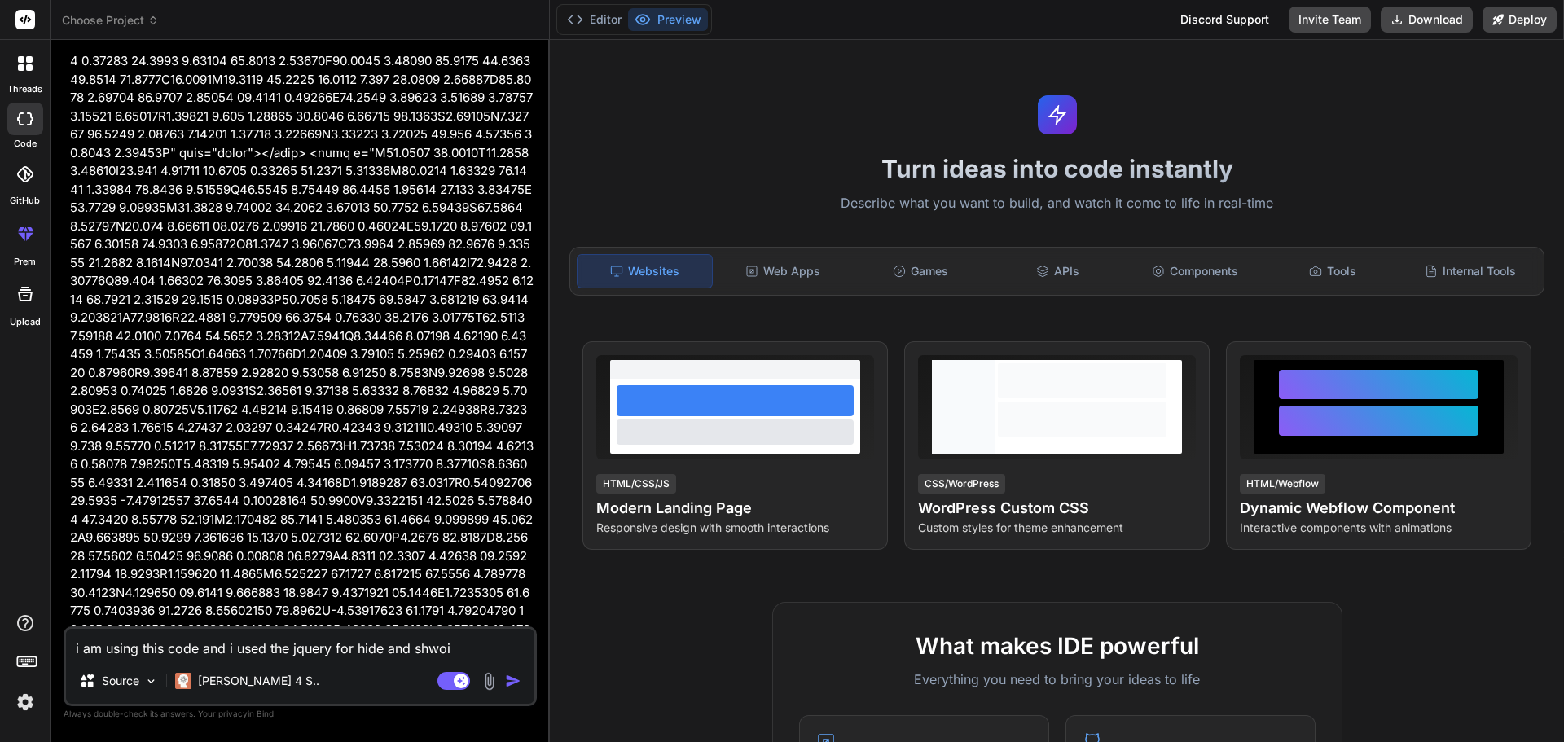
type textarea "i am using this code and i used the jquery for hide and shwoin"
type textarea "x"
type textarea "i am using this code and i used the jquery for hide and shwoing"
type textarea "x"
type textarea "i am using this code and i used the jquery for hide and shwoing"
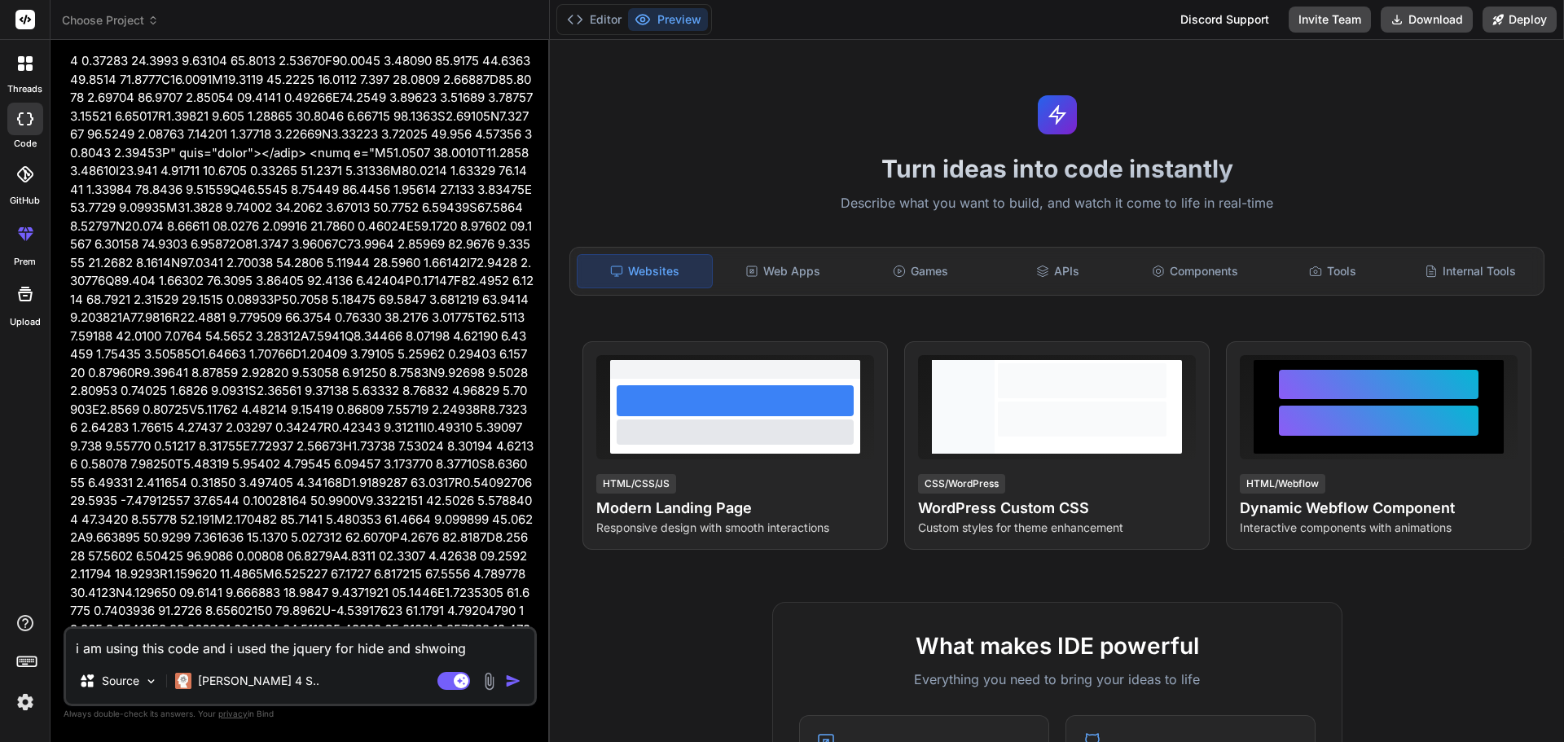
type textarea "x"
type textarea "i am using this code and i used the jquery for hide and shwoing t"
type textarea "x"
type textarea "i am using this code and i used the jquery for hide and shwoing th"
type textarea "x"
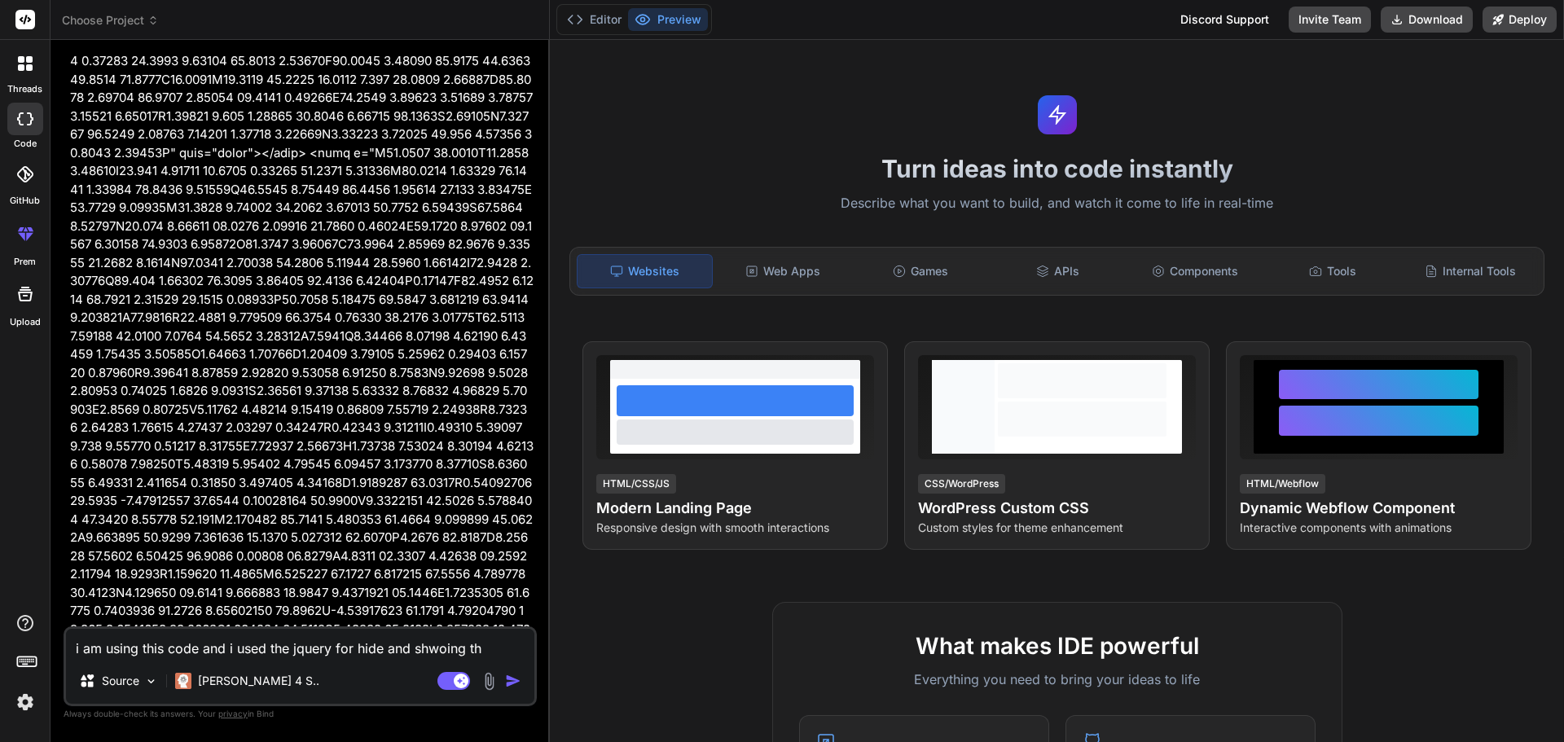
type textarea "i am using this code and i used the jquery for hide and shwoing the"
type textarea "x"
type textarea "i am using this code and i used the jquery for hide and shwoing the"
type textarea "x"
type textarea "i am using this code and i used the jquery for hide and shwoing the g"
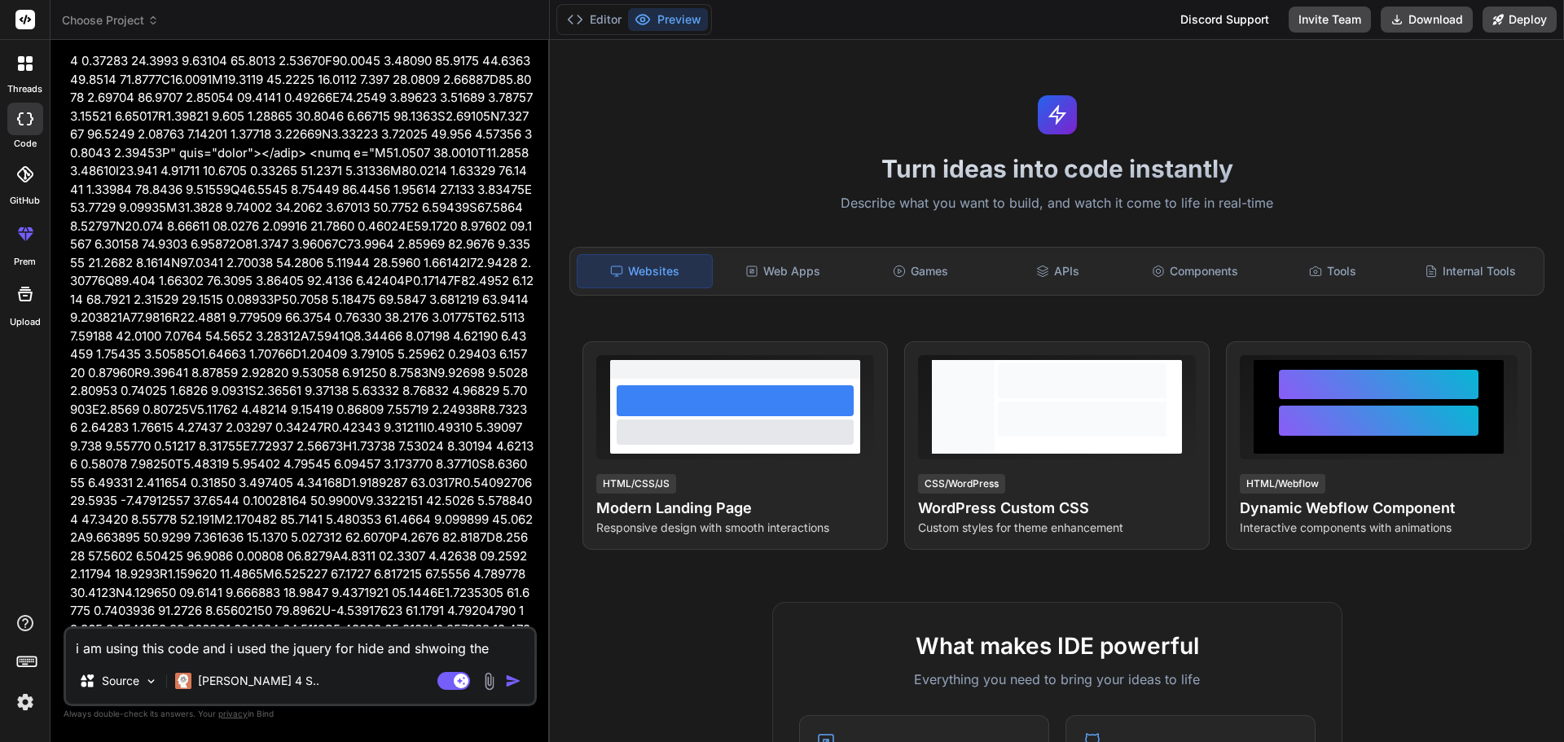
type textarea "x"
type textarea "i am using this code and i used the jquery for hide and shwoing the gr"
type textarea "x"
type textarea "i am using this code and i used the jquery for hide and shwoing the gra"
type textarea "x"
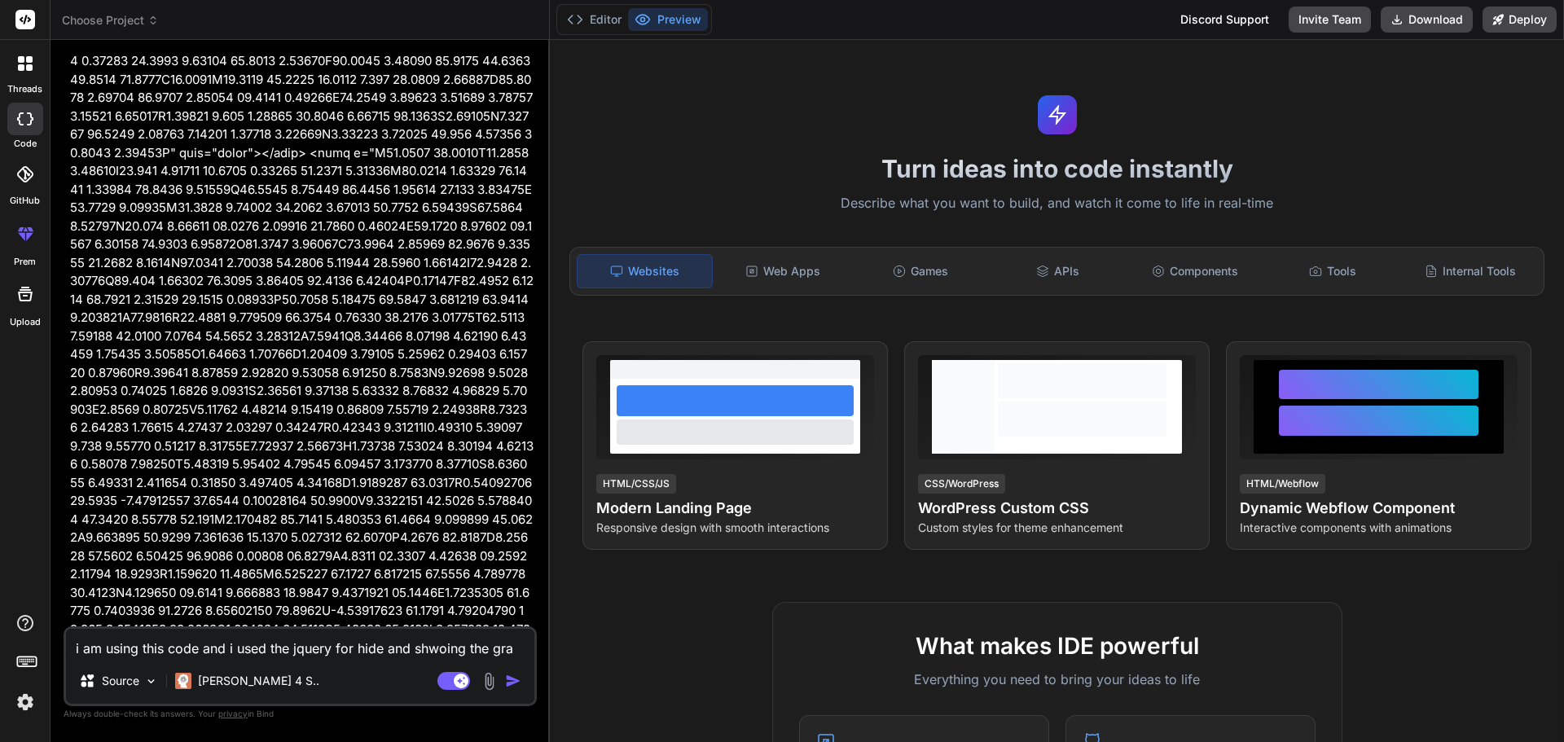
type textarea "i am using this code and i used the jquery for hide and shwoing the grap"
type textarea "x"
type textarea "i am using this code and i used the jquery for hide and shwoing the graph"
type textarea "x"
type textarea "i am using this code and i used the jquery for hide and shwoing the graphi"
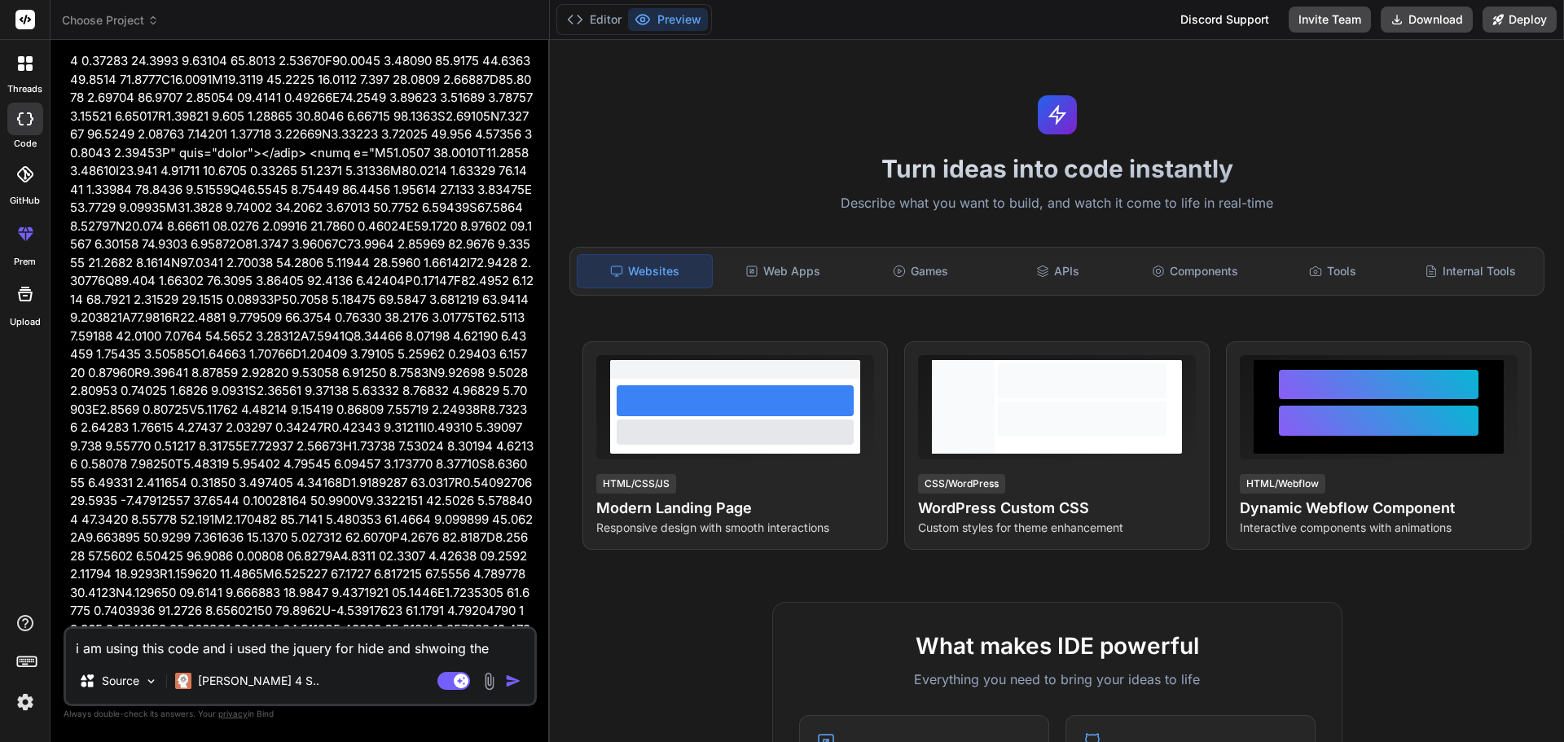
type textarea "x"
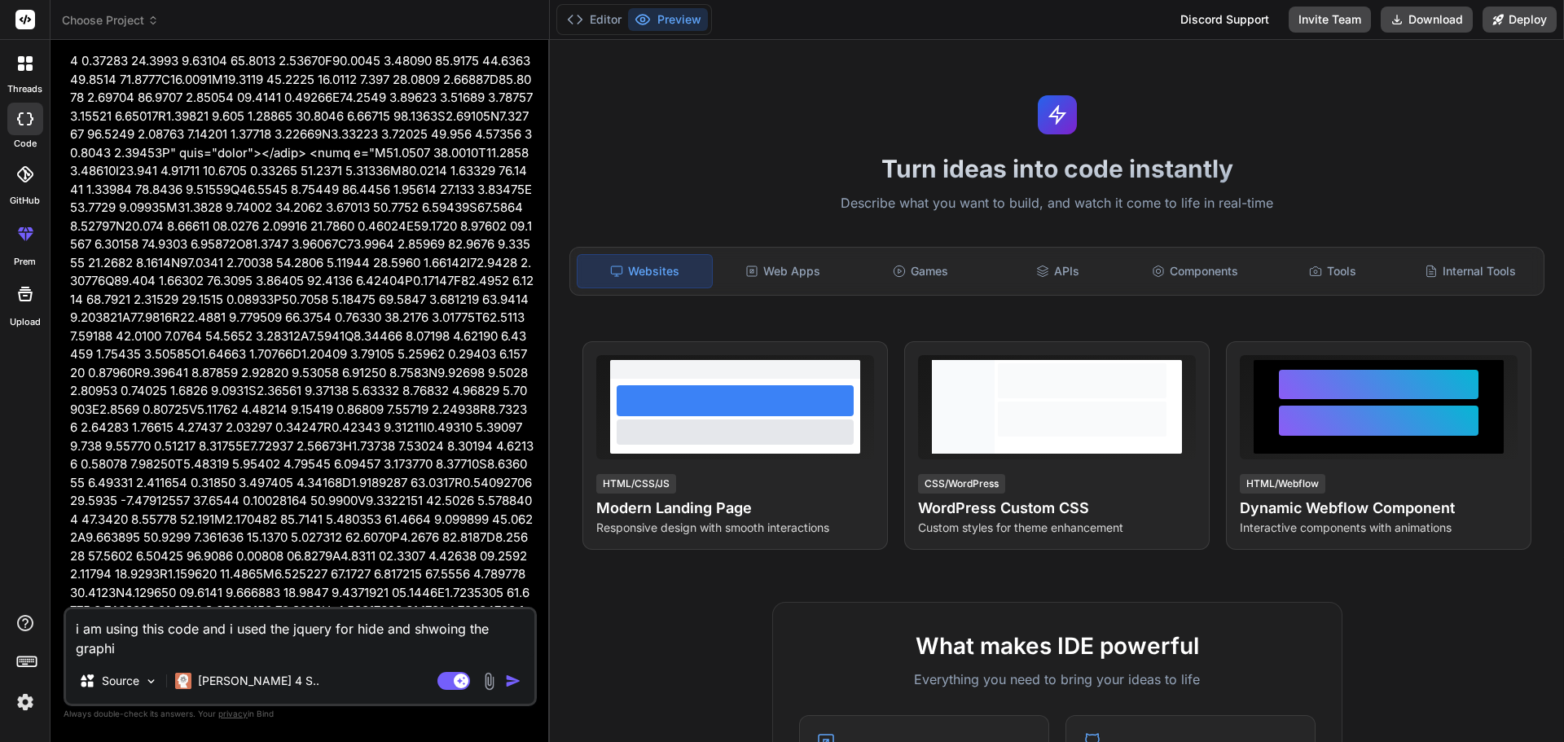
type textarea "i am using this code and i used the jquery for hide and shwoing the graphic"
type textarea "x"
type textarea "i am using this code and i used the jquery for hide and shwoing the graphica"
type textarea "x"
type textarea "i am using this code and i used the jquery for hide and shwoing the graphical"
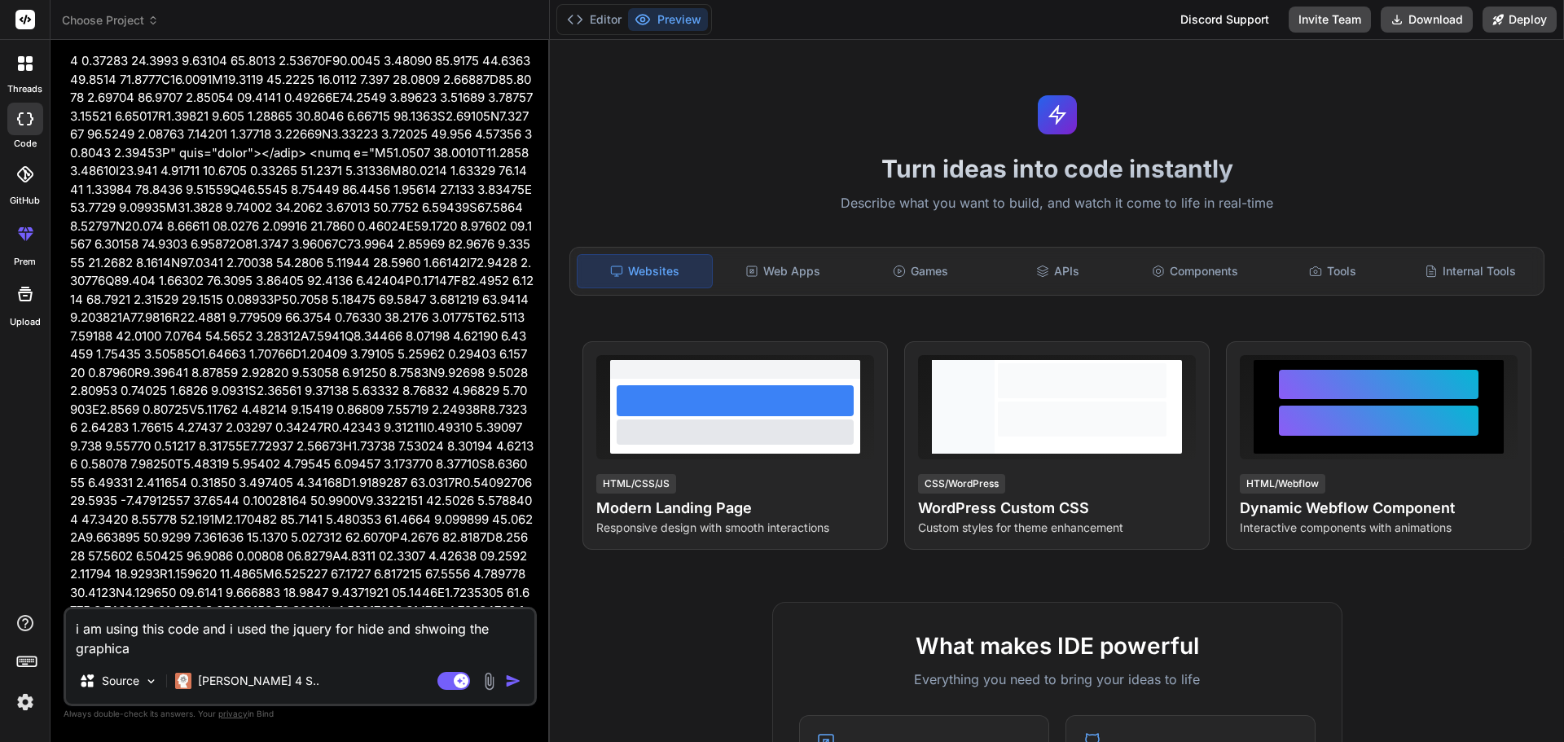
type textarea "x"
type textarea "i am using this code and i used the jquery for hide and shwoing the graphical"
type textarea "x"
type textarea "i am using this code and i used the jquery for hide and shwoing the graphical a"
type textarea "x"
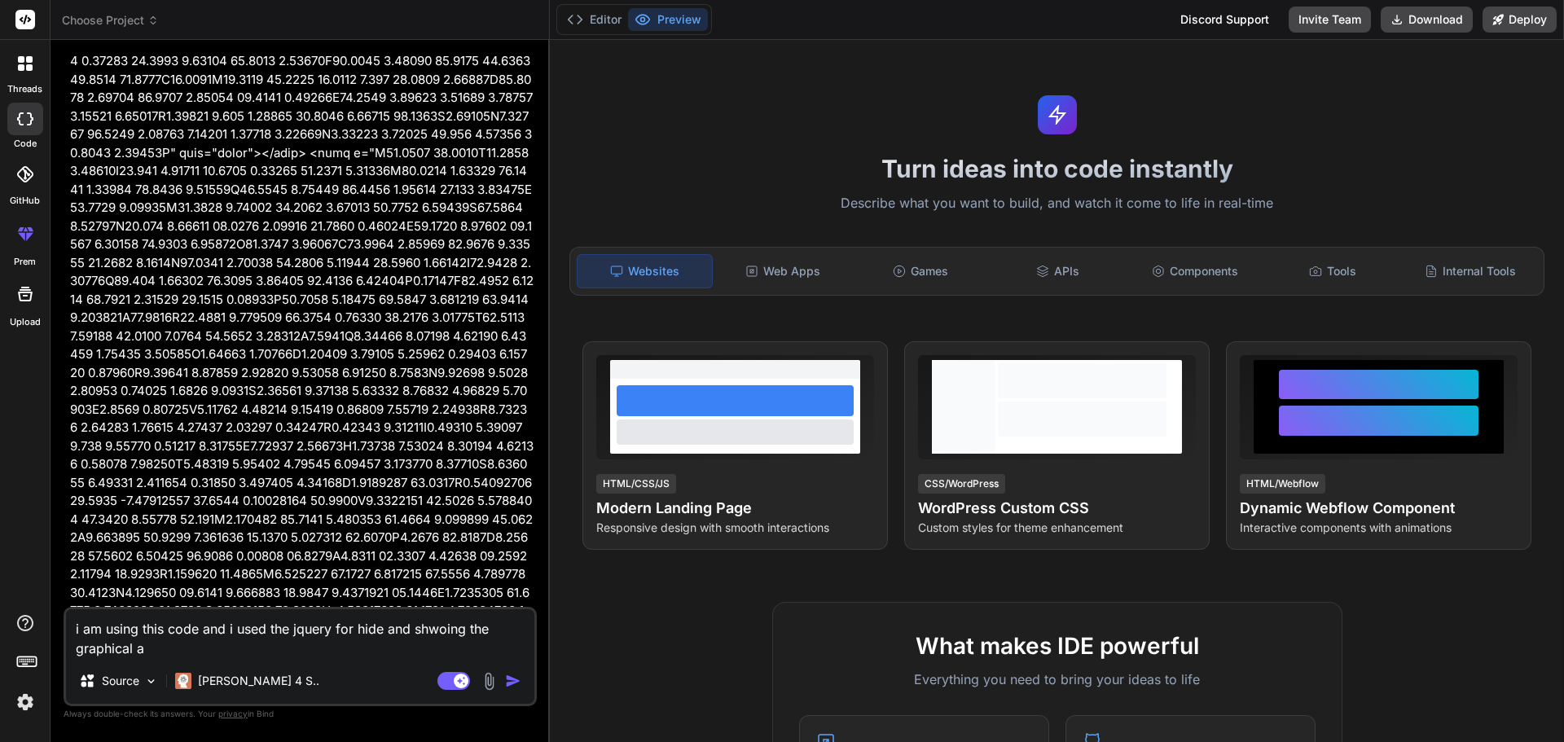
type textarea "i am using this code and i used the jquery for hide and shwoing the graphical an"
type textarea "x"
type textarea "i am using this code and i used the jquery for hide and shwoing the graphical a…"
type textarea "x"
type textarea "i am using this code and i used the jquery for hide and shwoing the graphical a…"
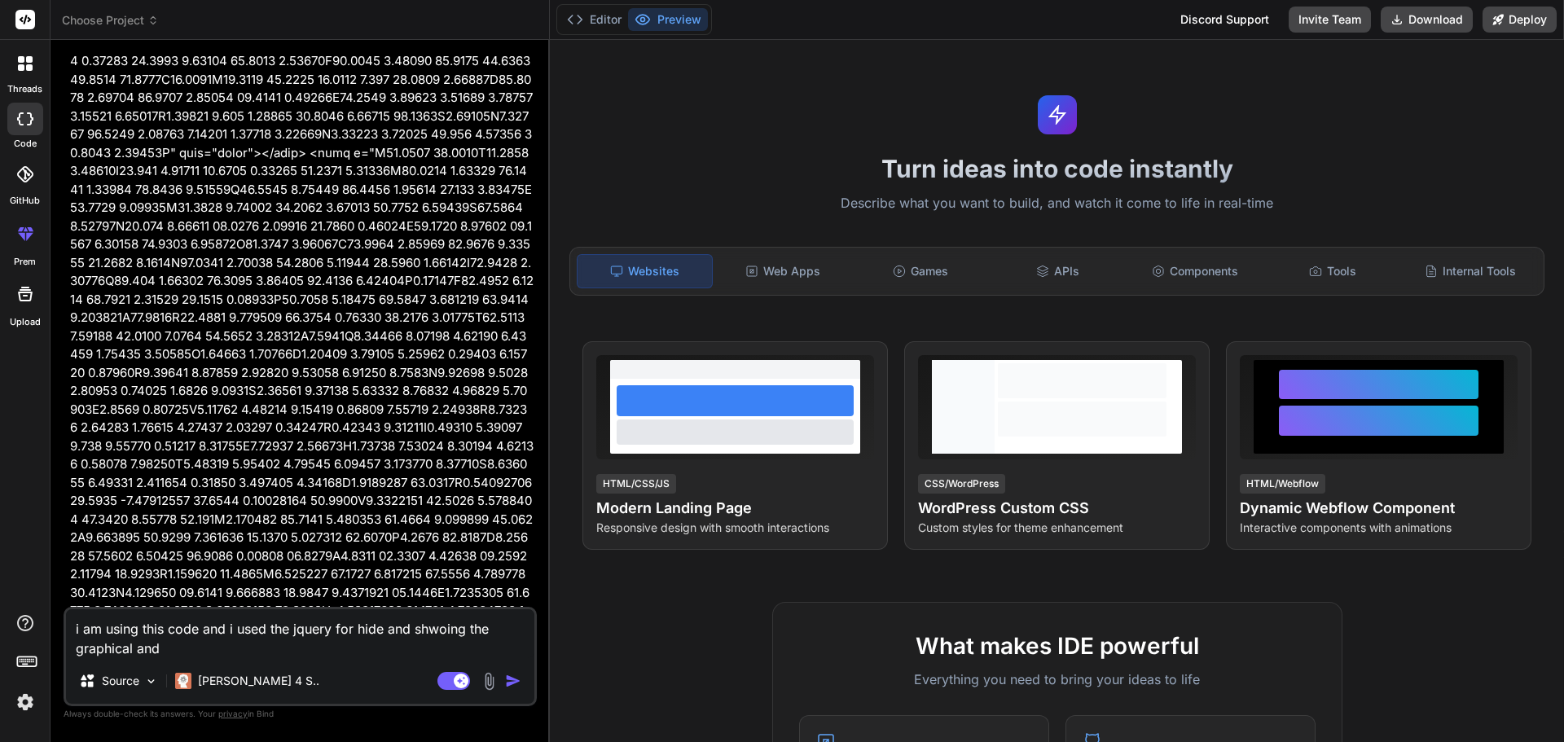
type textarea "x"
type textarea "i am using this code and i used the jquery for hide and shwoing the graphical a…"
type textarea "x"
type textarea "i am using this code and i used the jquery for hide and shwoing the graphical a…"
type textarea "x"
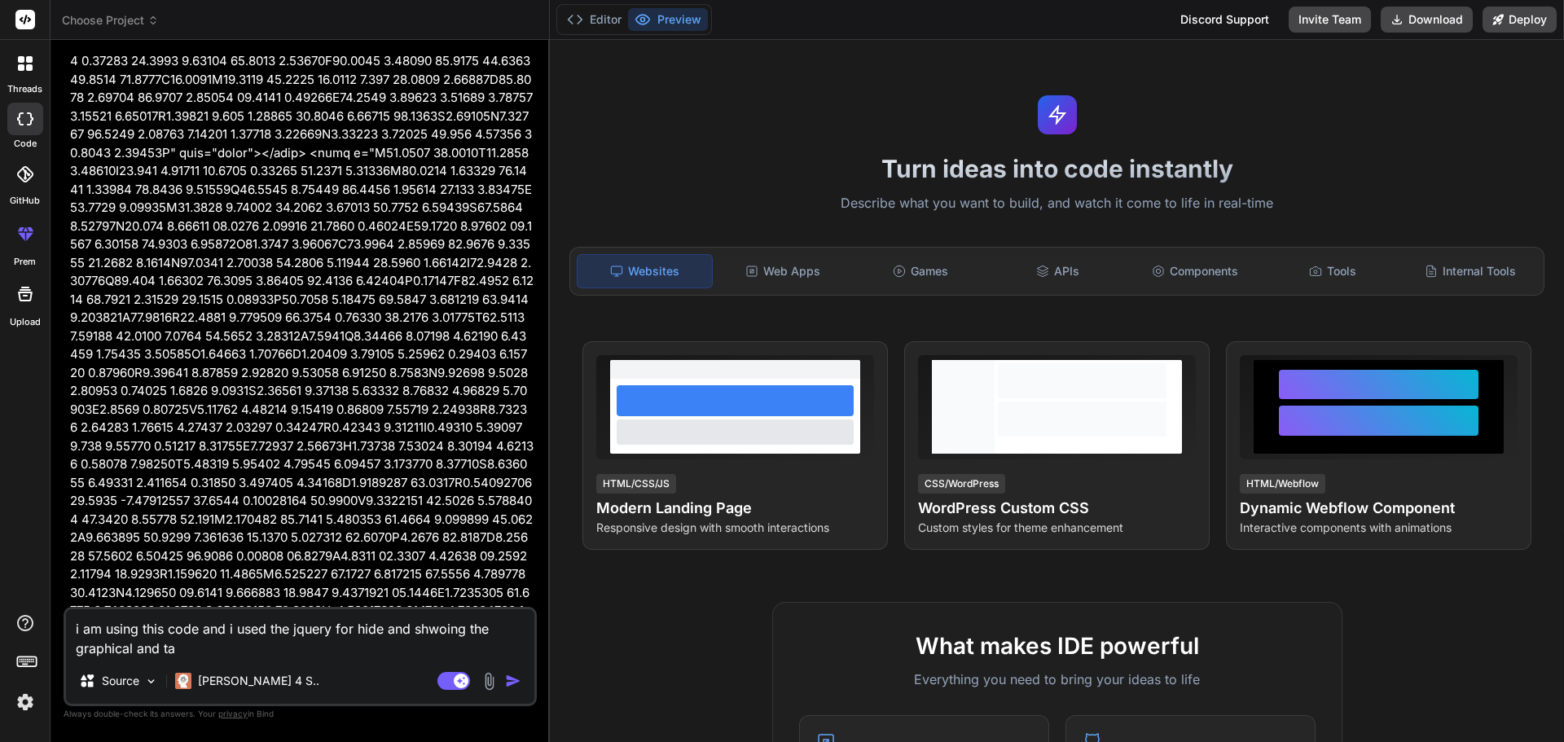
type textarea "i am using this code and i used the jquery for hide and shwoing the graphical a…"
type textarea "x"
type textarea "i am using this code and i used the jquery for hide and shwoing the graphical a…"
type textarea "x"
type textarea "i am using this code and i used the jquery for hide and shwoing the graphical a…"
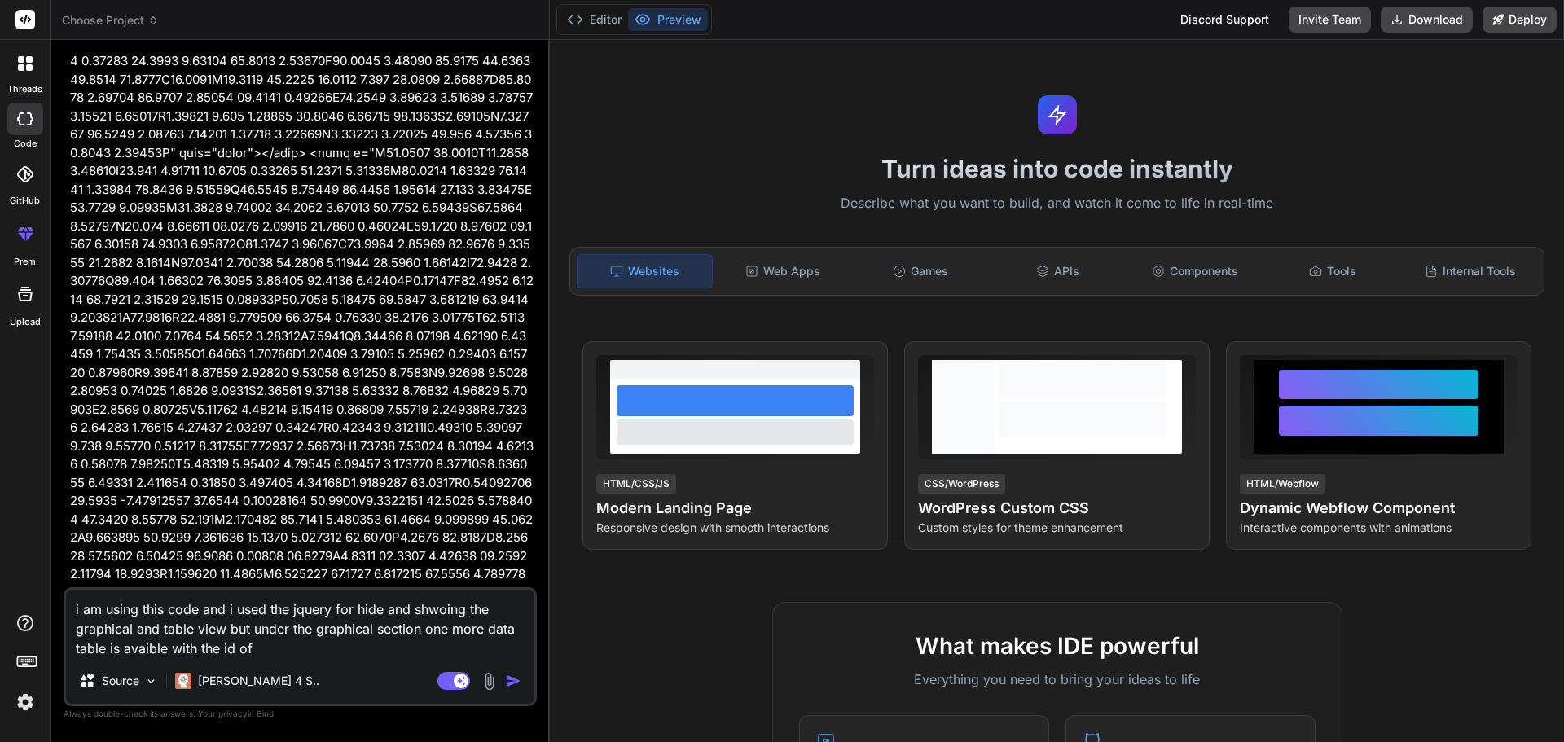
paste textarea "transaction_detials"
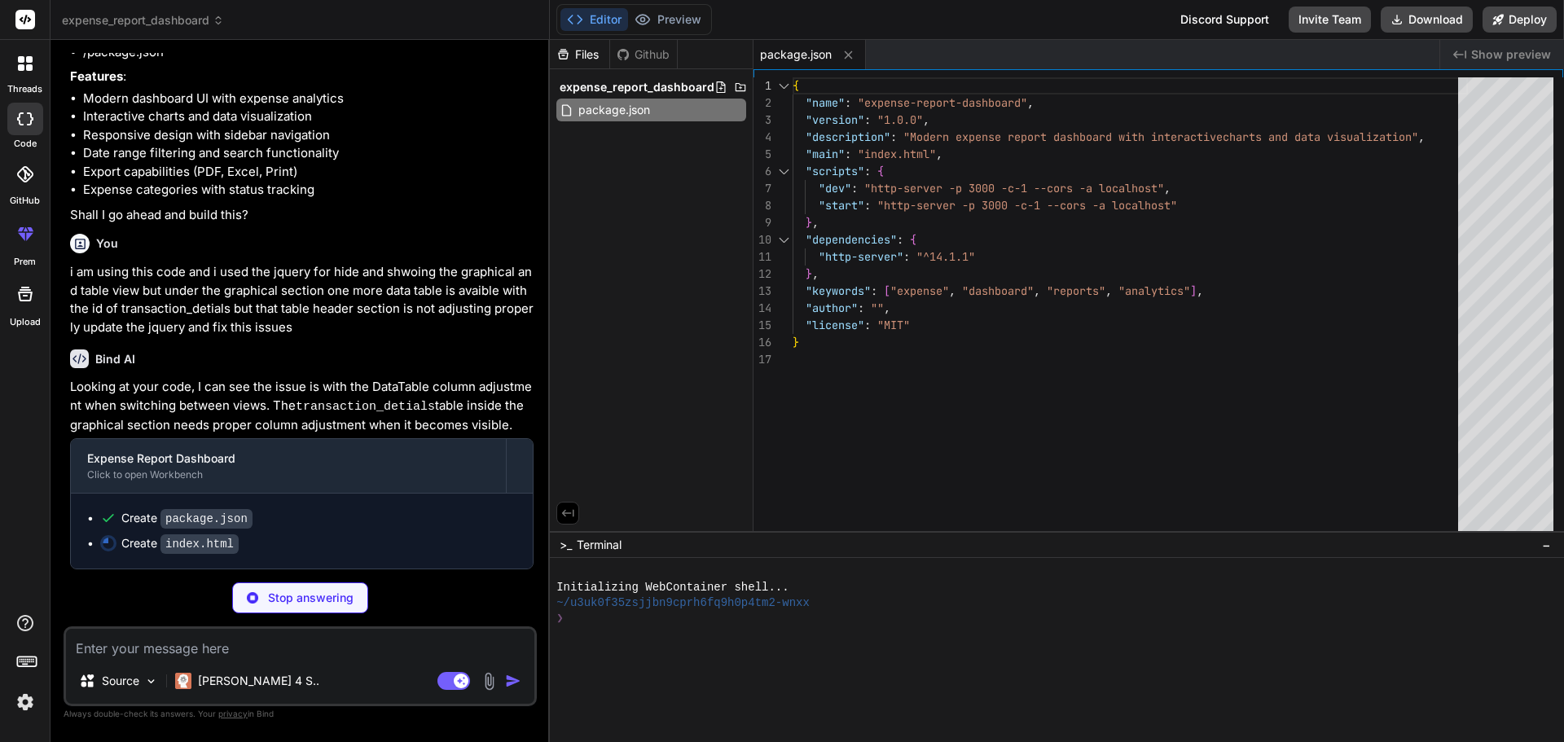
scroll to position [28251, 0]
click at [436, 349] on div "Bind AI Looking at your code, I can see the issue is with the DataTable column …" at bounding box center [302, 452] width 464 height 233
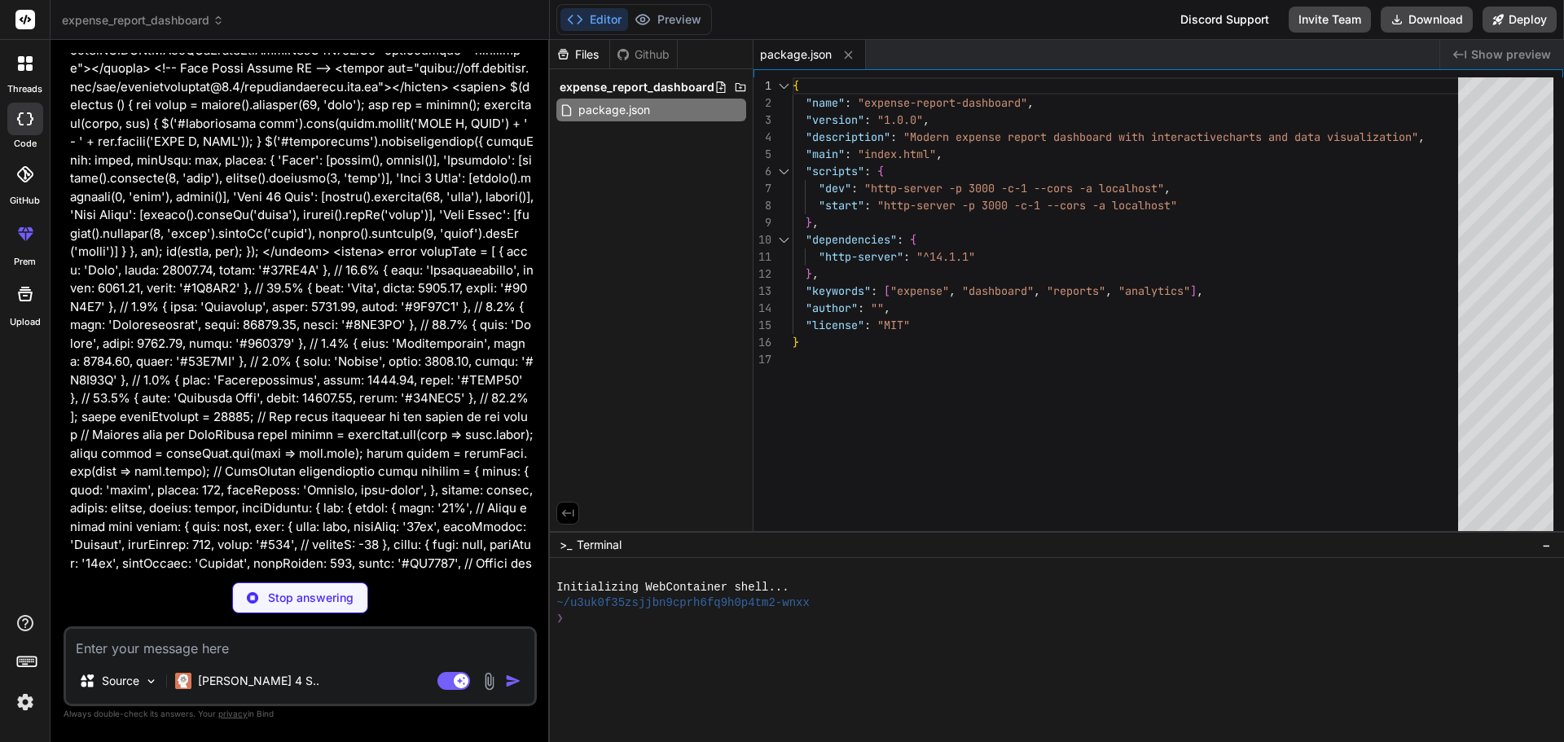
scroll to position [25970, 0]
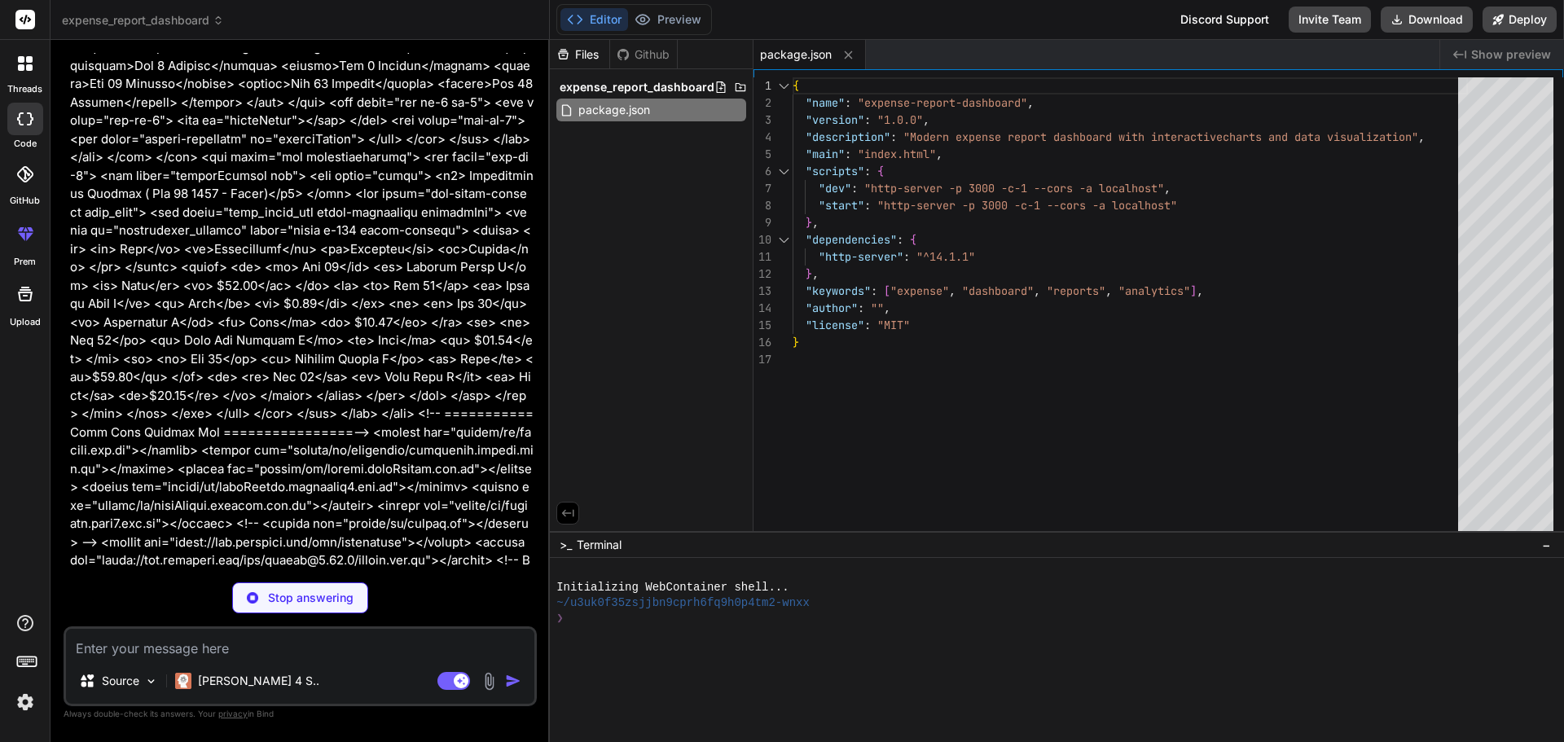
click at [287, 595] on p "Stop answering" at bounding box center [311, 598] width 86 height 16
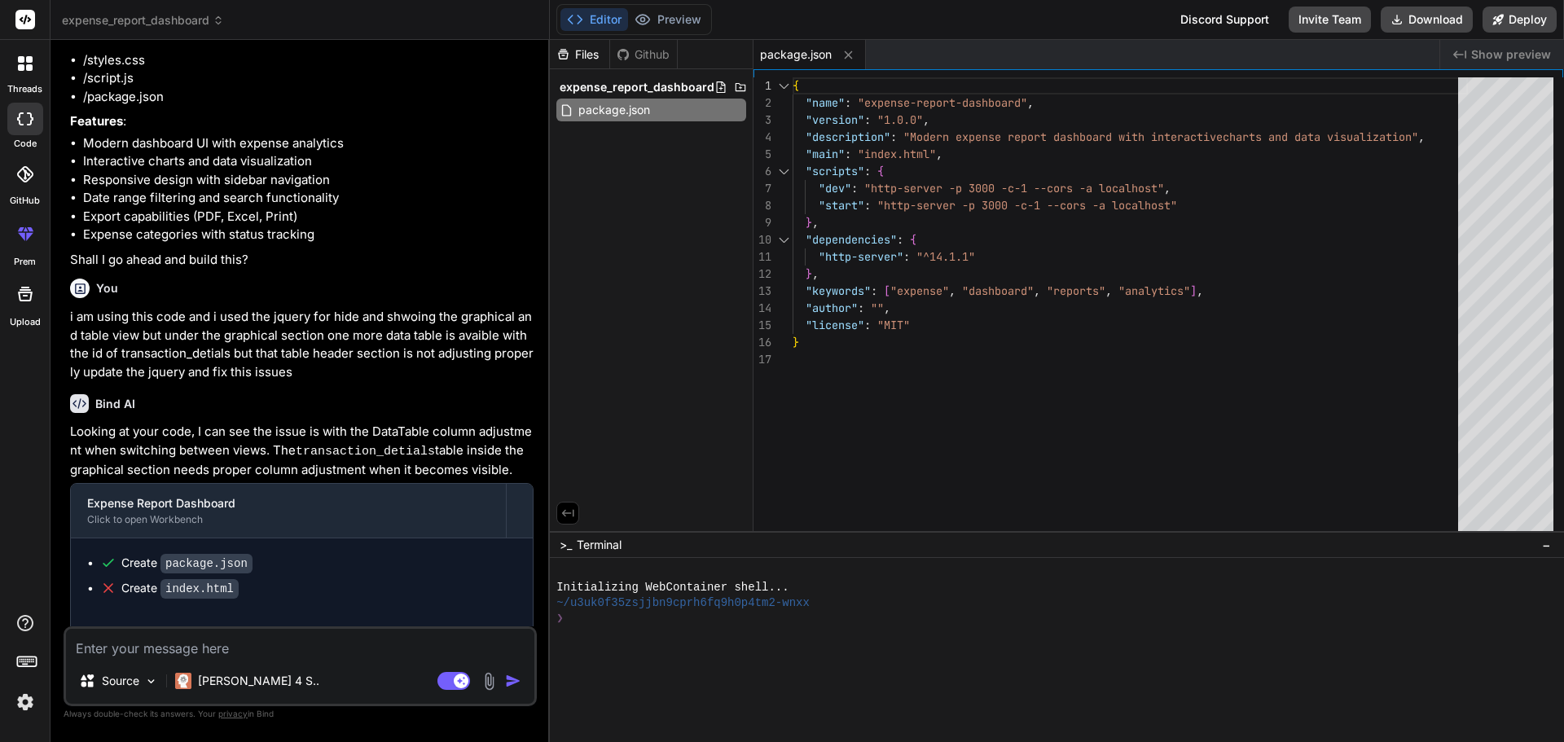
scroll to position [28236, 0]
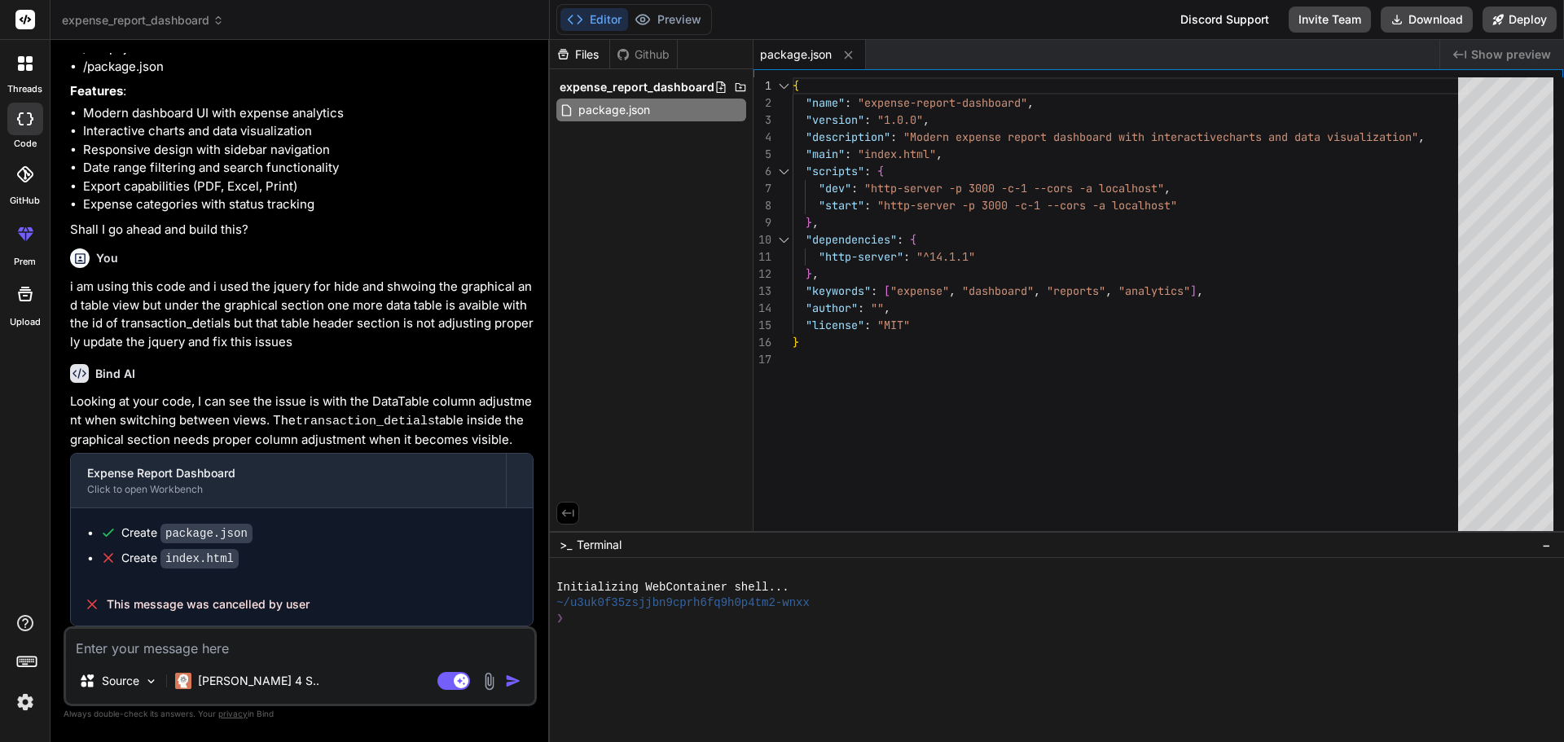
click at [503, 679] on div "Agent Mode. When this toggle is activated, AI automatically makes decisions, re…" at bounding box center [481, 681] width 94 height 20
click at [265, 650] on textarea at bounding box center [300, 643] width 468 height 29
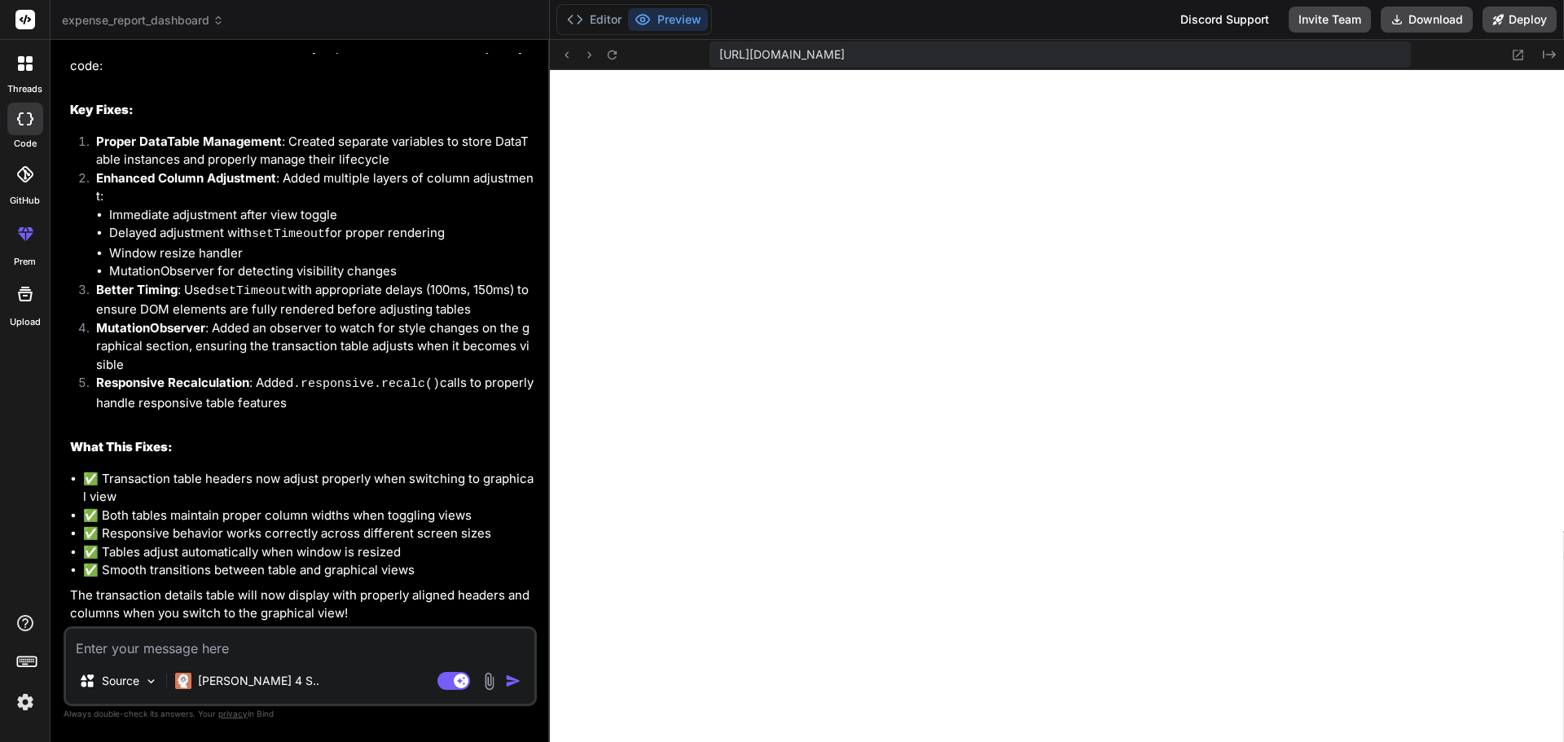
scroll to position [28985, 0]
click at [674, 24] on button "Preview" at bounding box center [668, 19] width 80 height 23
click at [262, 644] on textarea at bounding box center [300, 643] width 468 height 29
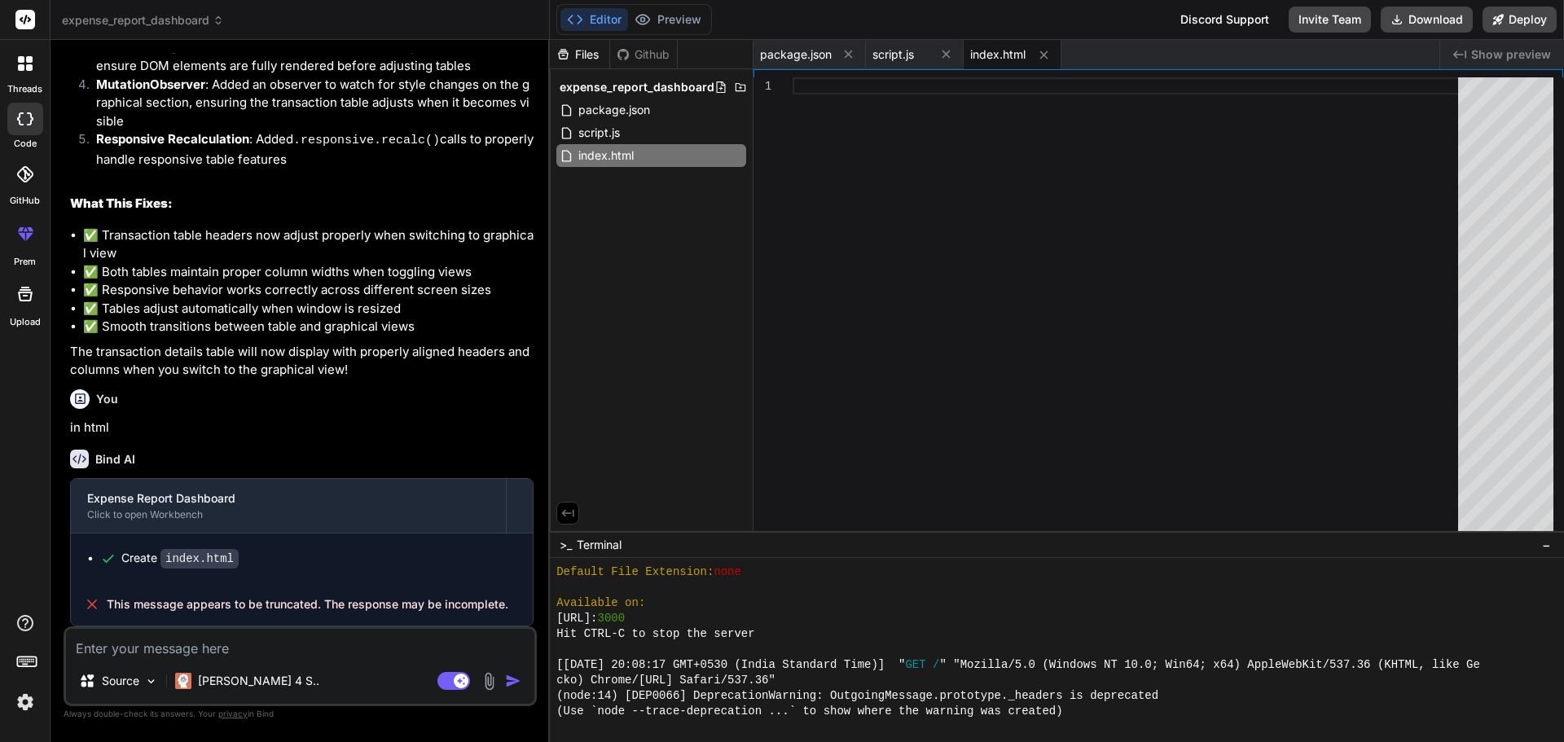
scroll to position [29392, 0]
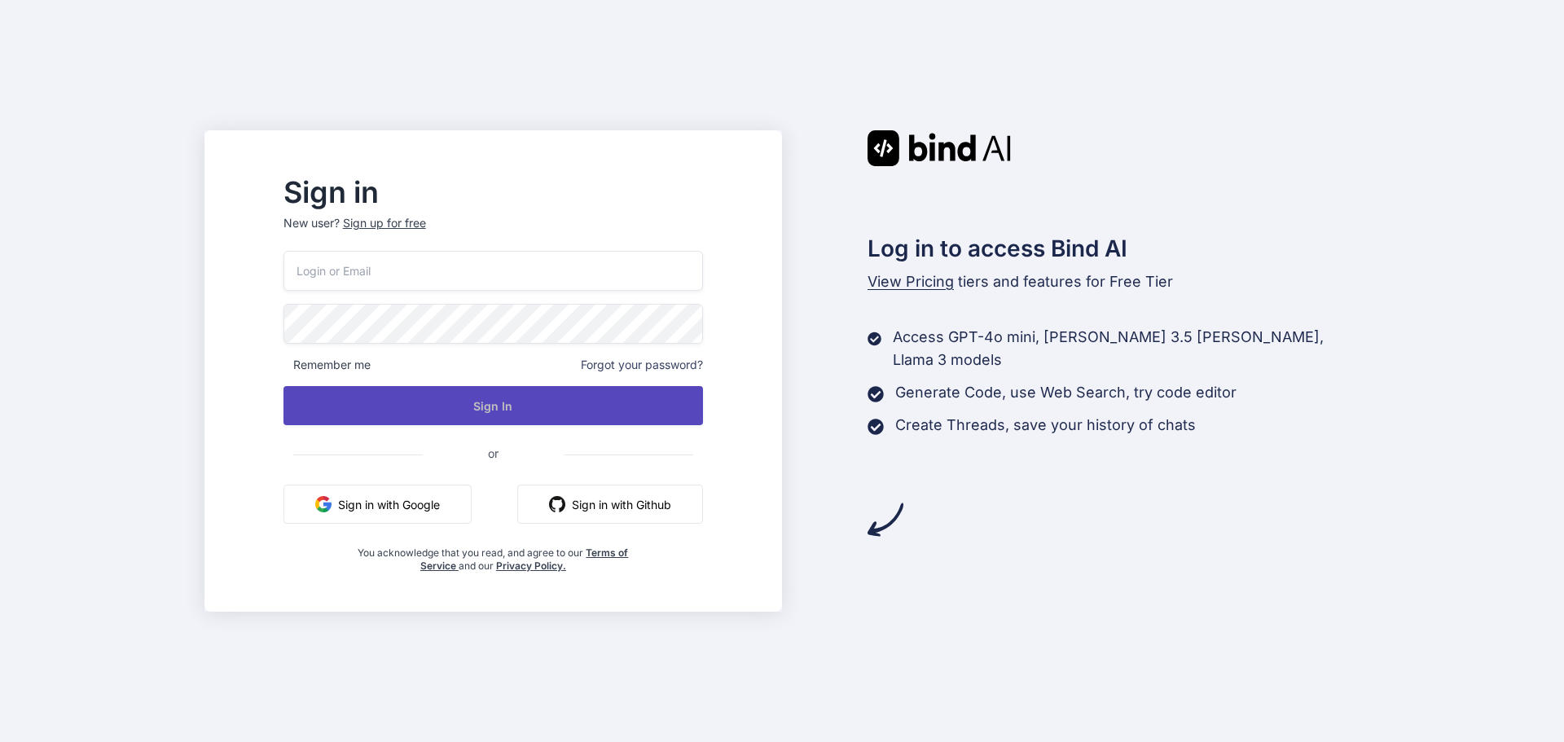
type input "prutreratellou-9496@yopmail.com"
click at [530, 394] on button "Sign In" at bounding box center [494, 405] width 420 height 39
click at [525, 407] on button "Sign In" at bounding box center [494, 405] width 420 height 39
